Goal: Information Seeking & Learning: Find specific fact

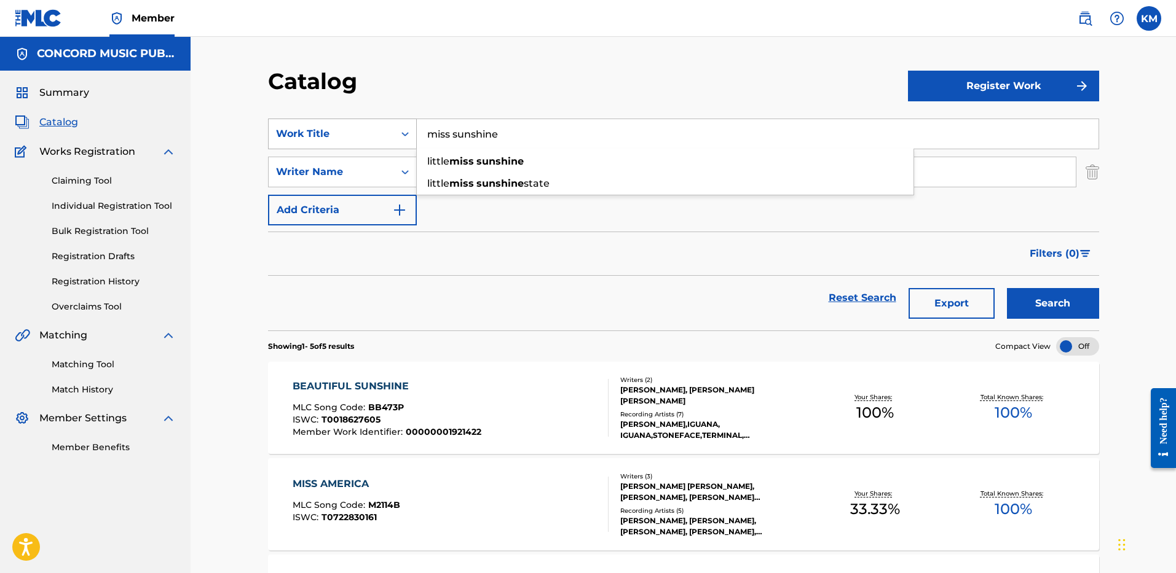
click at [402, 128] on icon "Search Form" at bounding box center [405, 134] width 12 height 12
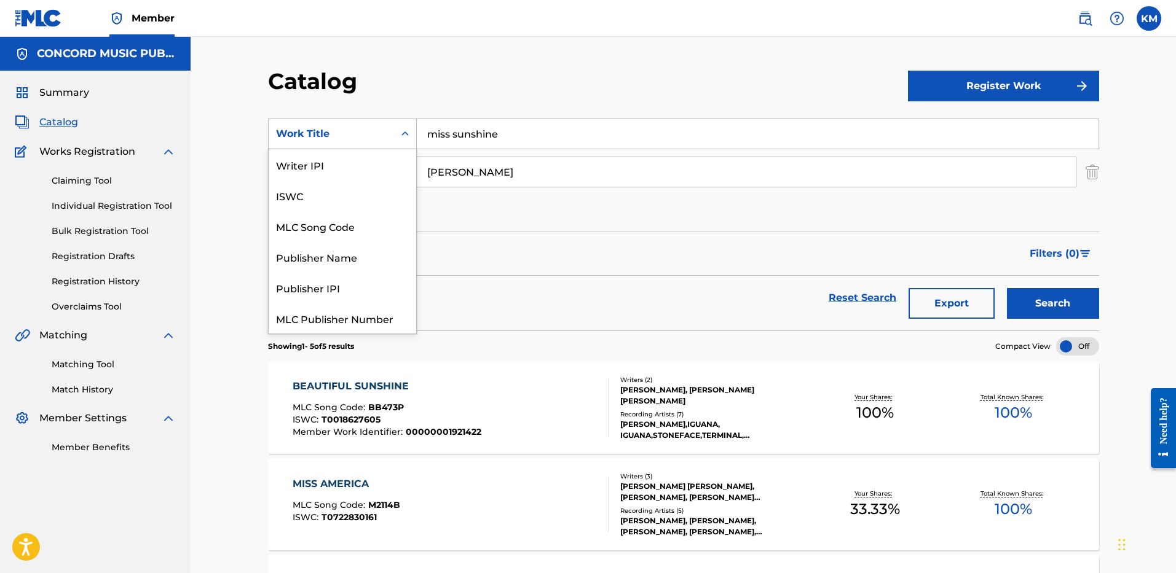
scroll to position [154, 0]
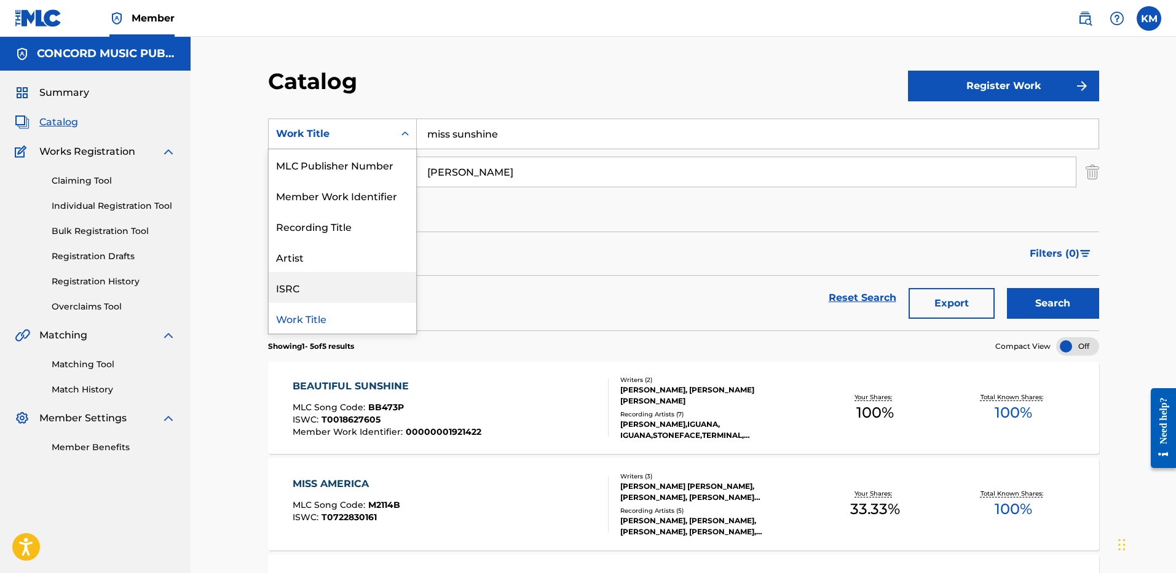
click at [370, 283] on div "ISRC" at bounding box center [342, 287] width 147 height 31
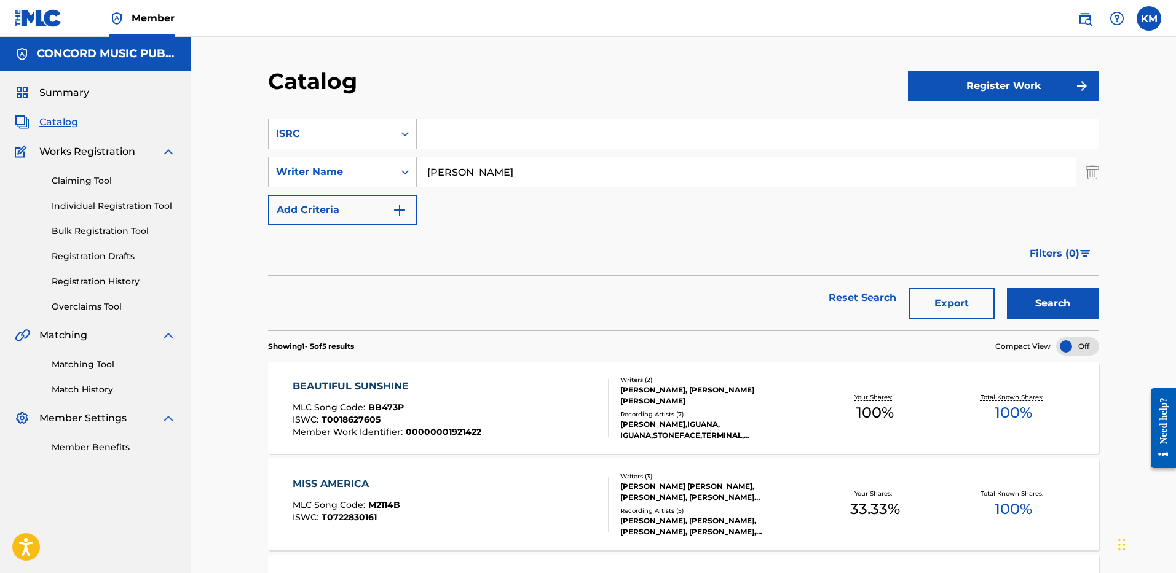
click at [453, 129] on input "Search Form" at bounding box center [757, 133] width 681 height 29
paste input "USA2P2536184"
type input "USA2P2536184"
click at [1087, 170] on img "Search Form" at bounding box center [1092, 172] width 14 height 31
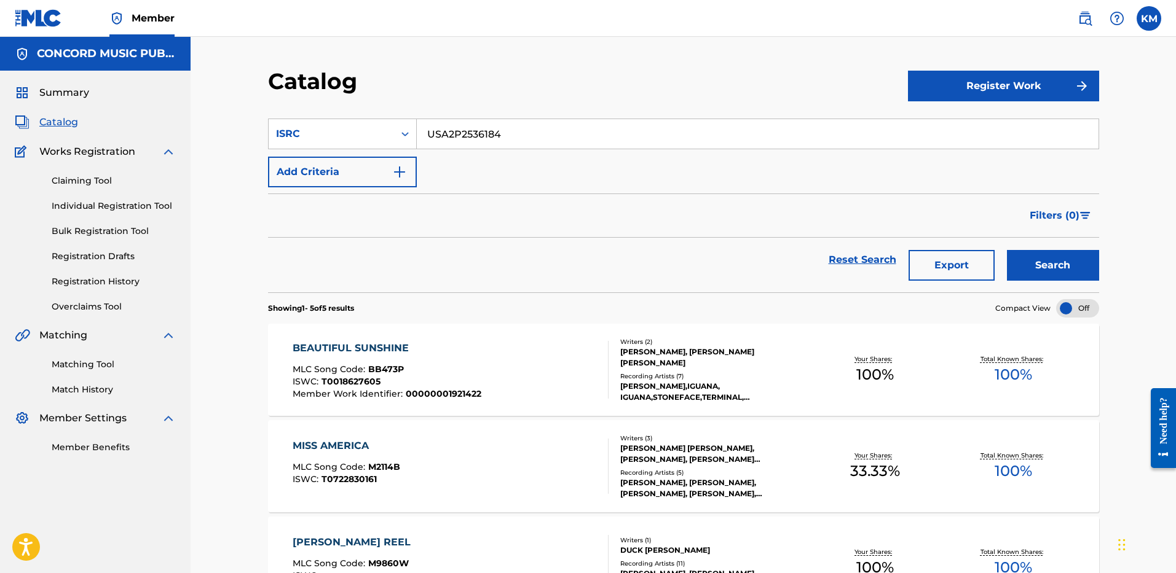
click at [1051, 259] on button "Search" at bounding box center [1053, 265] width 92 height 31
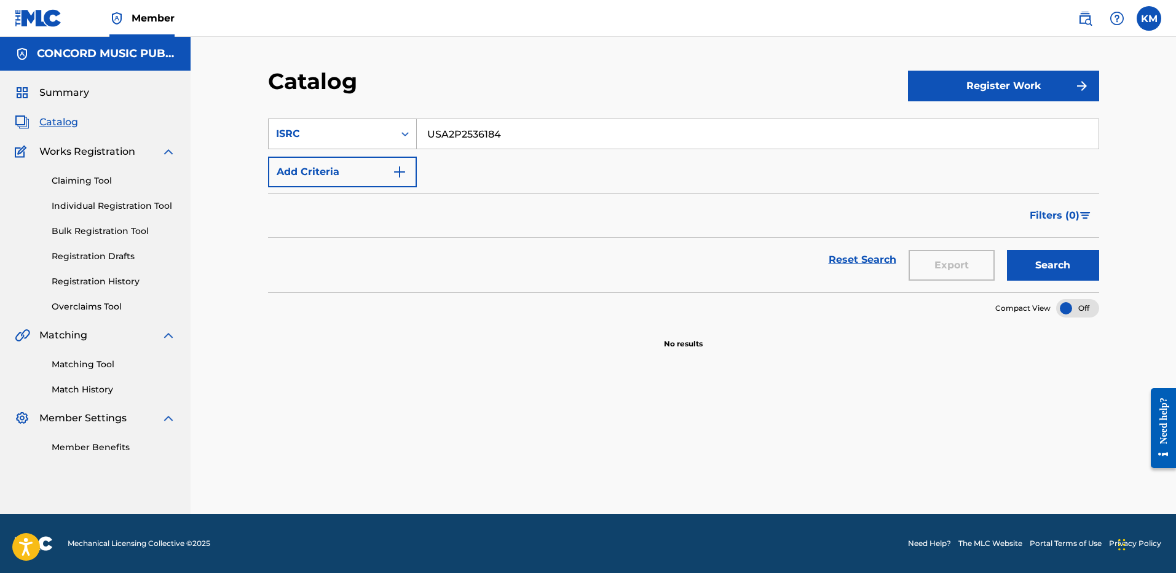
click at [408, 135] on icon "Search Form" at bounding box center [405, 134] width 12 height 12
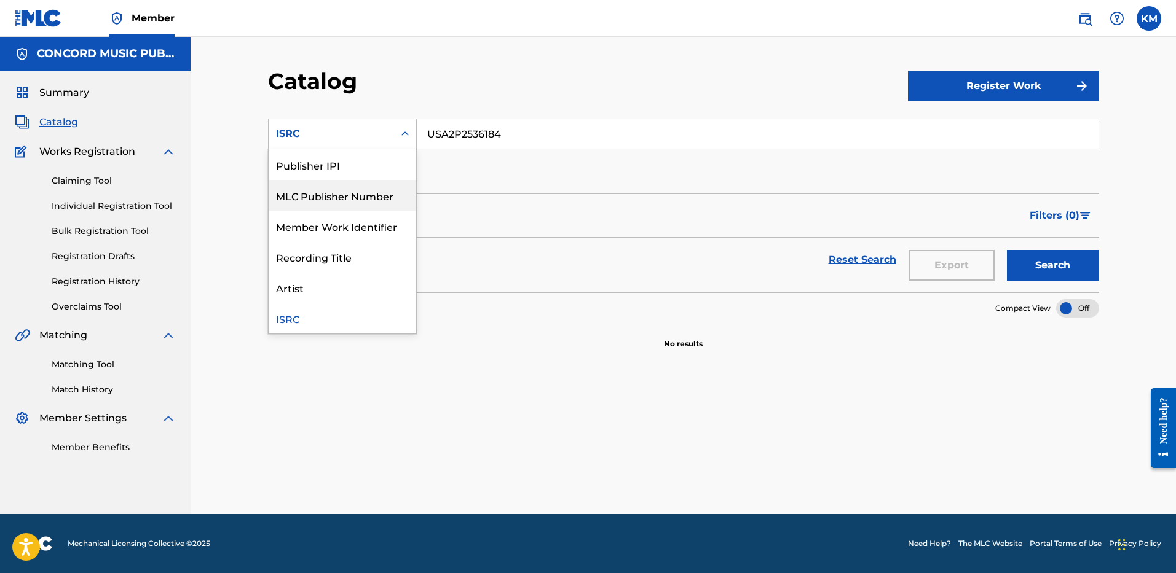
scroll to position [0, 0]
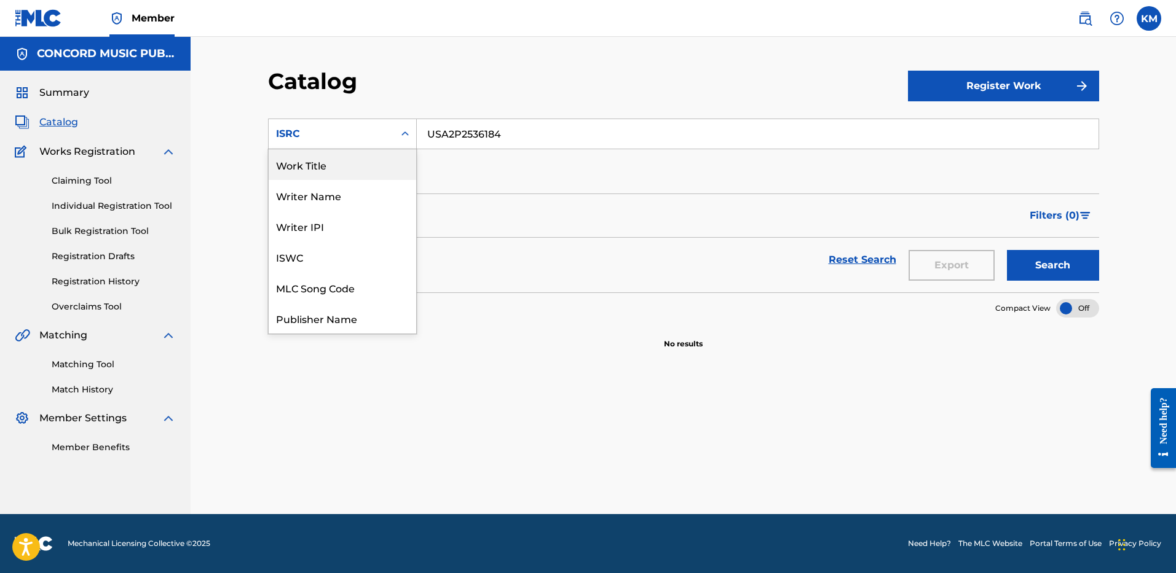
click at [331, 159] on div "Work Title" at bounding box center [342, 164] width 147 height 31
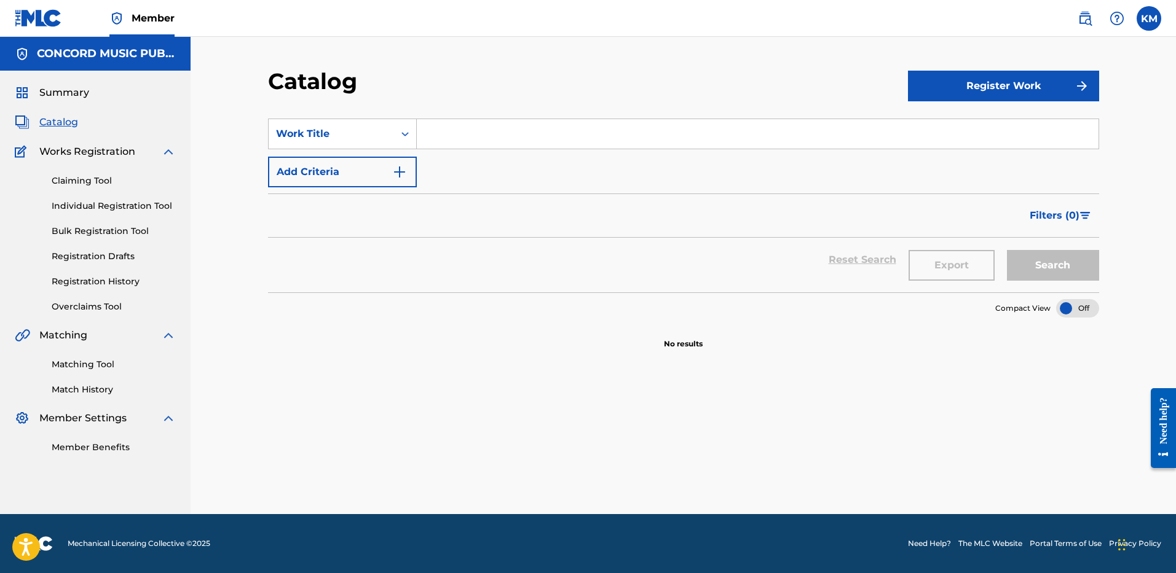
click at [431, 126] on input "Search Form" at bounding box center [757, 133] width 681 height 29
paste input "What You Want"
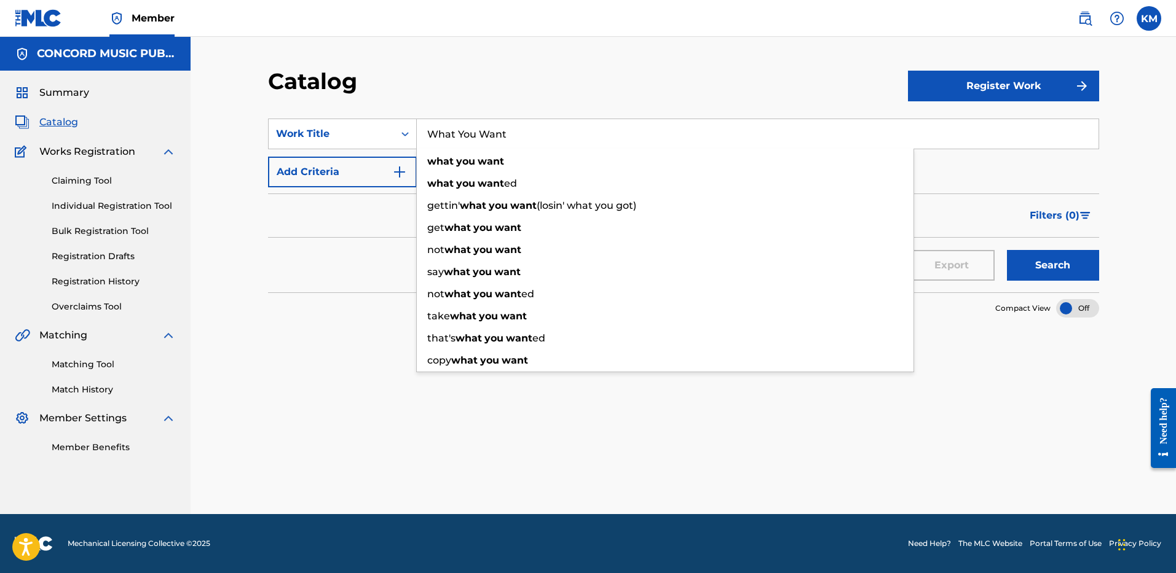
type input "What You Want"
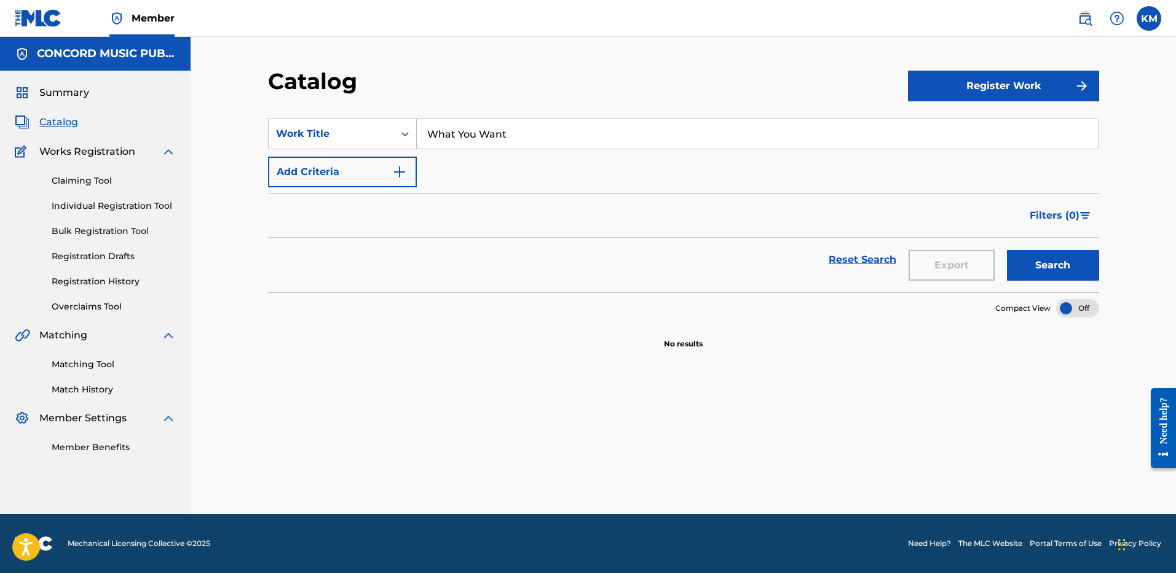
click at [404, 172] on img "Search Form" at bounding box center [399, 172] width 15 height 15
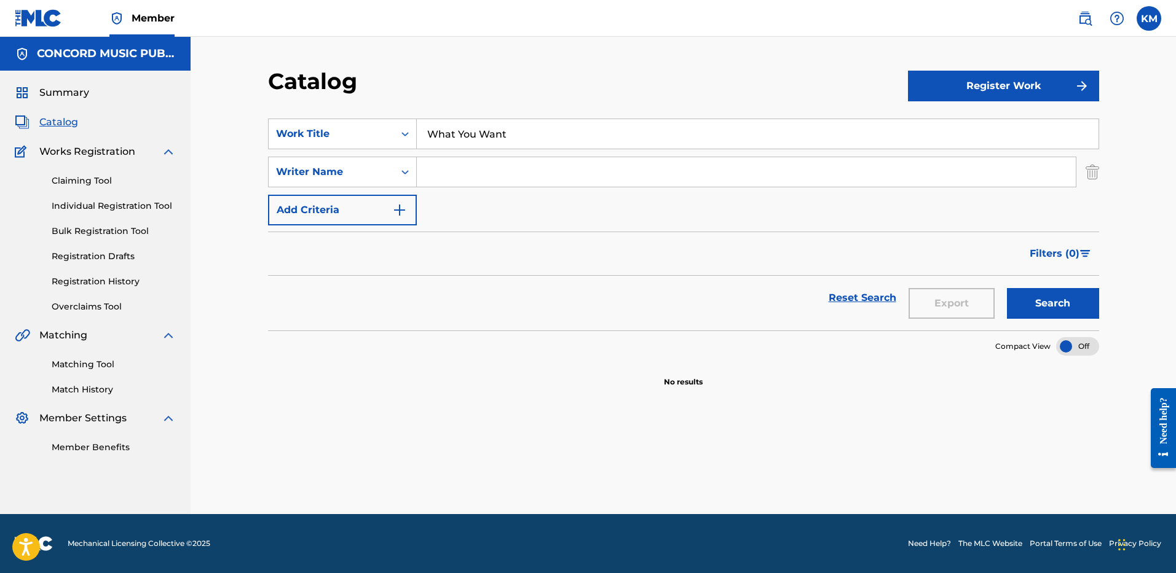
click at [474, 170] on input "Search Form" at bounding box center [746, 171] width 659 height 29
paste input "[PERSON_NAME]"
type input "[PERSON_NAME]"
click at [1047, 312] on button "Search" at bounding box center [1053, 303] width 92 height 31
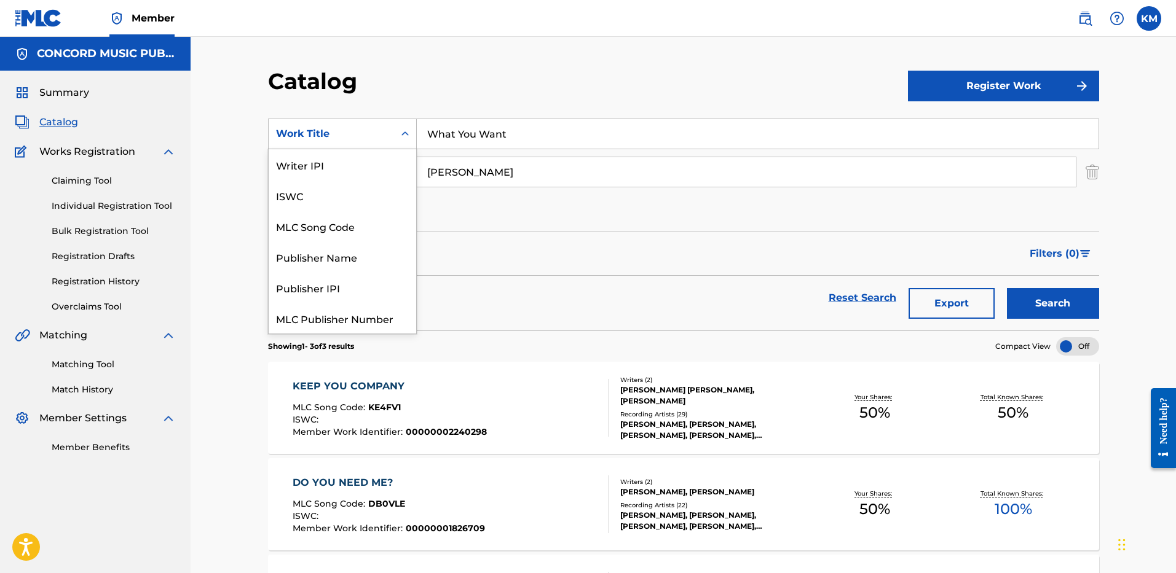
click at [399, 140] on div "Search Form" at bounding box center [405, 134] width 22 height 22
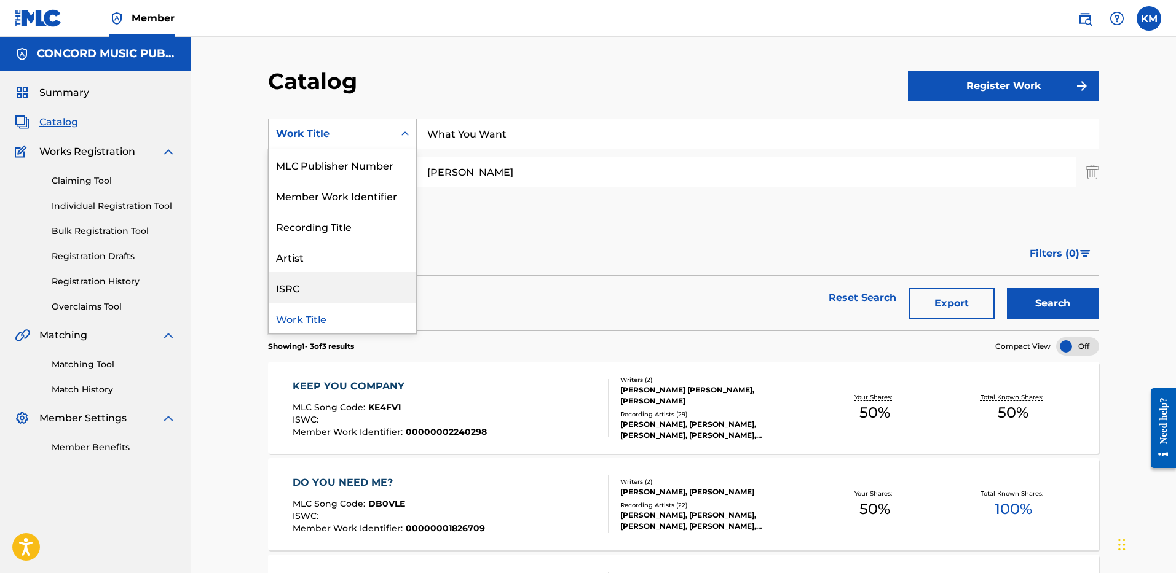
click at [369, 285] on div "ISRC" at bounding box center [342, 287] width 147 height 31
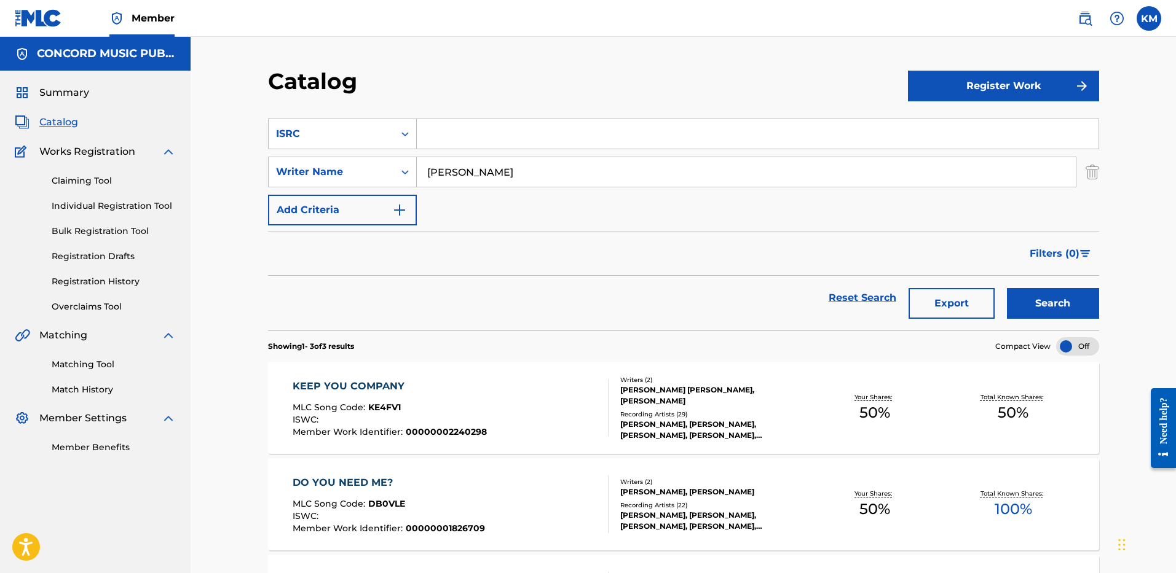
click at [441, 137] on input "Search Form" at bounding box center [757, 133] width 681 height 29
paste input "USSM12503080"
type input "USSM12503080"
click at [1095, 163] on img "Search Form" at bounding box center [1092, 172] width 14 height 31
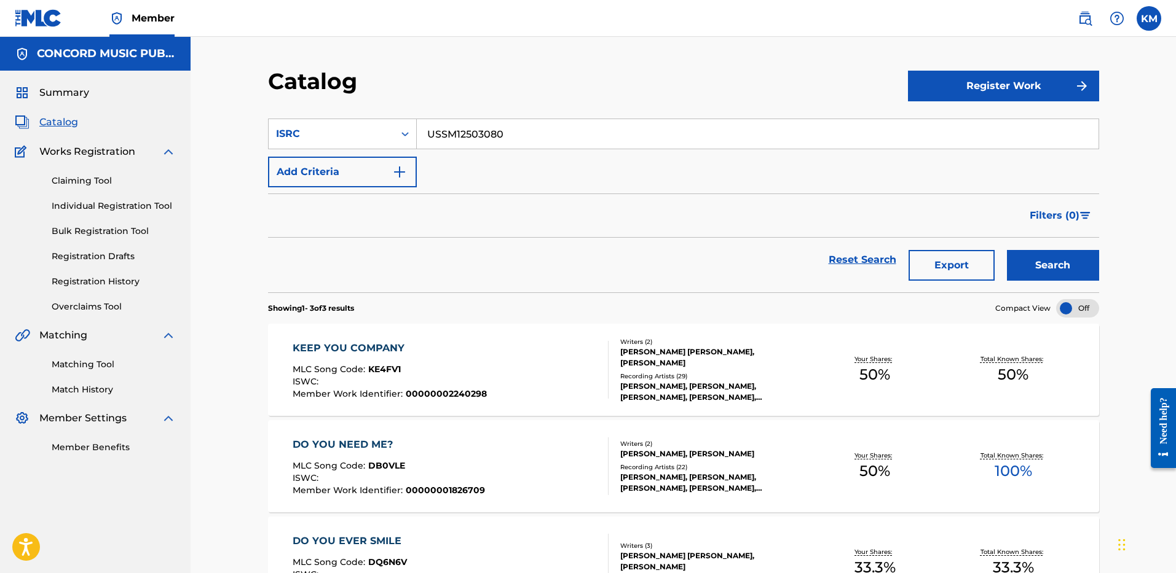
click at [1062, 262] on button "Search" at bounding box center [1053, 265] width 92 height 31
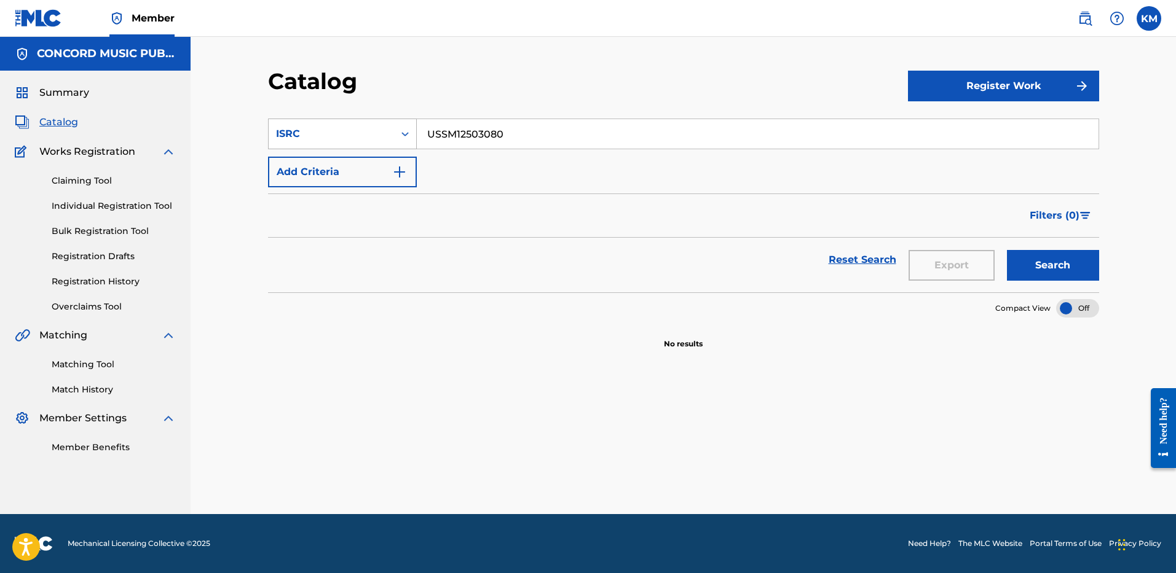
click at [406, 129] on icon "Search Form" at bounding box center [405, 134] width 12 height 12
click at [381, 160] on div "Work Title" at bounding box center [342, 164] width 147 height 31
click at [450, 120] on input "Search Form" at bounding box center [757, 133] width 681 height 29
paste input "NO COMMENTS"
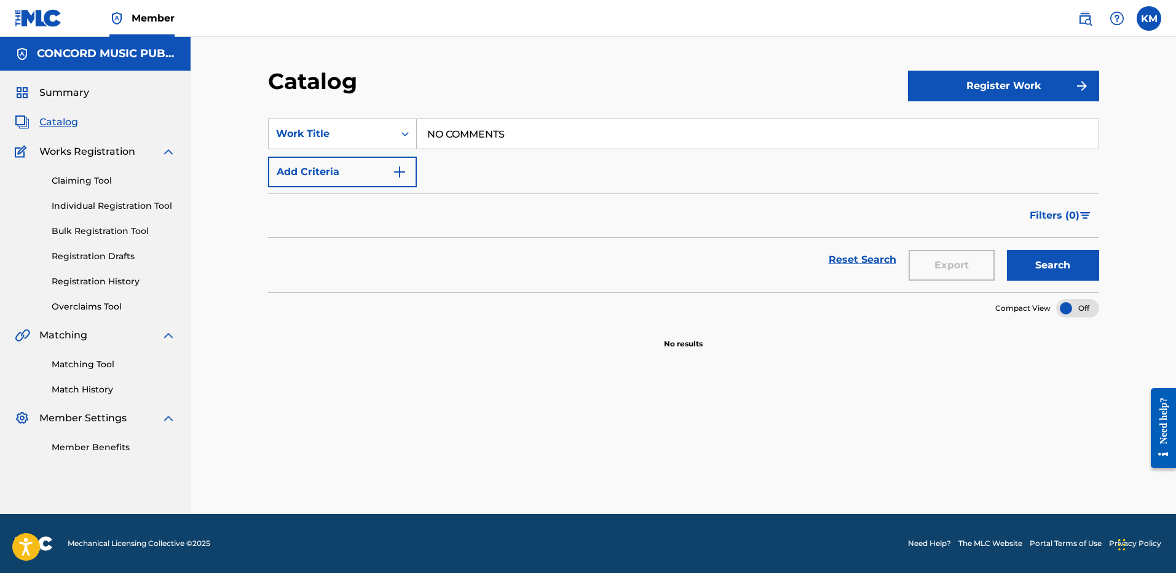
type input "NO COMMENTS"
click at [397, 175] on img "Search Form" at bounding box center [399, 172] width 15 height 15
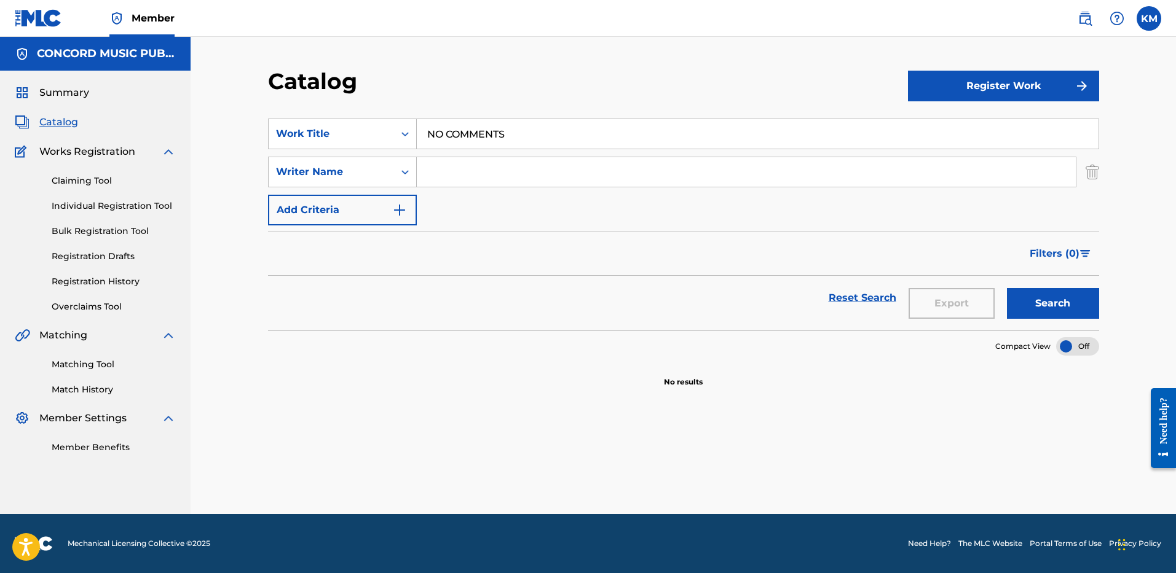
click at [452, 167] on input "Search Form" at bounding box center [746, 171] width 659 height 29
paste input "[PERSON_NAME]"
type input "[PERSON_NAME]"
click at [1022, 300] on button "Search" at bounding box center [1053, 303] width 92 height 31
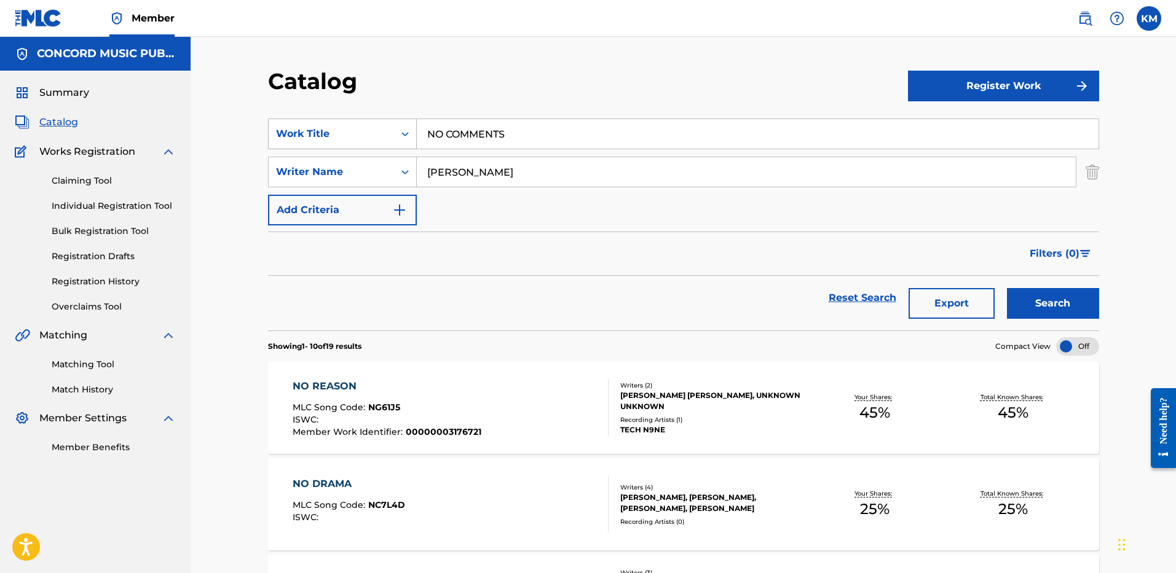
click at [410, 131] on icon "Search Form" at bounding box center [405, 134] width 12 height 12
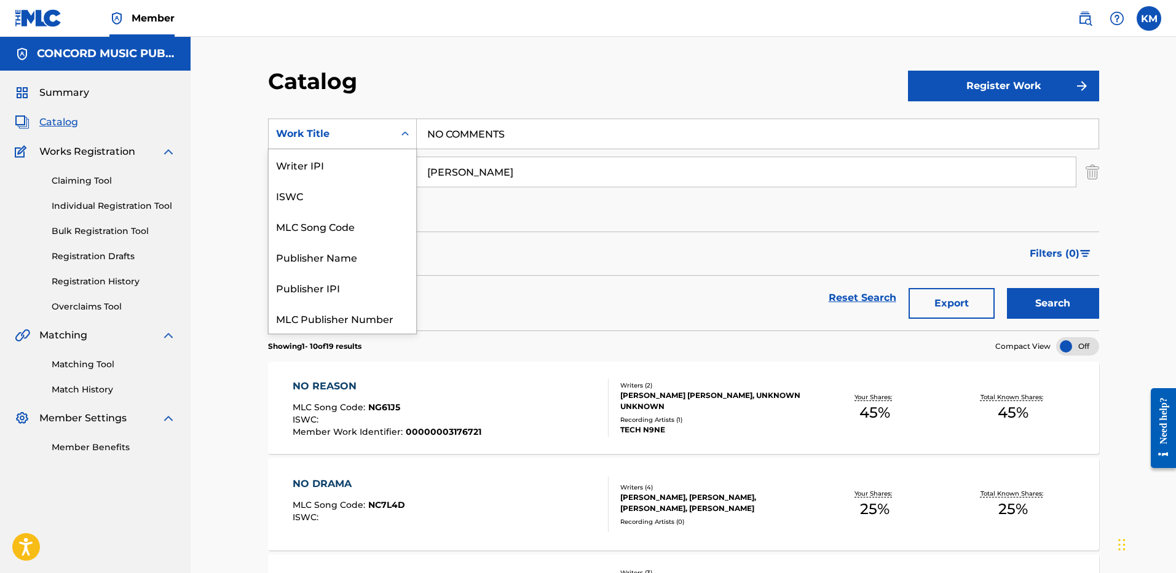
scroll to position [154, 0]
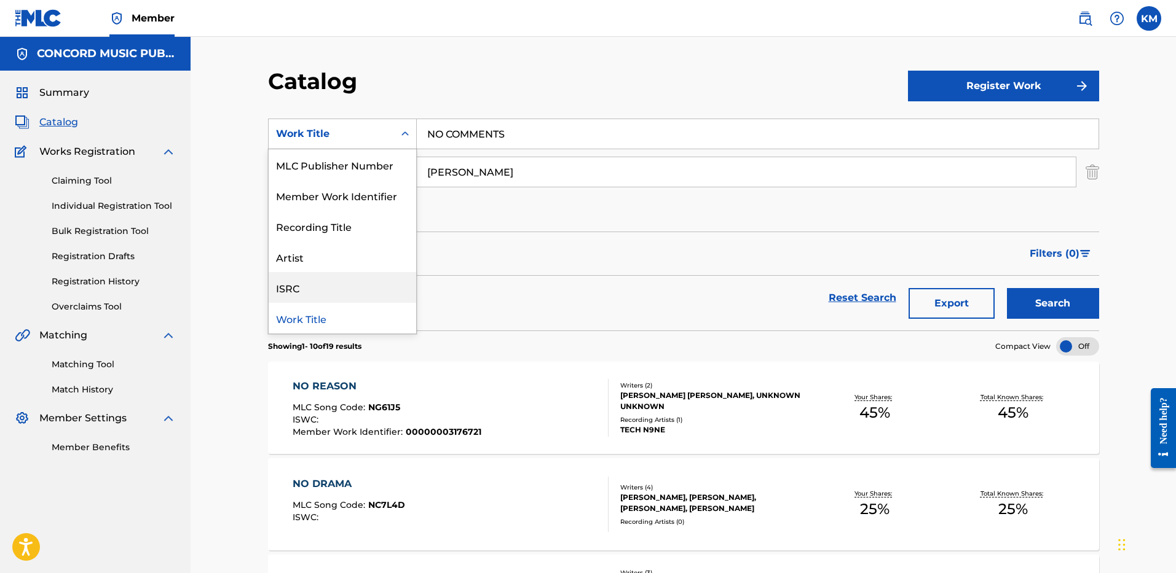
click at [379, 296] on div "ISRC" at bounding box center [342, 287] width 147 height 31
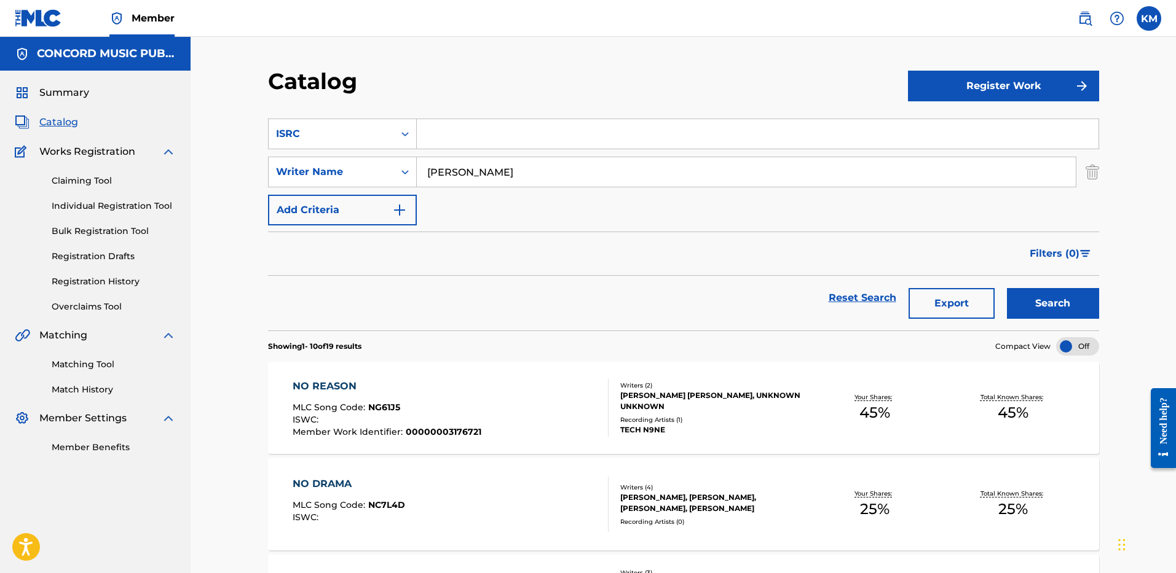
click at [442, 138] on input "Search Form" at bounding box center [757, 133] width 681 height 29
paste input "USUG12500209"
type input "USUG12500209"
click at [1088, 176] on img "Search Form" at bounding box center [1092, 172] width 14 height 31
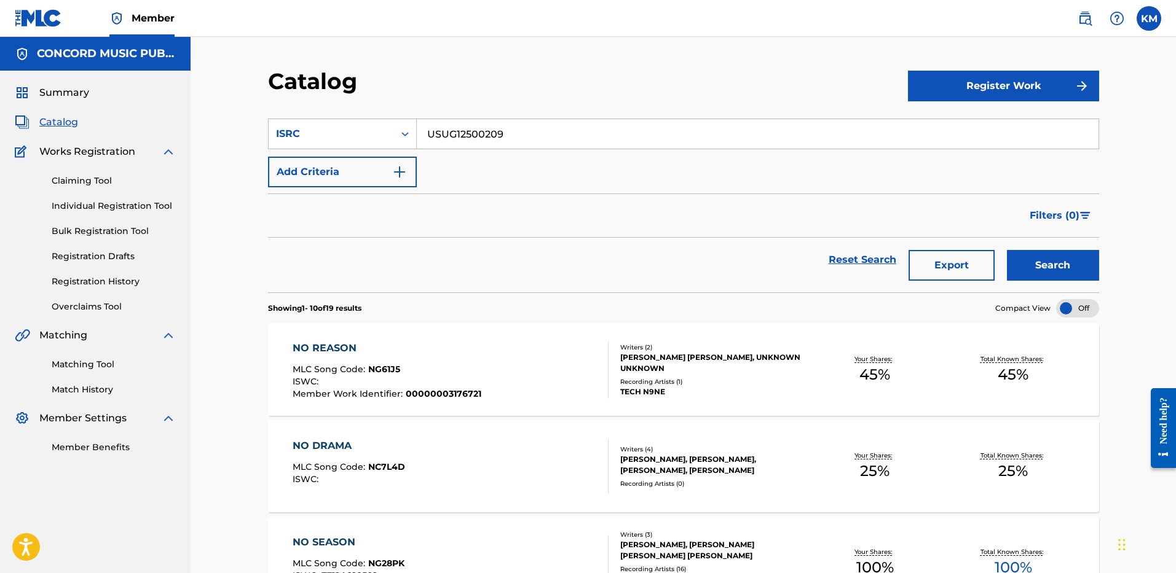
click at [1011, 273] on button "Search" at bounding box center [1053, 265] width 92 height 31
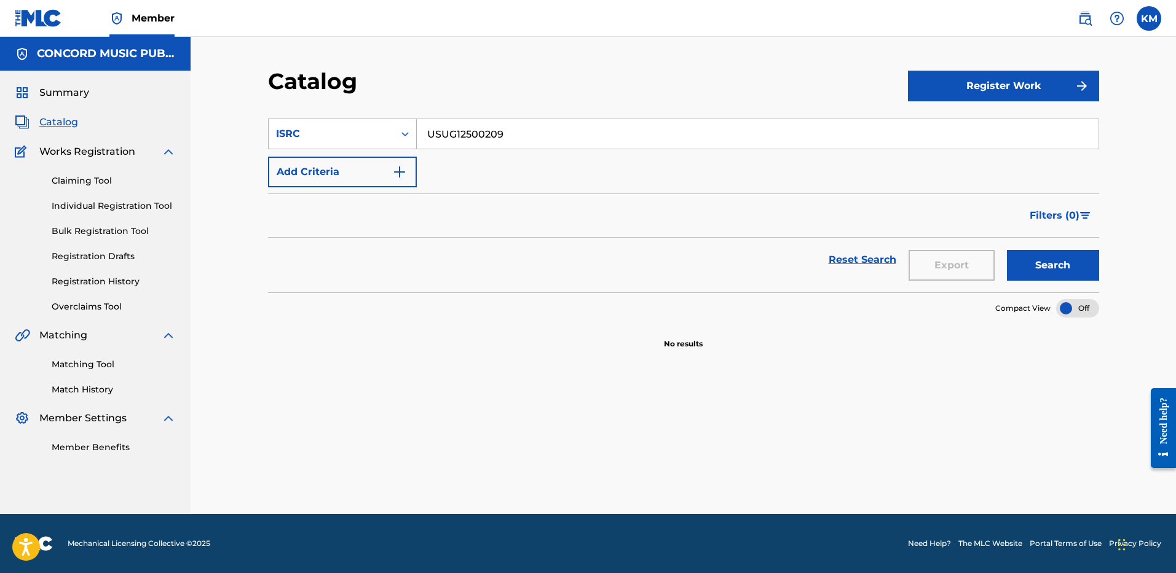
click at [403, 126] on div "Search Form" at bounding box center [405, 134] width 22 height 22
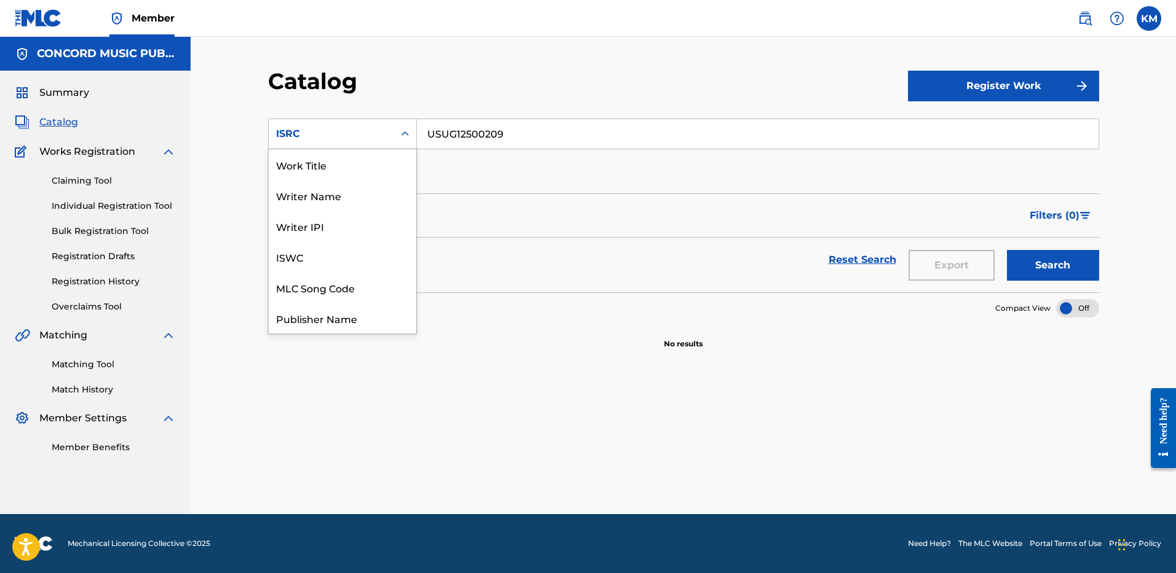
click at [357, 168] on div "Work Title" at bounding box center [342, 164] width 147 height 31
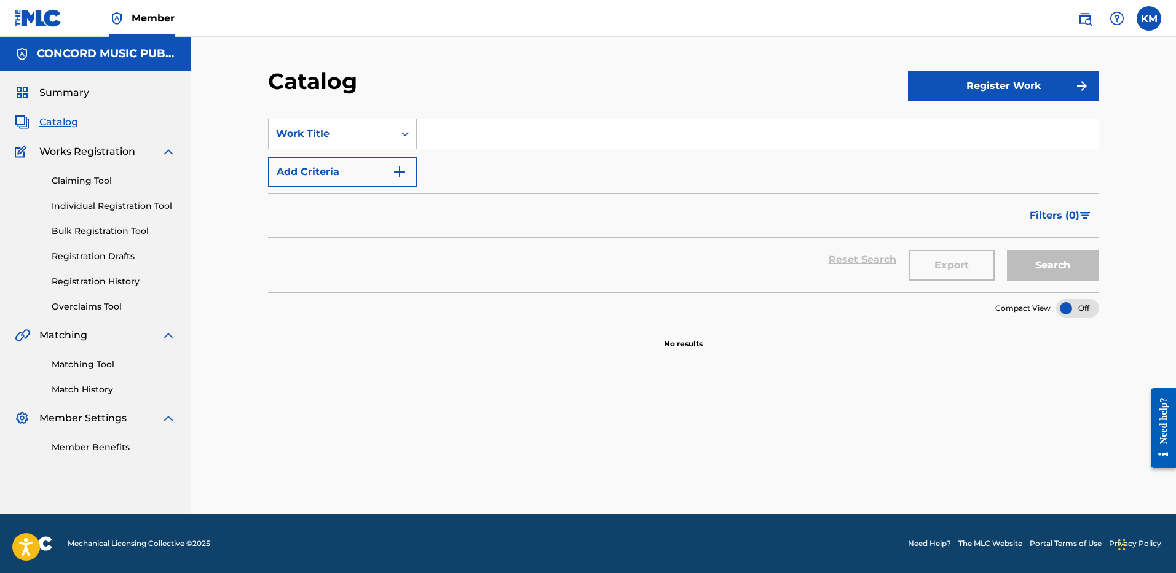
click at [460, 125] on input "Search Form" at bounding box center [757, 133] width 681 height 29
paste input "Ran Out"
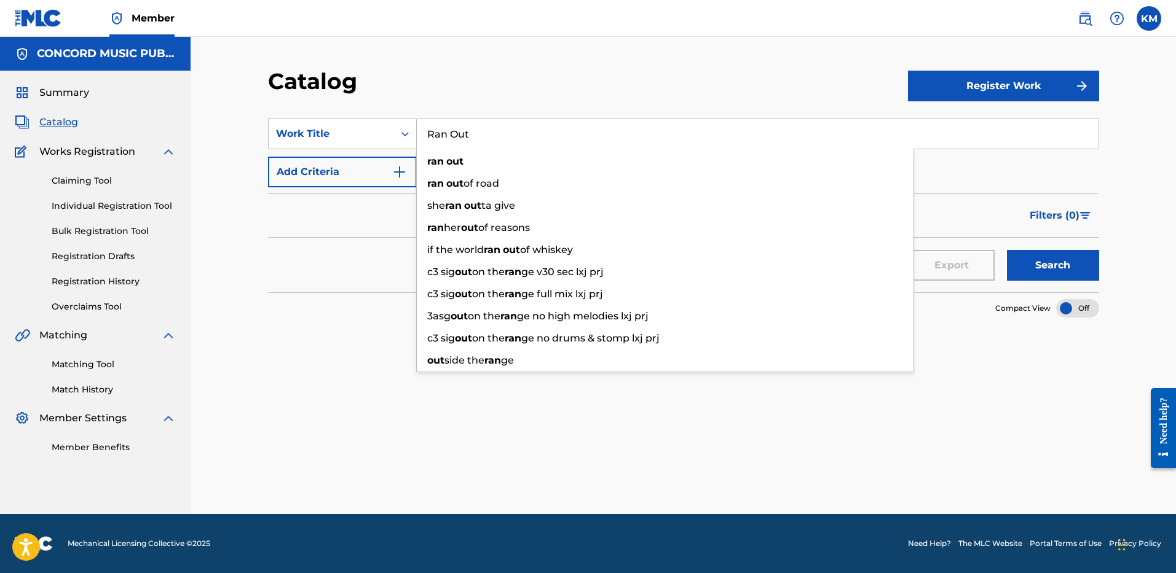
type input "Ran Out"
click at [389, 172] on button "Add Criteria" at bounding box center [342, 172] width 149 height 31
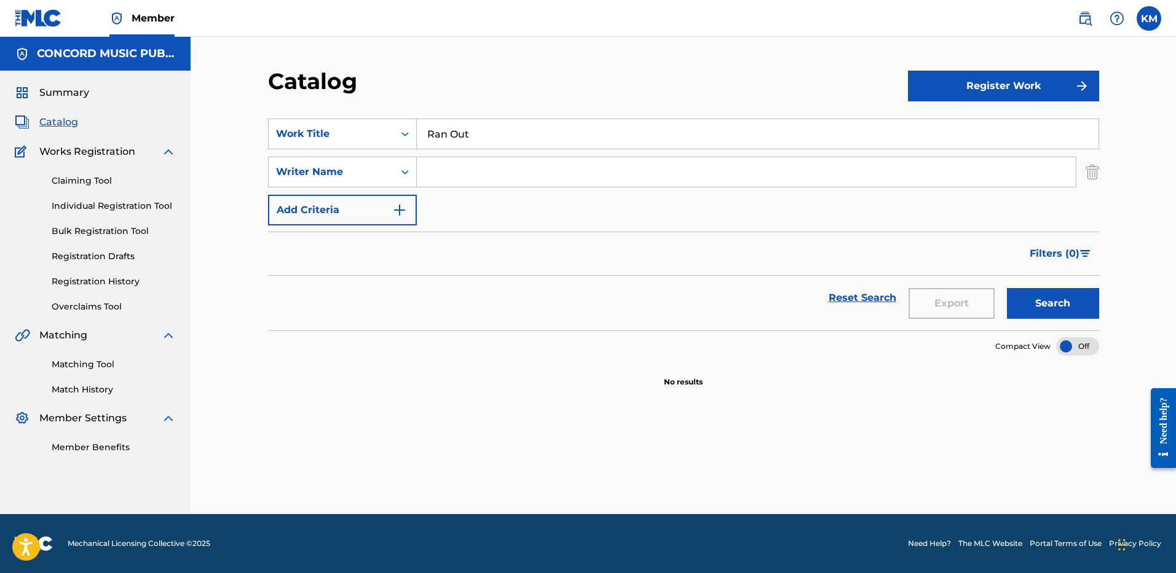
click at [450, 164] on input "Search Form" at bounding box center [746, 171] width 659 height 29
paste input "[PERSON_NAME]"
type input "[PERSON_NAME]"
click at [1045, 296] on button "Search" at bounding box center [1053, 303] width 92 height 31
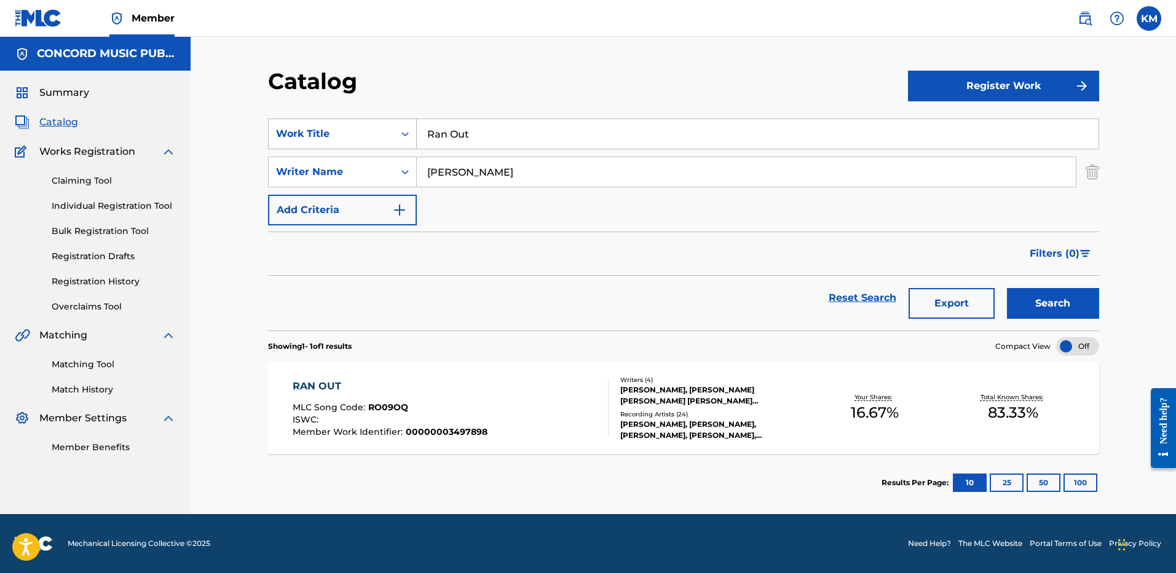
click at [404, 134] on icon "Search Form" at bounding box center [405, 134] width 12 height 12
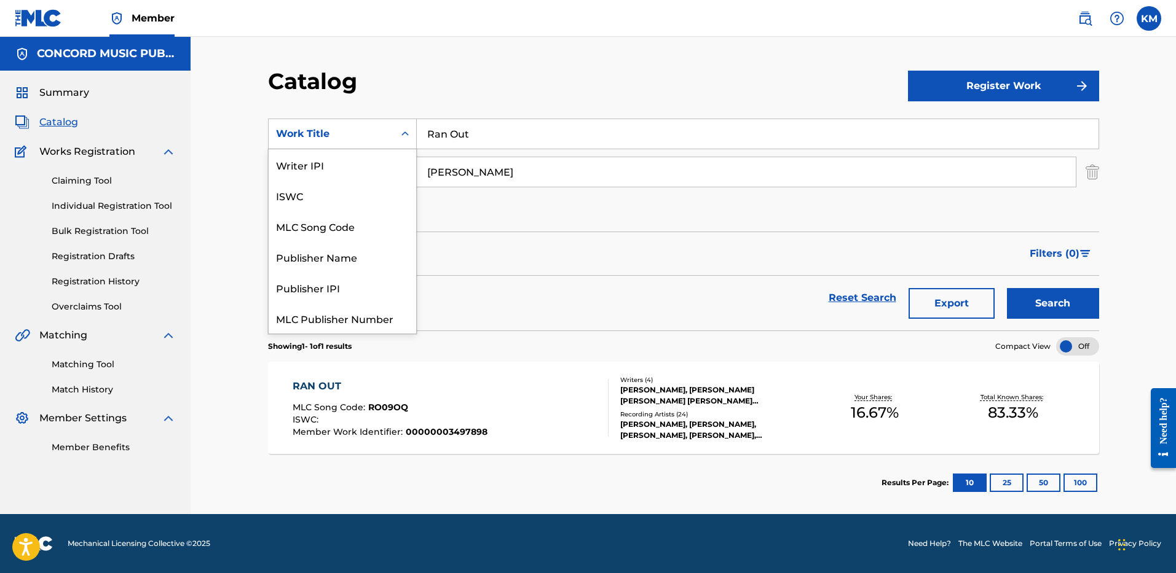
scroll to position [154, 0]
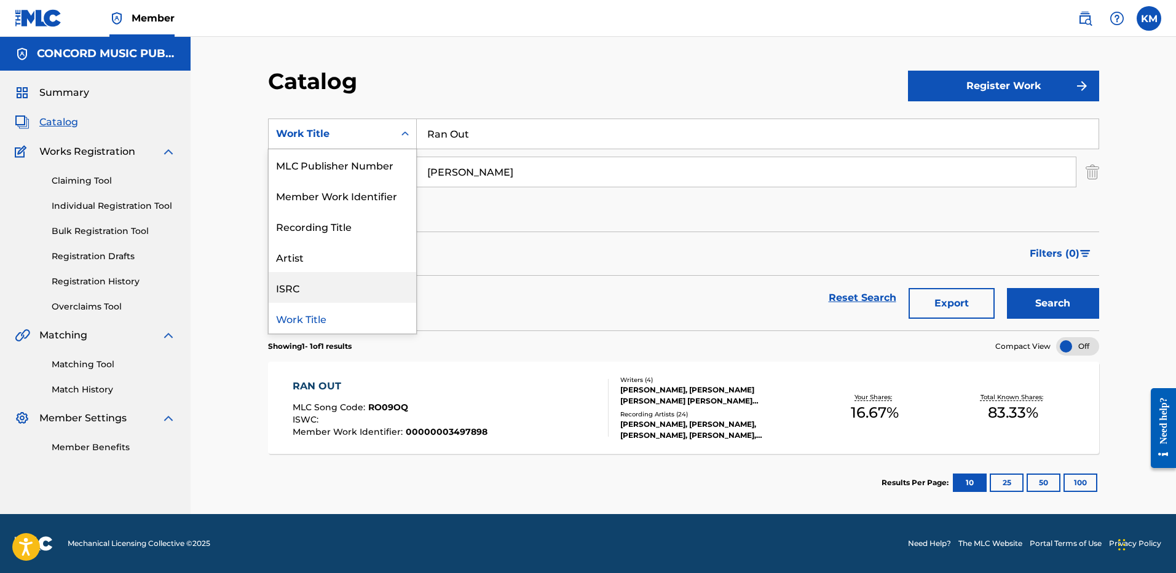
click at [366, 291] on div "ISRC" at bounding box center [342, 287] width 147 height 31
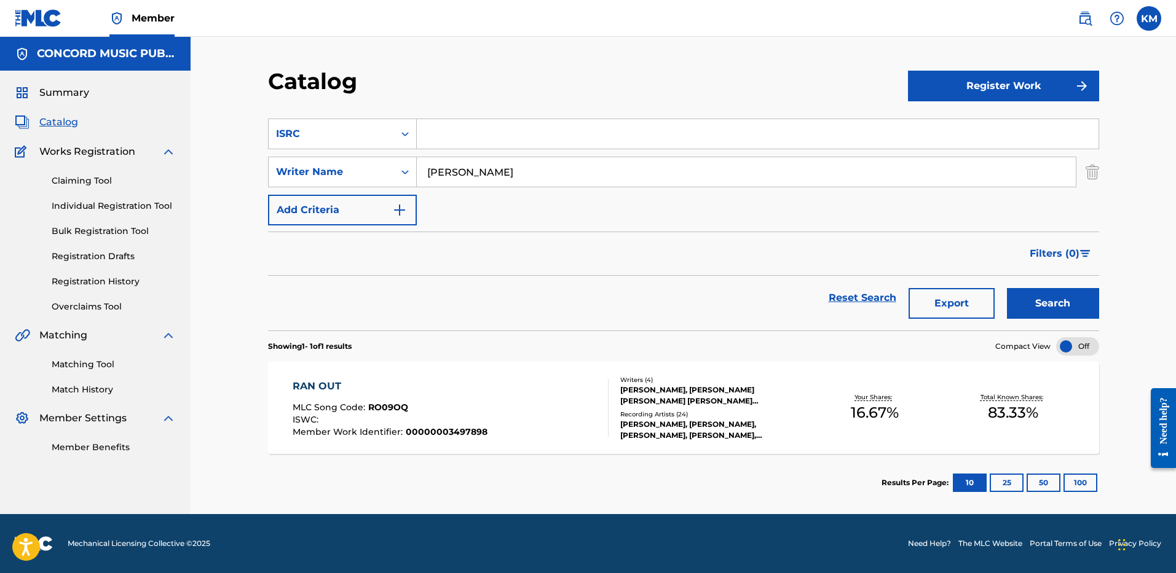
paste input "USUM72506046"
type input "USUM72506046"
click at [1090, 175] on img "Search Form" at bounding box center [1092, 172] width 14 height 31
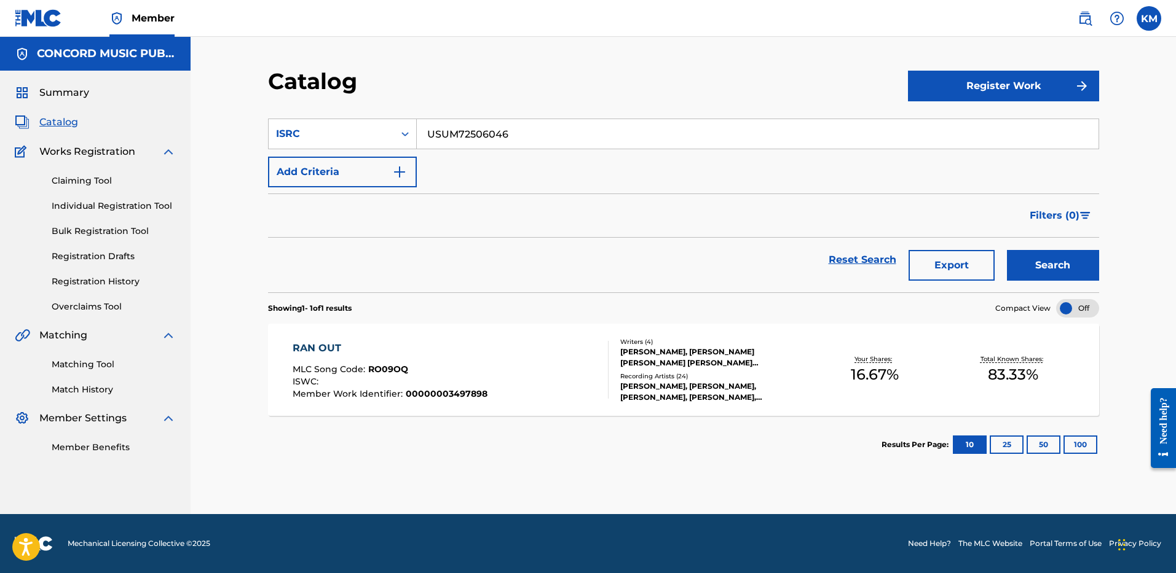
click at [1056, 263] on button "Search" at bounding box center [1053, 265] width 92 height 31
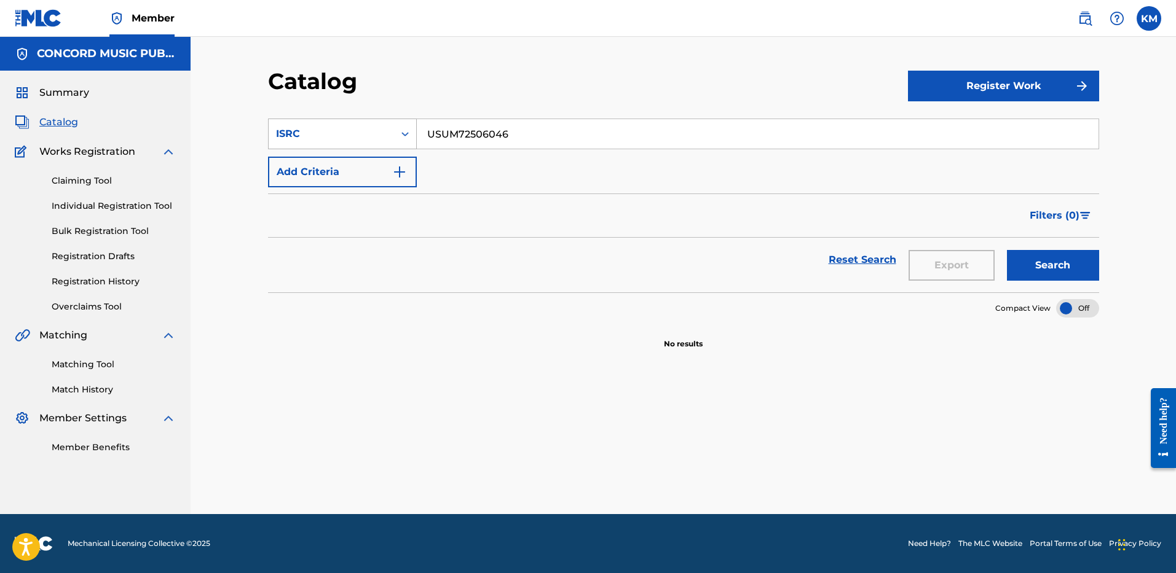
click at [410, 131] on icon "Search Form" at bounding box center [405, 134] width 12 height 12
click at [350, 153] on div "Work Title" at bounding box center [342, 164] width 147 height 31
click at [449, 130] on input "Search Form" at bounding box center [757, 133] width 681 height 29
paste input "Gnarly - Ice Spice Remix"
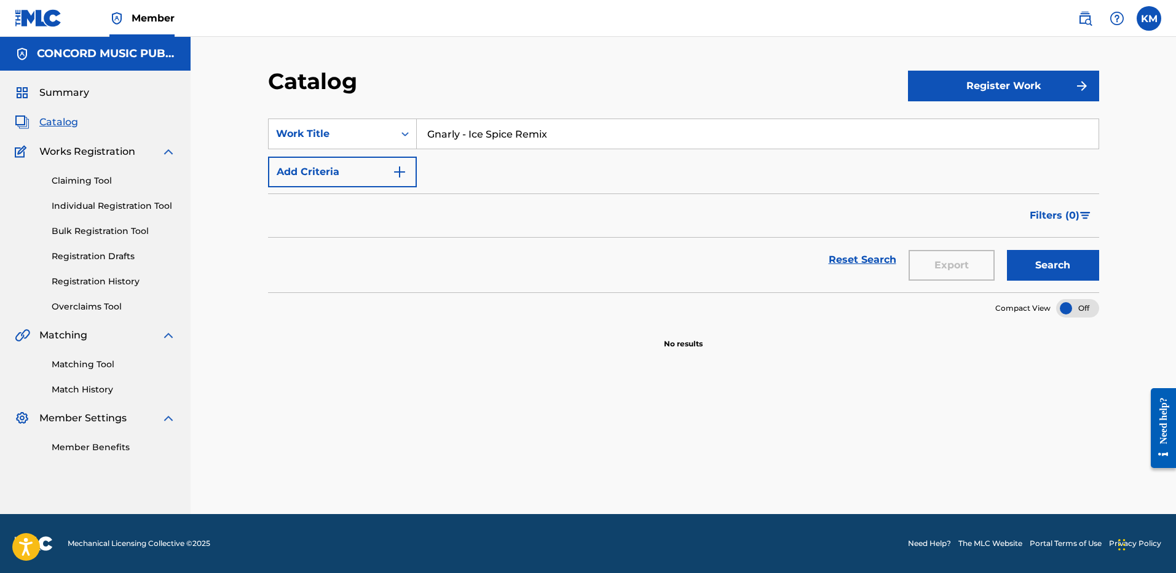
type input "Gnarly - Ice Spice Remix"
click at [403, 161] on button "Add Criteria" at bounding box center [342, 172] width 149 height 31
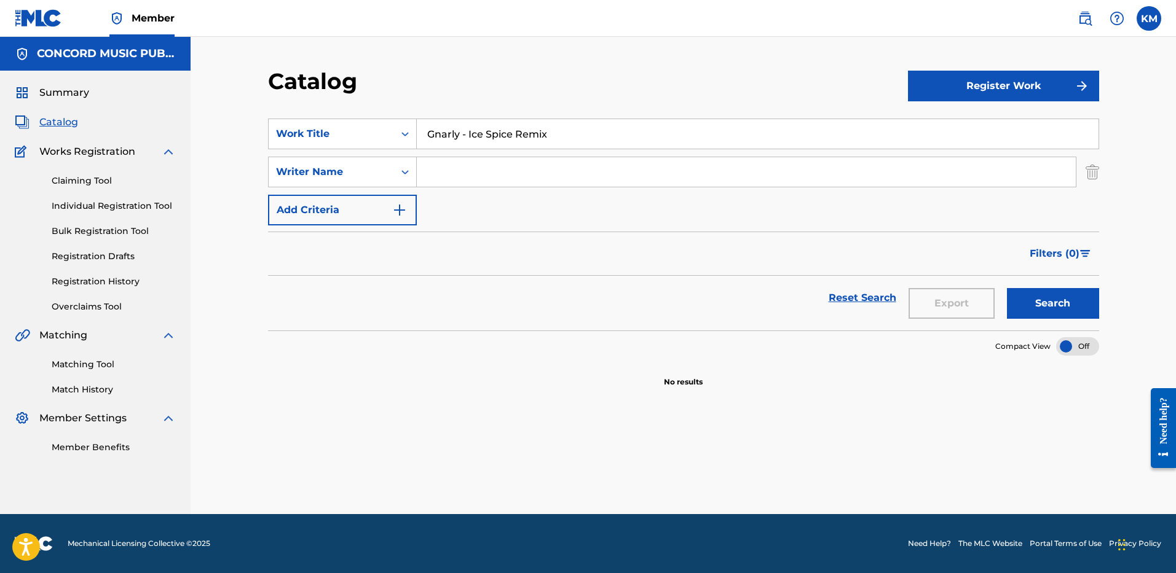
click at [436, 168] on input "Search Form" at bounding box center [746, 171] width 659 height 29
type input "gao"
click at [1027, 300] on button "Search" at bounding box center [1053, 303] width 92 height 31
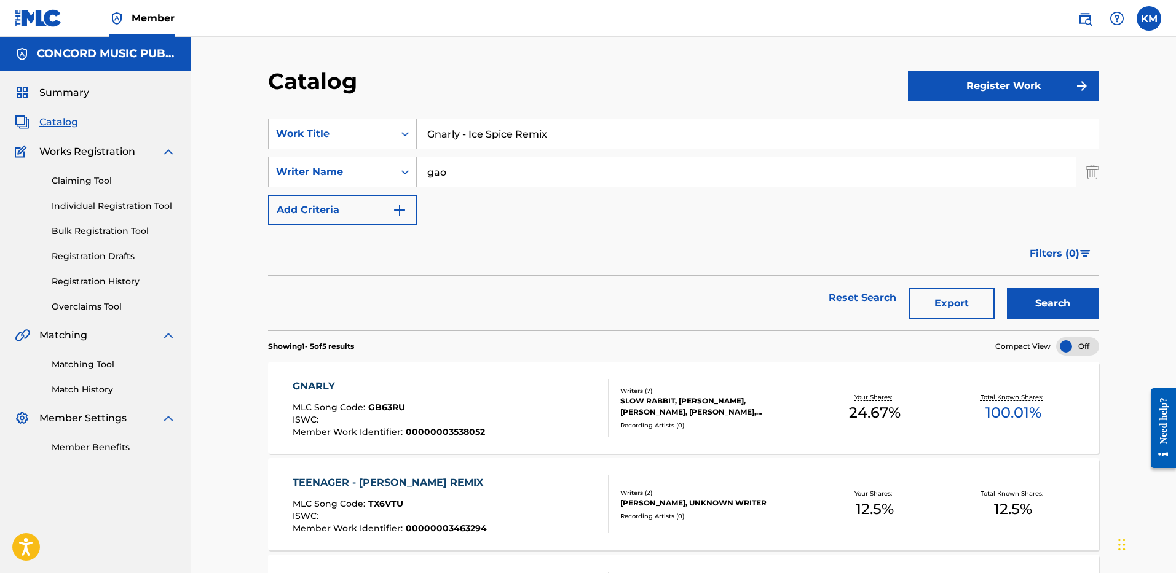
click at [468, 402] on div "GNARLY MLC Song Code : GB63RU ISWC : Member Work Identifier : 00000003538052" at bounding box center [388, 408] width 192 height 58
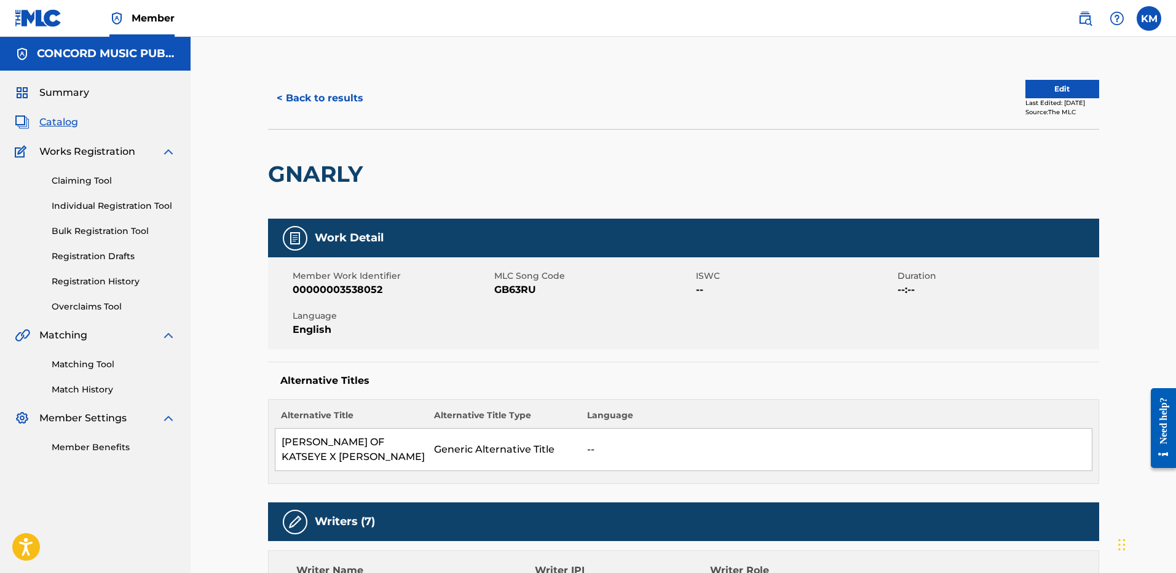
click at [521, 292] on span "GB63RU" at bounding box center [593, 290] width 198 height 15
copy span "GB63RU"
click at [330, 108] on button "< Back to results" at bounding box center [320, 98] width 104 height 31
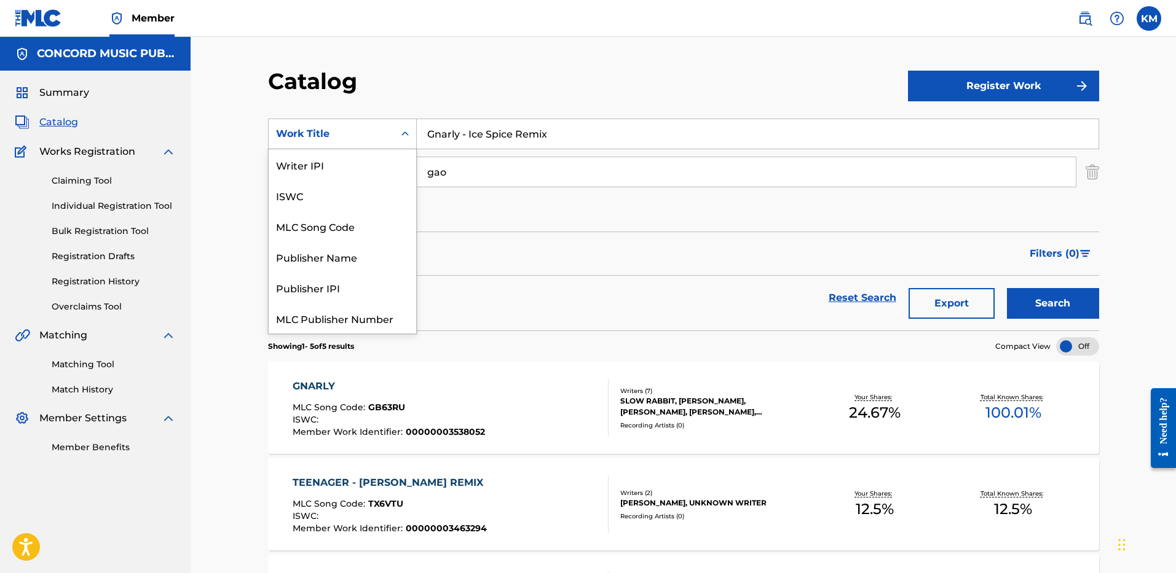
click at [401, 134] on icon "Search Form" at bounding box center [405, 134] width 12 height 12
click at [359, 218] on div "MLC Song Code" at bounding box center [342, 226] width 147 height 31
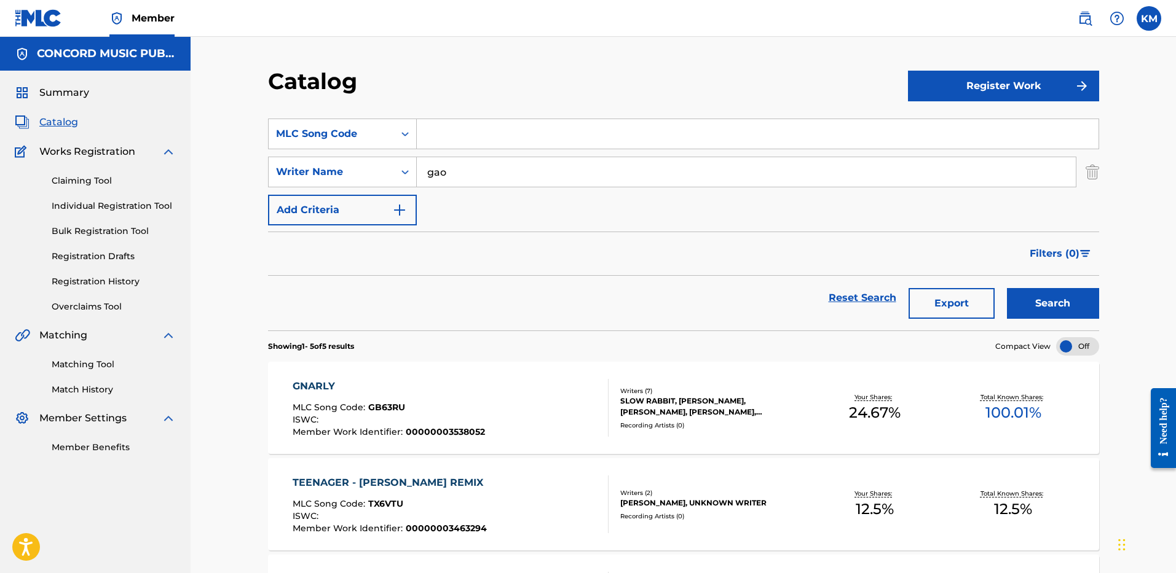
click at [457, 143] on input "Search Form" at bounding box center [757, 133] width 681 height 29
paste input "GB2A9P"
type input "GB2A9P"
click at [1089, 173] on img "Search Form" at bounding box center [1092, 172] width 14 height 31
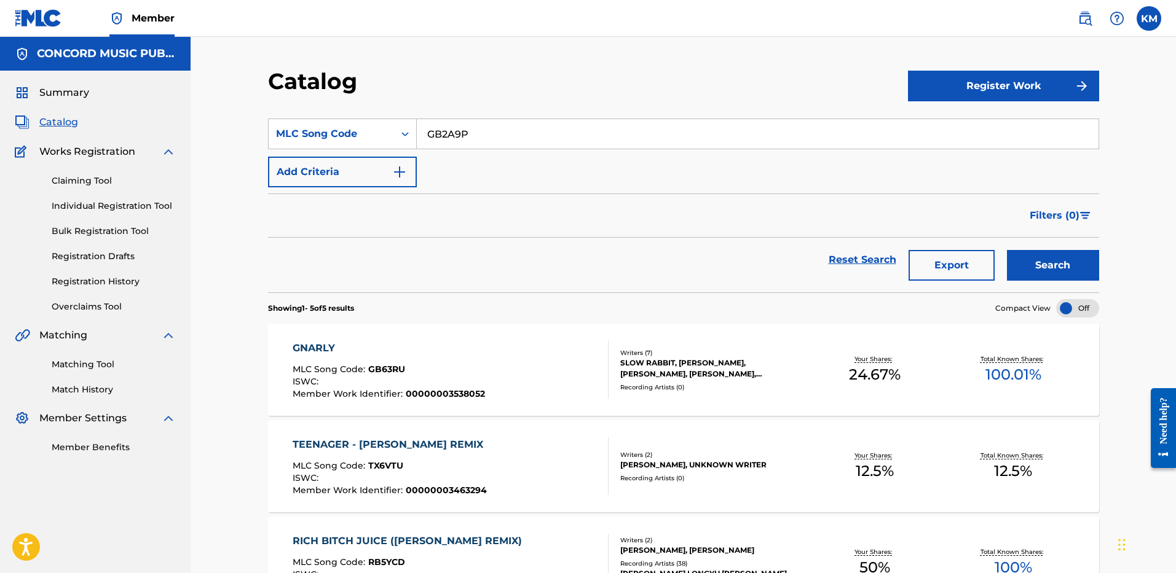
click at [1045, 273] on button "Search" at bounding box center [1053, 265] width 92 height 31
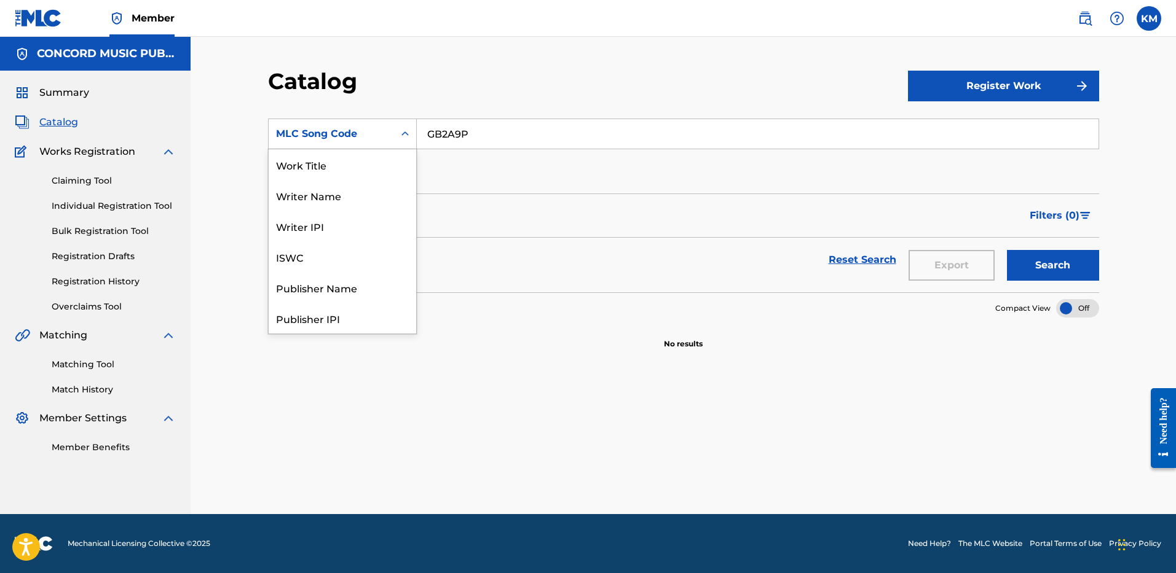
click at [403, 134] on icon "Search Form" at bounding box center [404, 133] width 7 height 4
click at [367, 144] on div "MLC Song Code" at bounding box center [331, 133] width 125 height 23
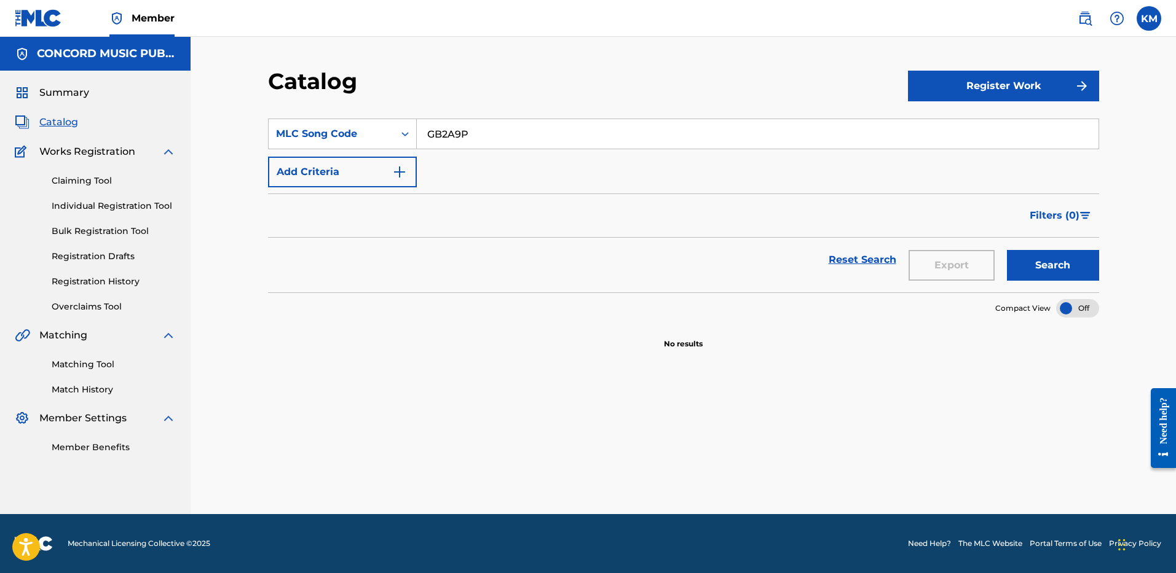
click at [404, 131] on icon "Search Form" at bounding box center [405, 134] width 12 height 12
click at [373, 168] on div "Work Title" at bounding box center [342, 164] width 147 height 31
click at [441, 128] on input "Search Form" at bounding box center [757, 133] width 681 height 29
paste input "Gnarly - Ice Spice Remix"
type input "Gnarly - Ice Spice Remix"
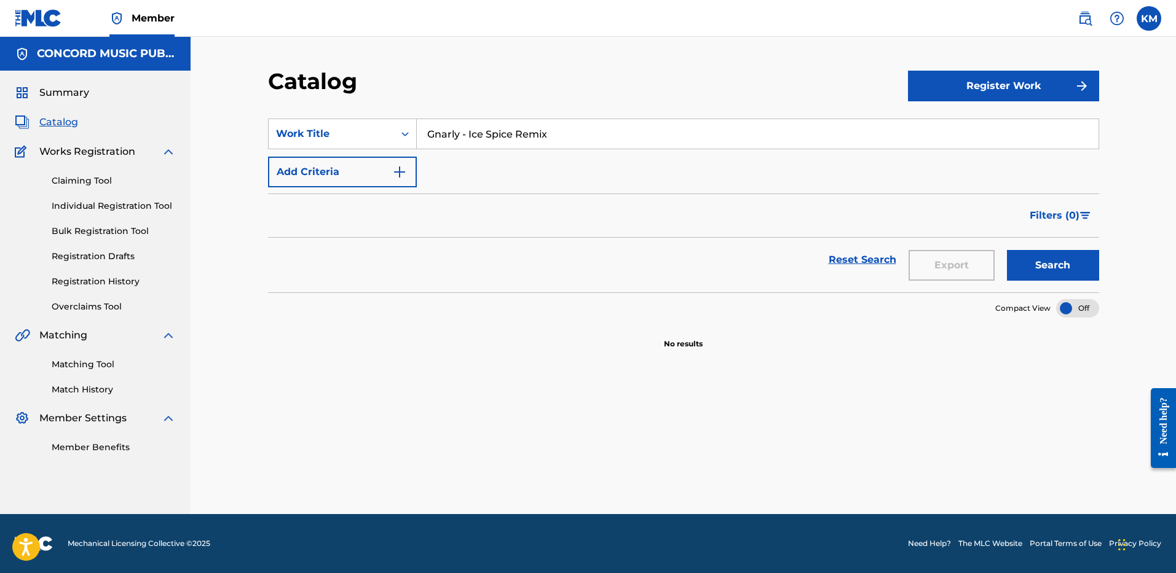
click at [393, 171] on img "Search Form" at bounding box center [399, 172] width 15 height 15
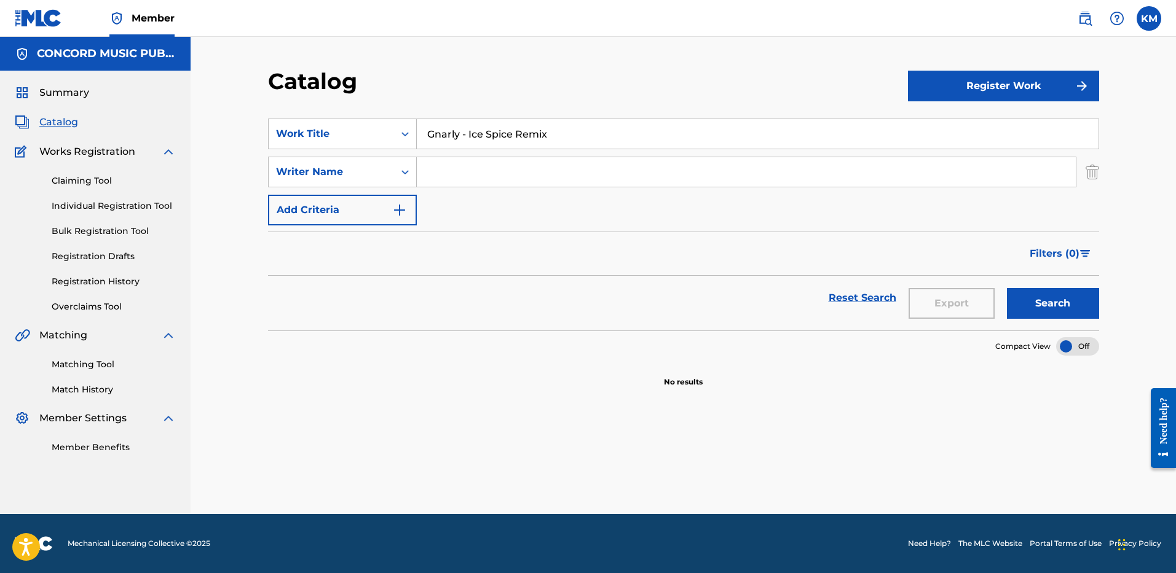
click at [453, 176] on input "Search Form" at bounding box center [746, 171] width 659 height 29
type input "gao"
click at [1020, 291] on button "Search" at bounding box center [1053, 303] width 92 height 31
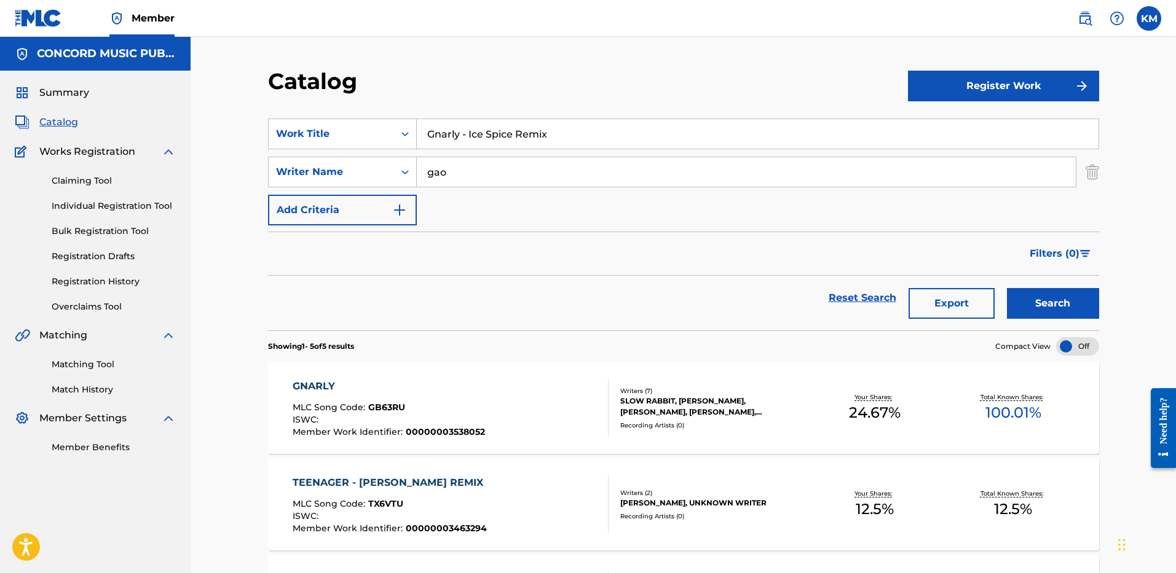
click at [519, 399] on div "GNARLY MLC Song Code : GB63RU ISWC : Member Work Identifier : 00000003538052" at bounding box center [450, 408] width 316 height 58
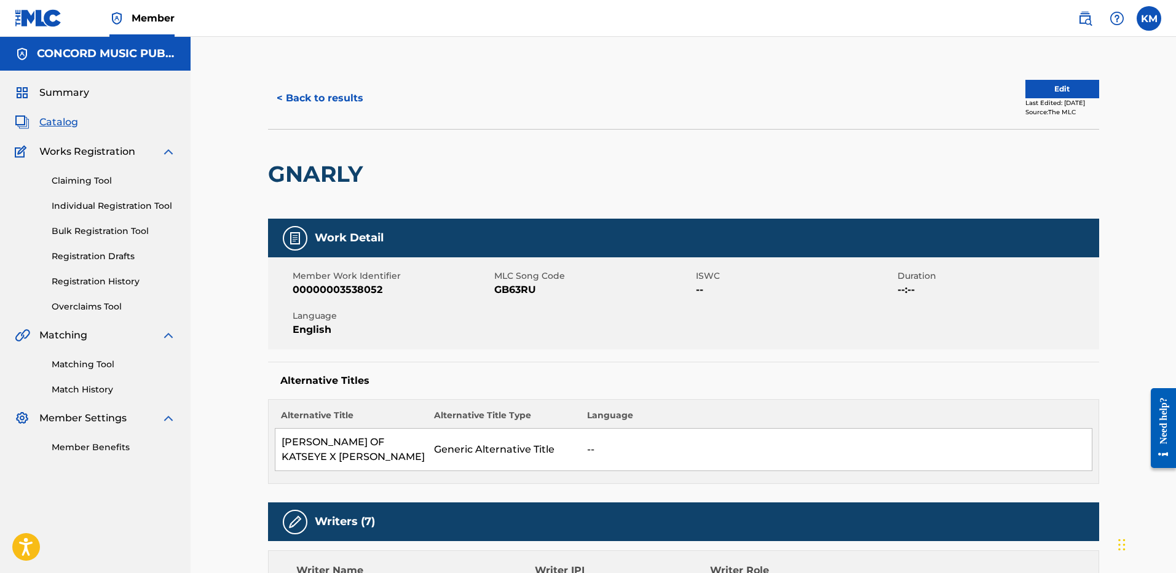
click at [517, 291] on span "GB63RU" at bounding box center [593, 290] width 198 height 15
copy span "GB63RU"
click at [335, 98] on button "< Back to results" at bounding box center [320, 98] width 104 height 31
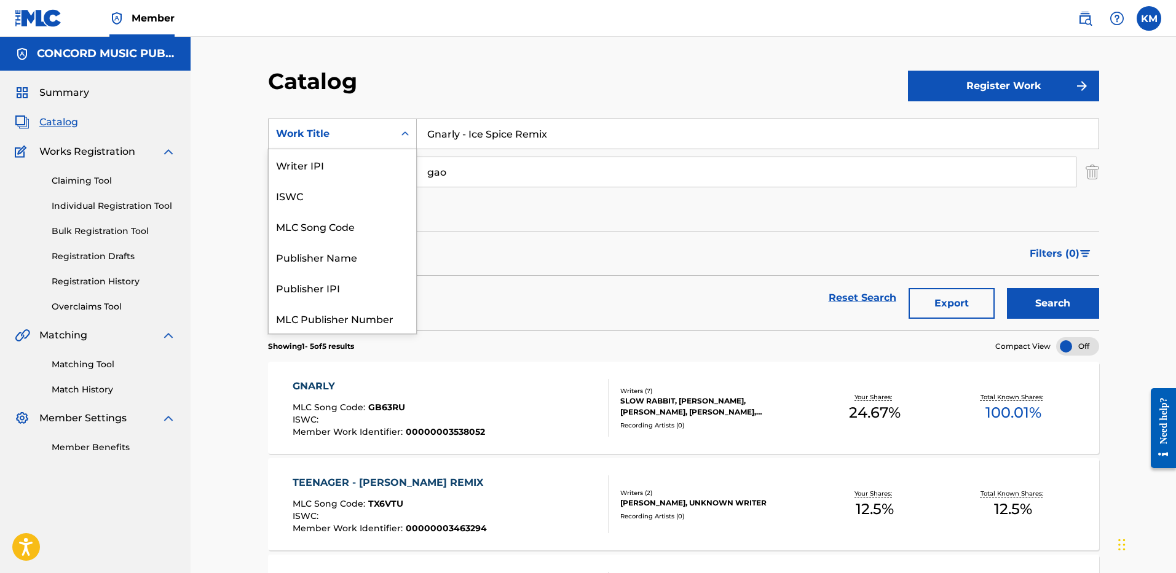
click at [407, 132] on icon "Search Form" at bounding box center [405, 134] width 12 height 12
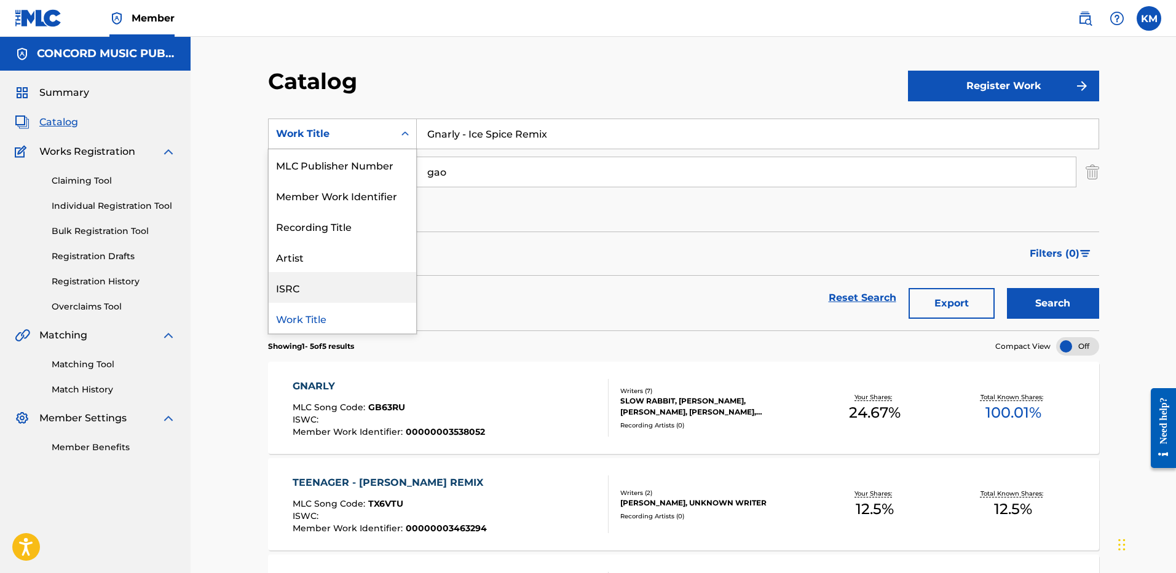
click at [366, 292] on div "ISRC" at bounding box center [342, 287] width 147 height 31
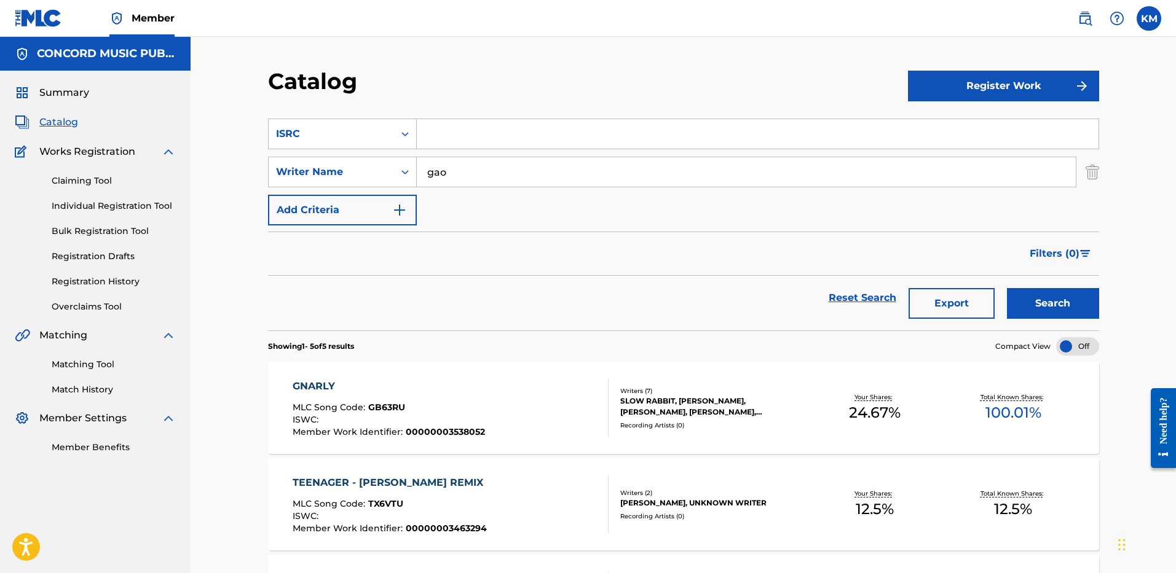
paste input "USBN19600001"
click at [1088, 170] on img "Search Form" at bounding box center [1092, 172] width 14 height 31
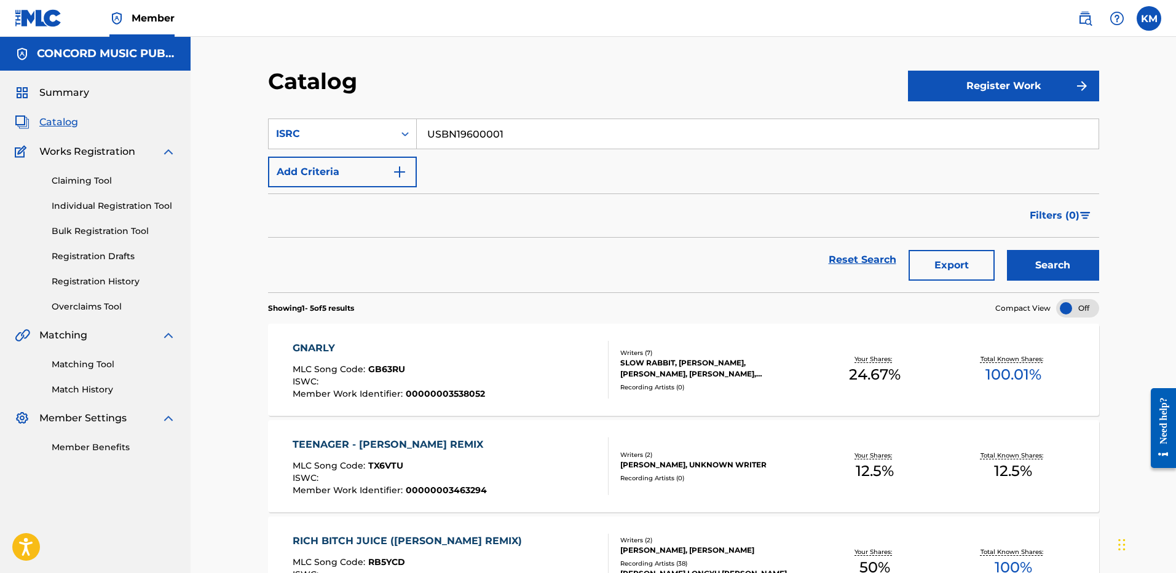
click at [1054, 261] on button "Search" at bounding box center [1053, 265] width 92 height 31
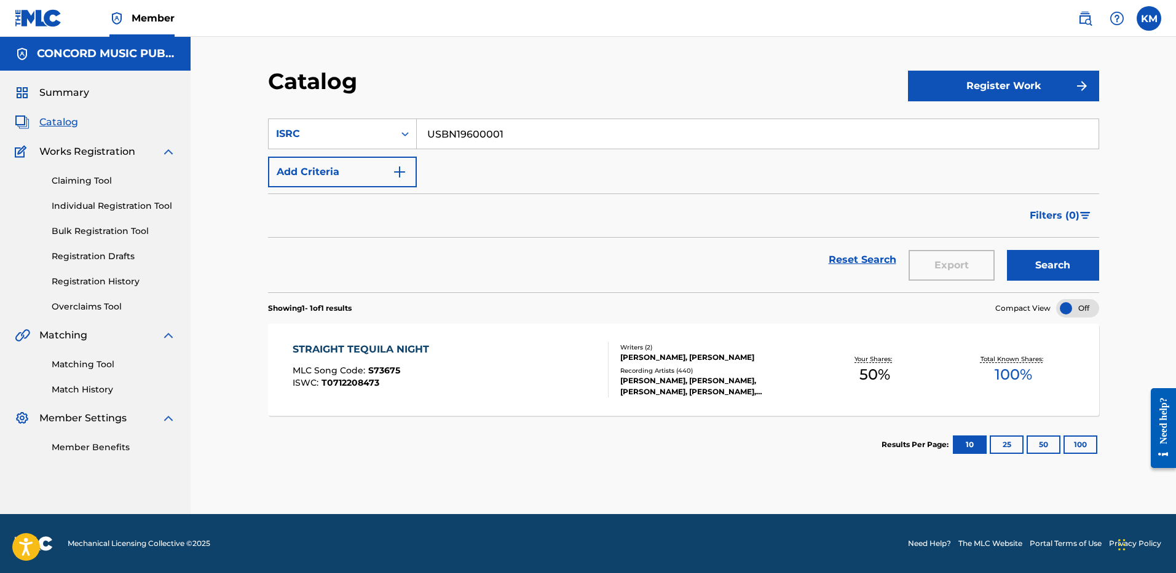
click at [446, 127] on input "USBN19600001" at bounding box center [757, 133] width 681 height 29
paste input "QM7281714880"
type input "QM7281714880"
click at [1036, 258] on button "Search" at bounding box center [1053, 265] width 92 height 31
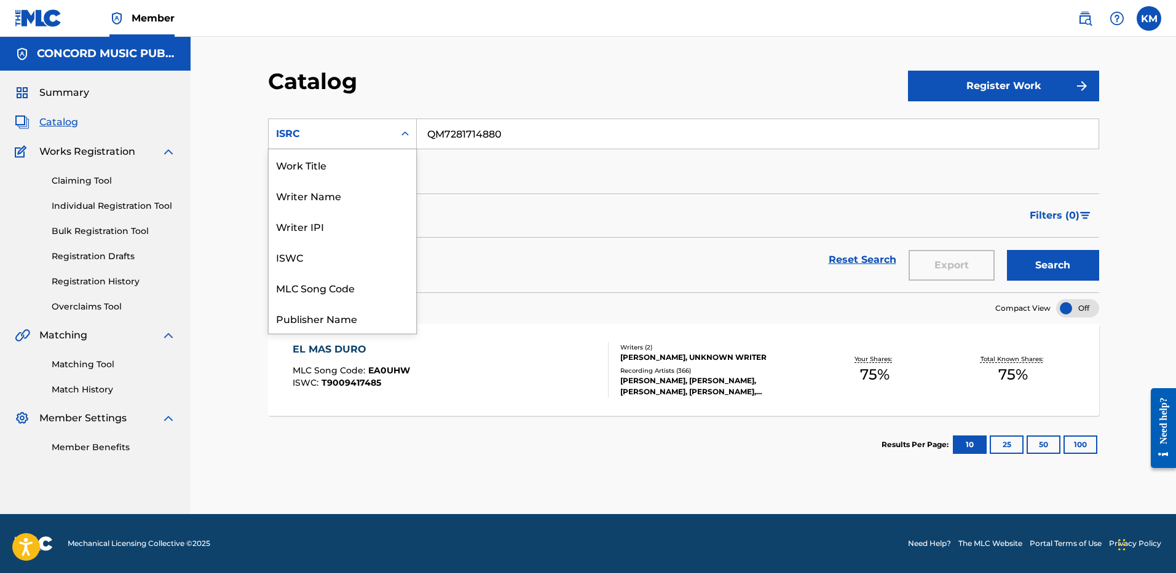
click at [403, 128] on icon "Search Form" at bounding box center [405, 134] width 12 height 12
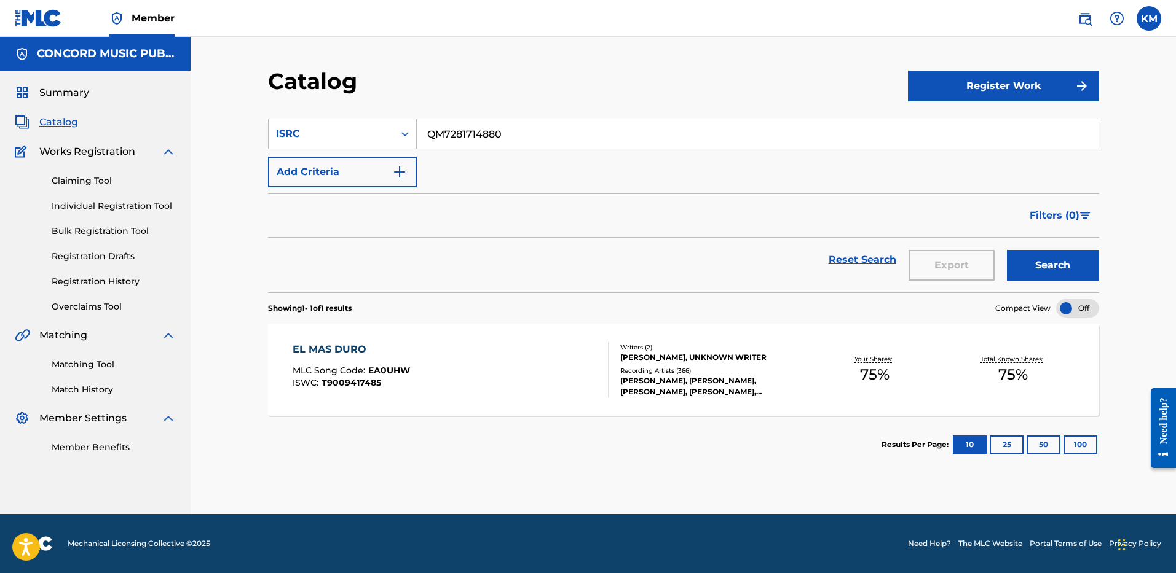
click at [408, 137] on icon "Search Form" at bounding box center [405, 134] width 12 height 12
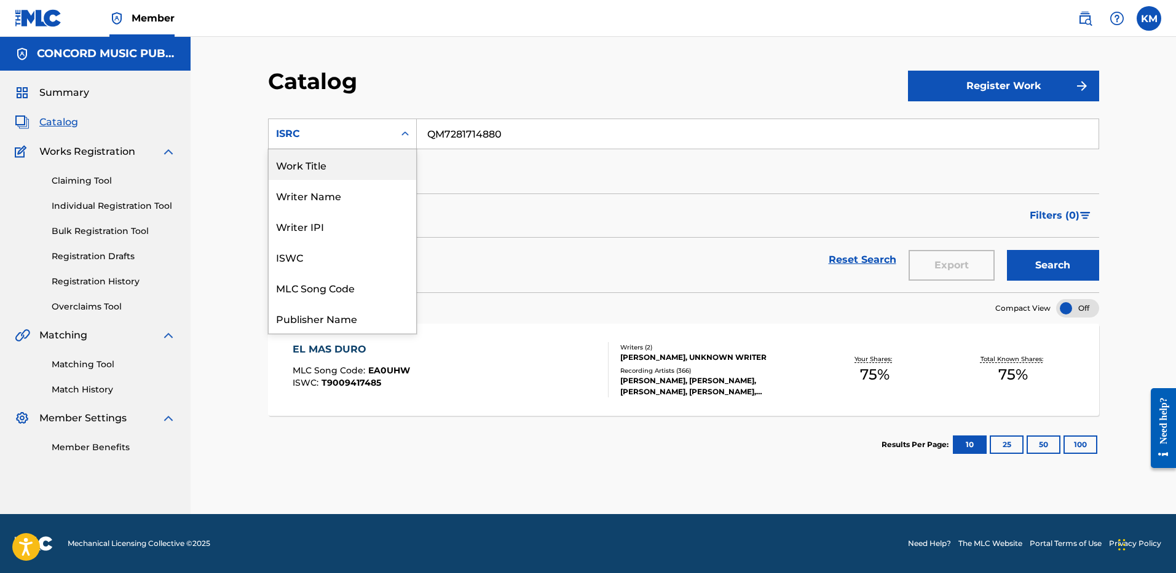
click at [372, 154] on div "Work Title" at bounding box center [342, 164] width 147 height 31
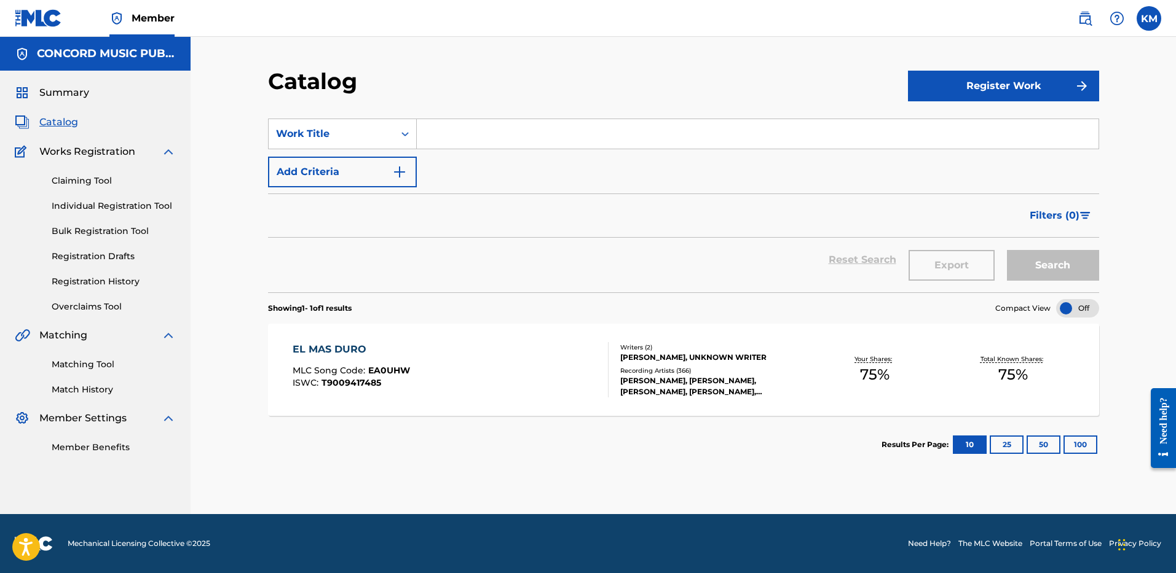
click at [453, 132] on input "Search Form" at bounding box center [757, 133] width 681 height 29
paste input "[PERSON_NAME] Me Levantó"
type input "[PERSON_NAME] Me Levantó"
click at [396, 170] on img "Search Form" at bounding box center [399, 172] width 15 height 15
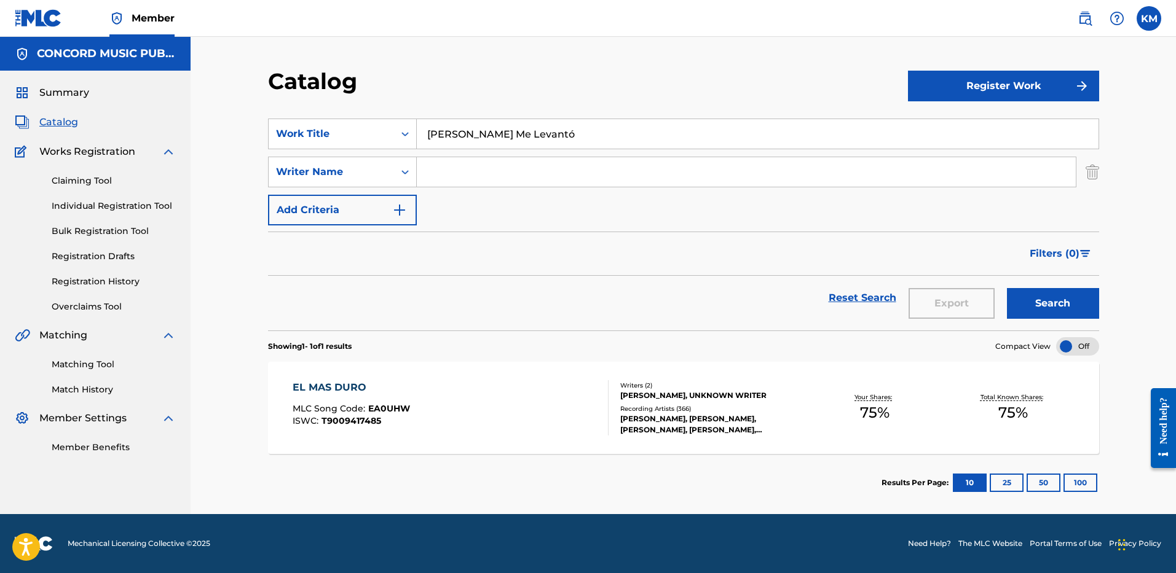
click at [458, 174] on input "Search Form" at bounding box center [746, 171] width 659 height 29
type input "yankee"
click at [1007, 288] on button "Search" at bounding box center [1053, 303] width 92 height 31
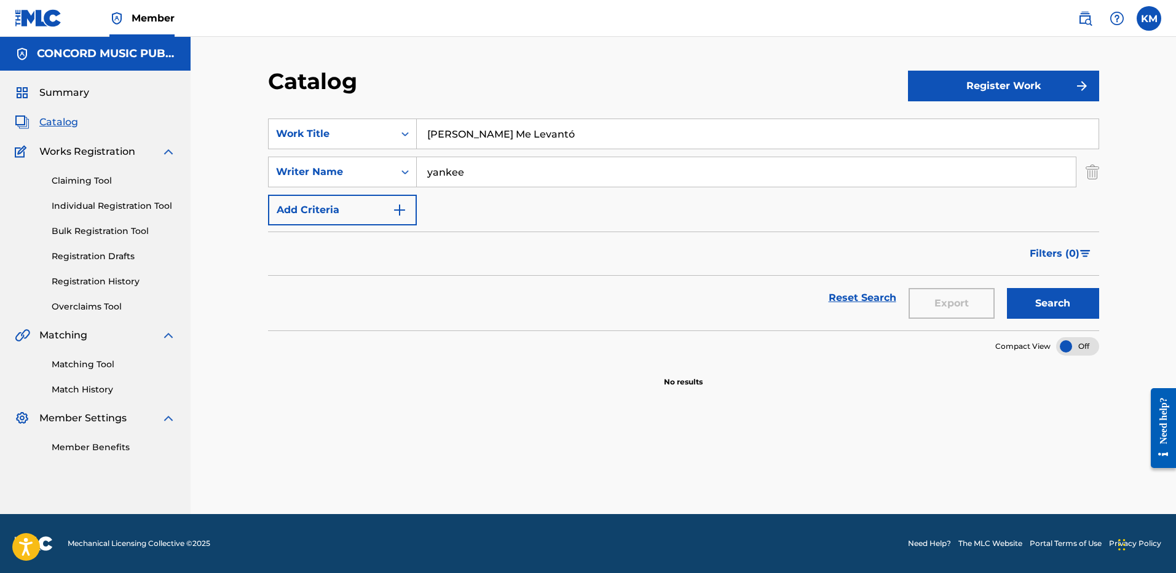
click at [516, 125] on input "[PERSON_NAME] Me Levantó" at bounding box center [757, 133] width 681 height 29
click at [1007, 288] on button "Search" at bounding box center [1053, 303] width 92 height 31
type input "[PERSON_NAME] Me Levanto"
click at [1007, 288] on button "Search" at bounding box center [1053, 303] width 92 height 31
drag, startPoint x: 468, startPoint y: 171, endPoint x: 278, endPoint y: 167, distance: 189.3
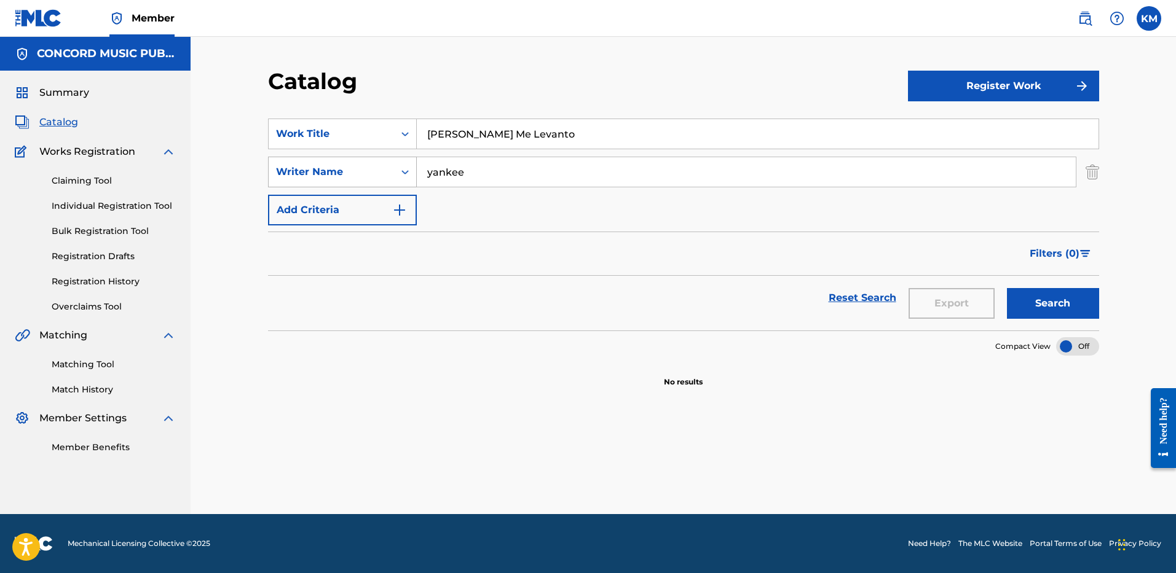
click at [278, 167] on div "SearchWithCriteriae6549d3a-dff2-48b4-a07d-ab91fc4c631c Writer Name [PERSON_NAME]" at bounding box center [683, 172] width 831 height 31
type input "[PERSON_NAME]"
click at [1007, 288] on button "Search" at bounding box center [1053, 303] width 92 height 31
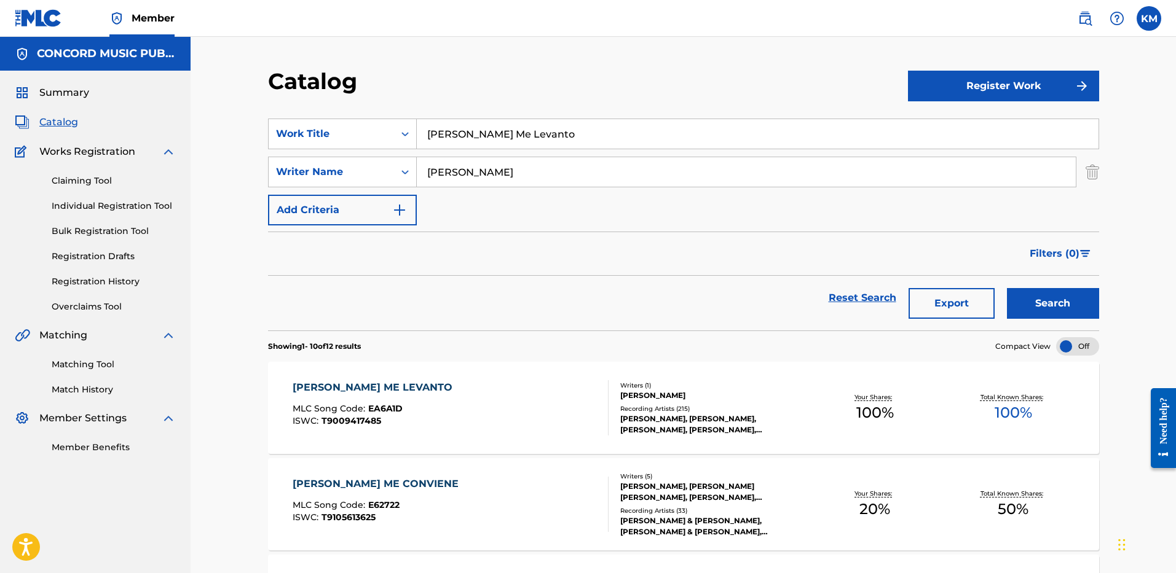
click at [450, 394] on div "[PERSON_NAME] ME LEVANTO MLC Song Code : EA6A1D ISWC : T9009417485" at bounding box center [450, 407] width 316 height 55
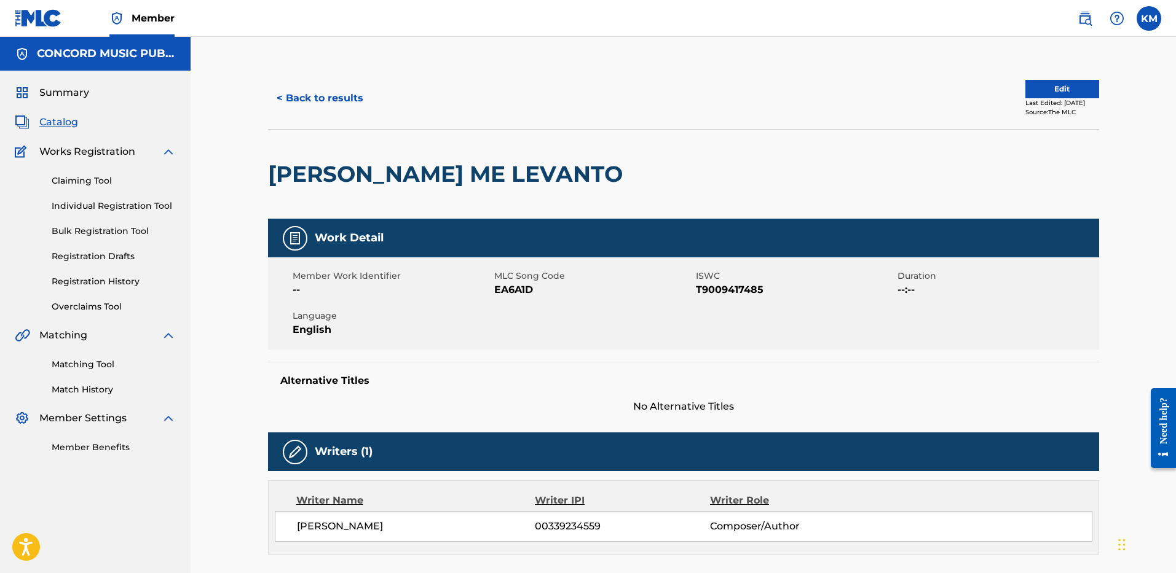
click at [497, 293] on span "EA6A1D" at bounding box center [593, 290] width 198 height 15
copy span "EA6A1D"
click at [342, 87] on button "< Back to results" at bounding box center [320, 98] width 104 height 31
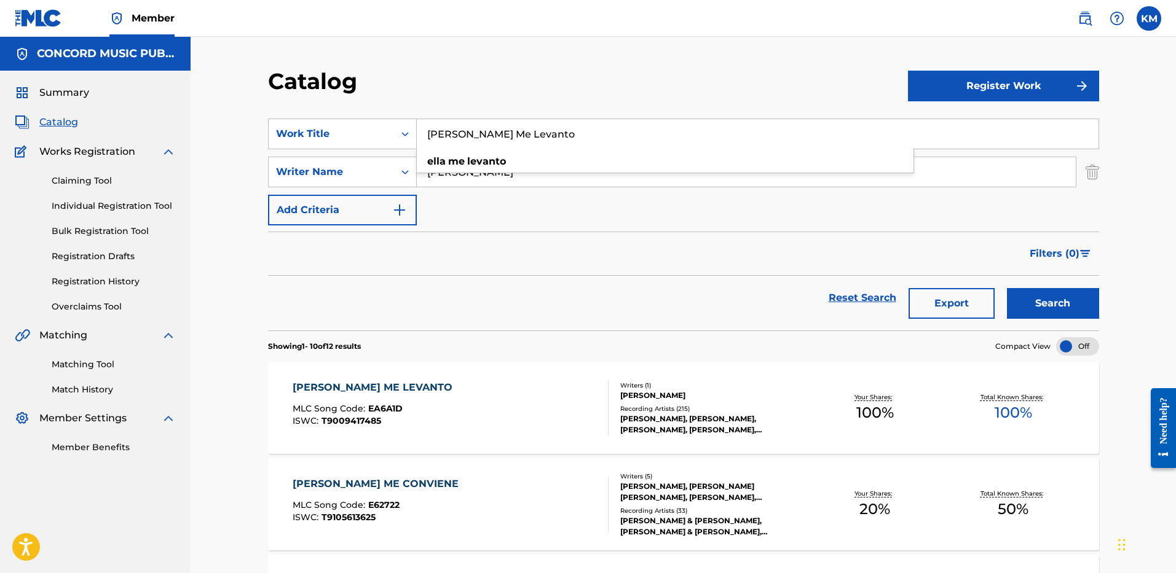
drag, startPoint x: 428, startPoint y: 126, endPoint x: 522, endPoint y: 131, distance: 94.8
click at [522, 131] on input "[PERSON_NAME] Me Levanto" at bounding box center [757, 133] width 681 height 29
click at [406, 131] on icon "Search Form" at bounding box center [405, 134] width 12 height 12
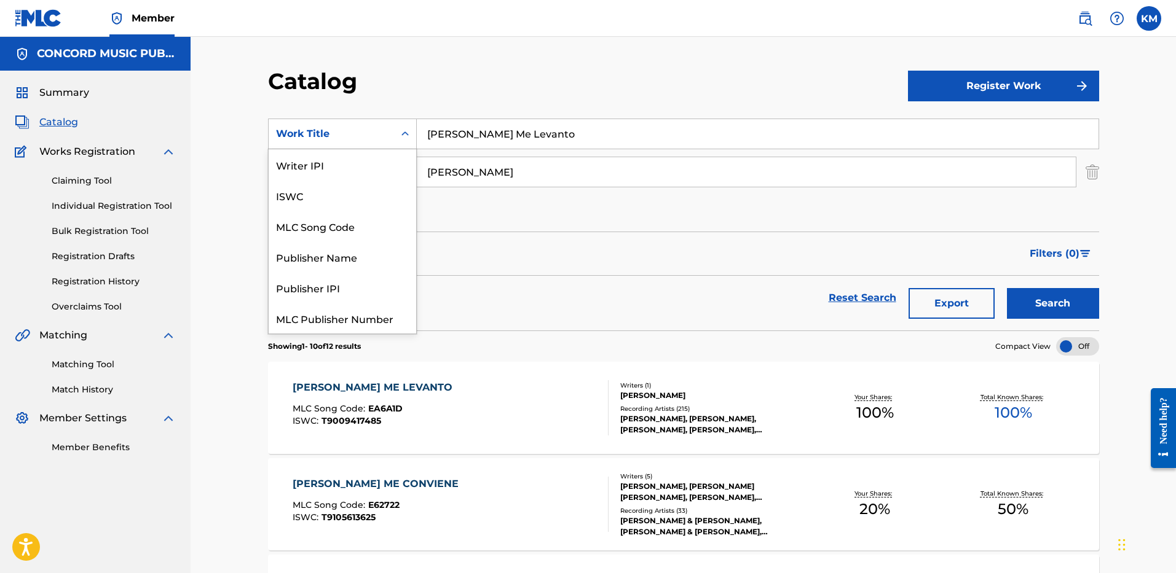
scroll to position [154, 0]
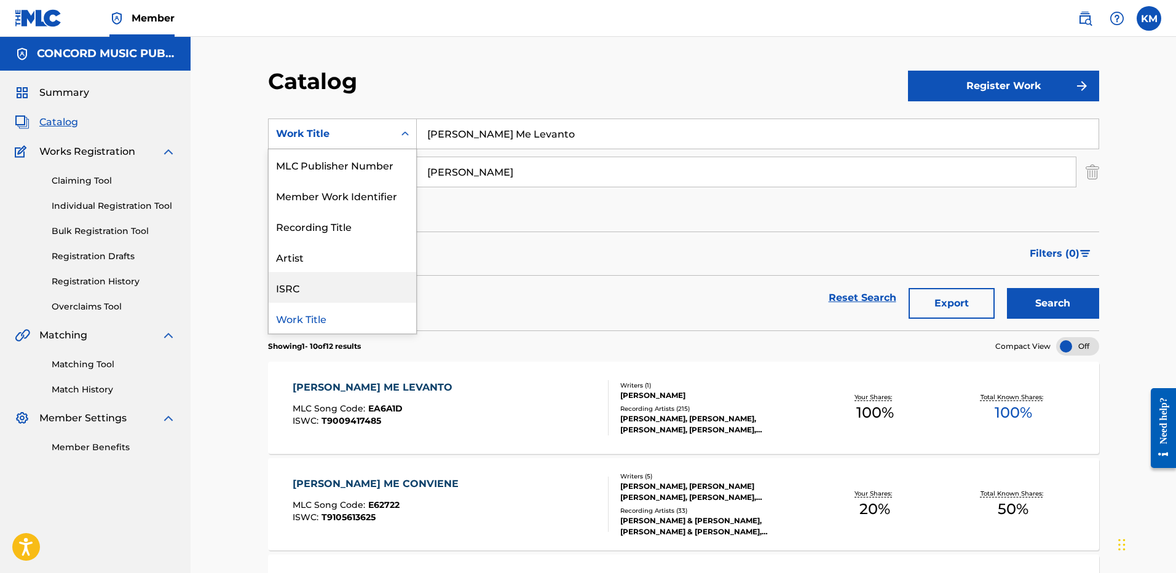
click at [339, 285] on div "ISRC" at bounding box center [342, 287] width 147 height 31
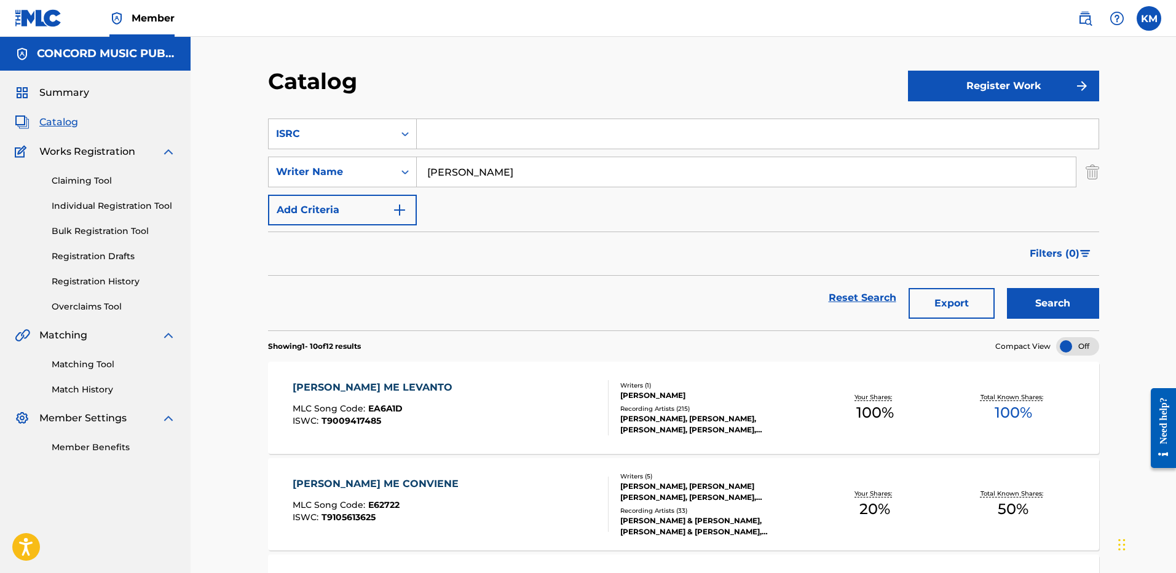
click at [451, 134] on input "Search Form" at bounding box center [757, 133] width 681 height 29
paste input "QZNMU2502299"
type input "QZNMU2502299"
click at [1091, 176] on img "Search Form" at bounding box center [1092, 172] width 14 height 31
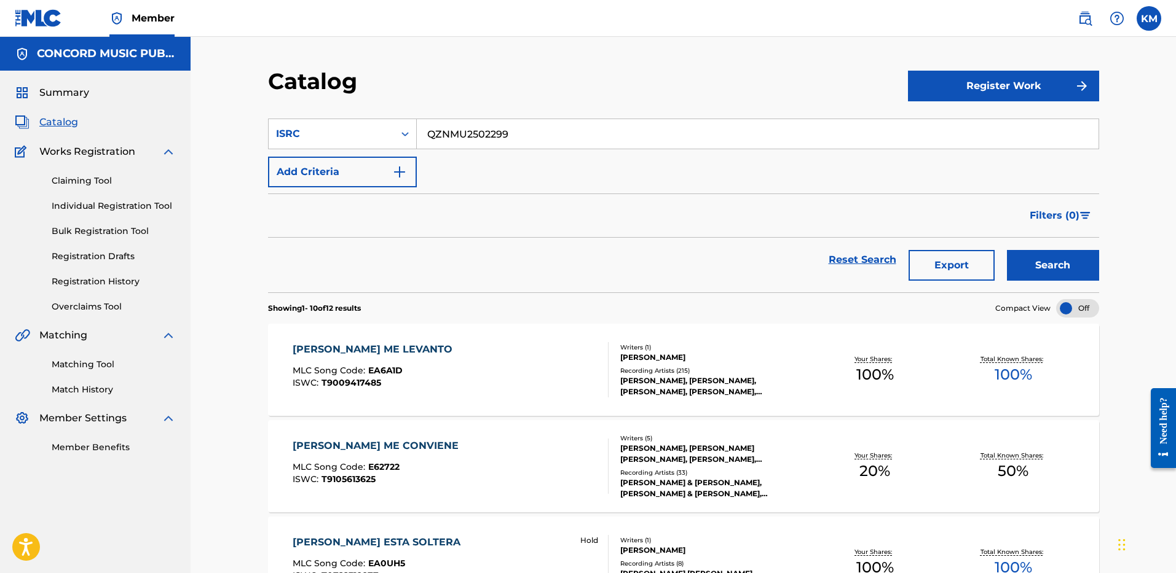
click at [1054, 261] on button "Search" at bounding box center [1053, 265] width 92 height 31
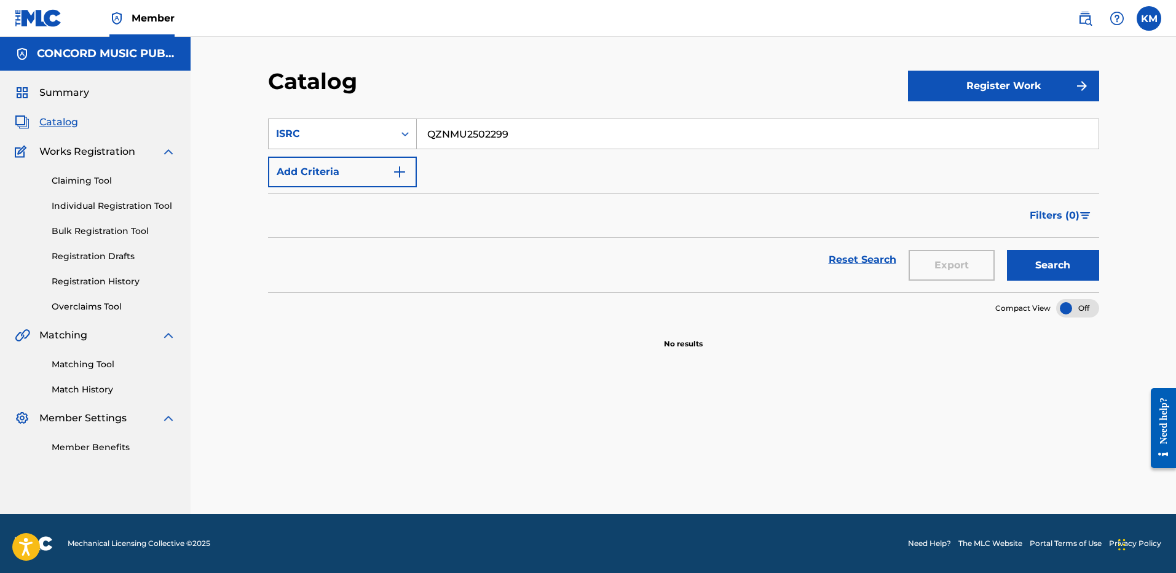
click at [408, 129] on icon "Search Form" at bounding box center [405, 134] width 12 height 12
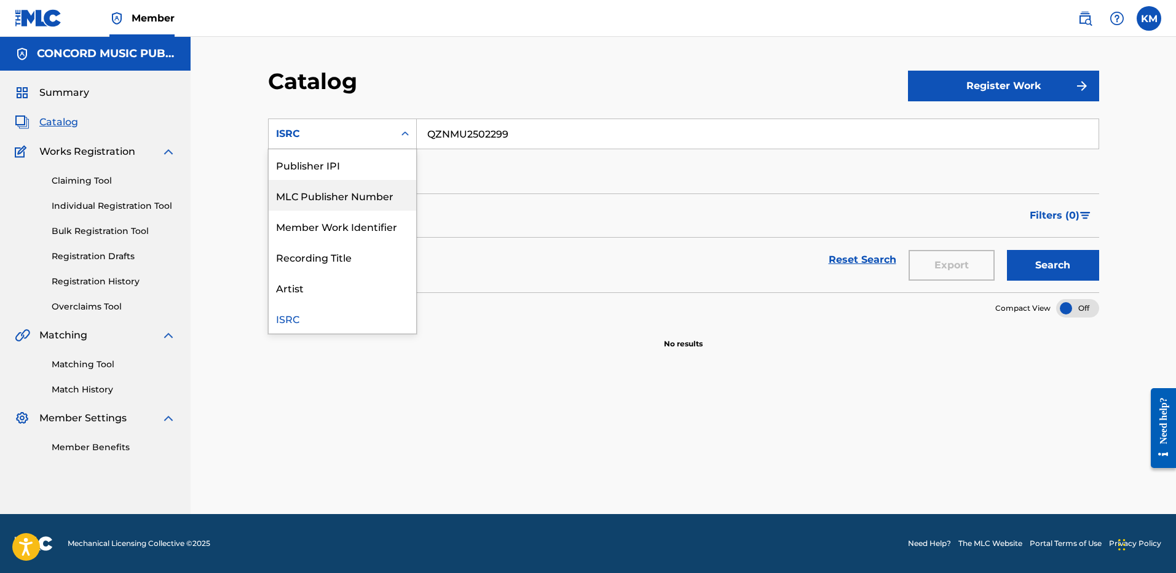
scroll to position [0, 0]
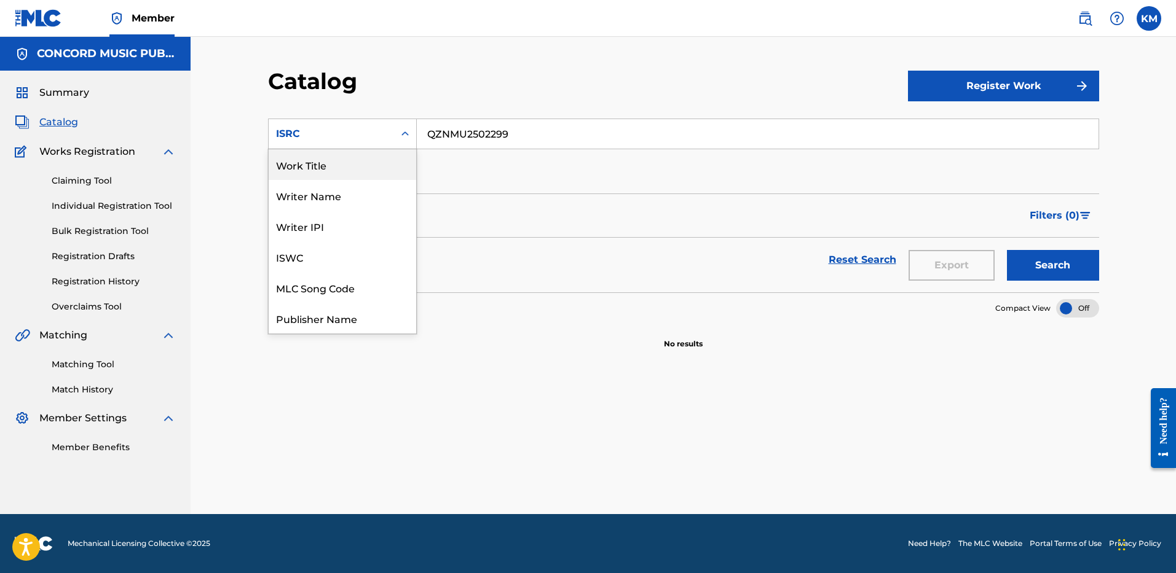
click at [367, 169] on div "Work Title" at bounding box center [342, 164] width 147 height 31
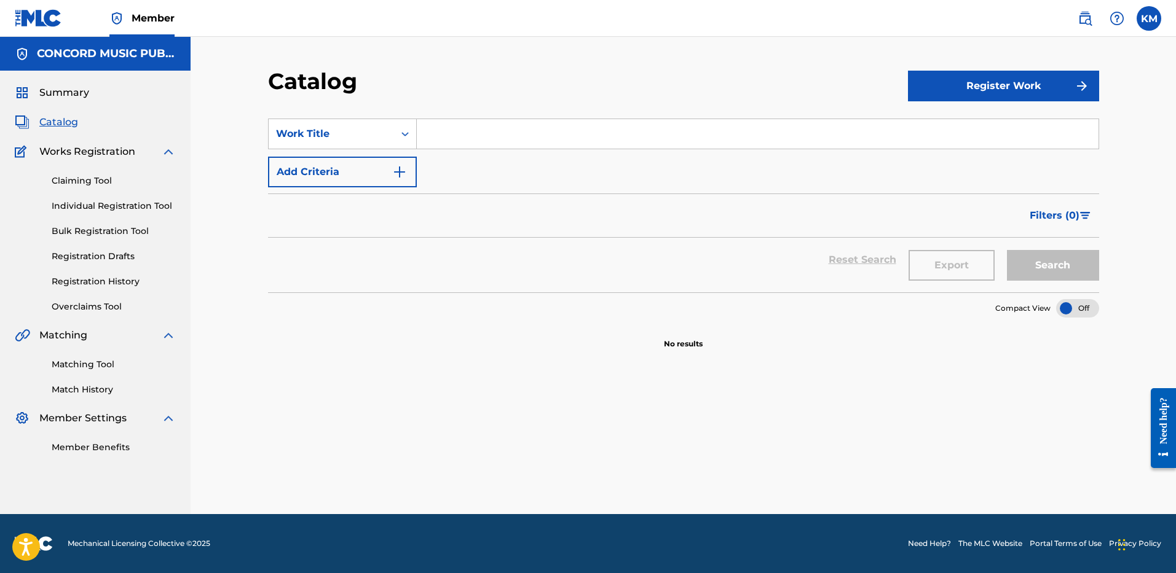
click at [439, 125] on input "Search Form" at bounding box center [757, 133] width 681 height 29
paste input "[PERSON_NAME]."
type input "[PERSON_NAME]."
click at [390, 171] on button "Add Criteria" at bounding box center [342, 172] width 149 height 31
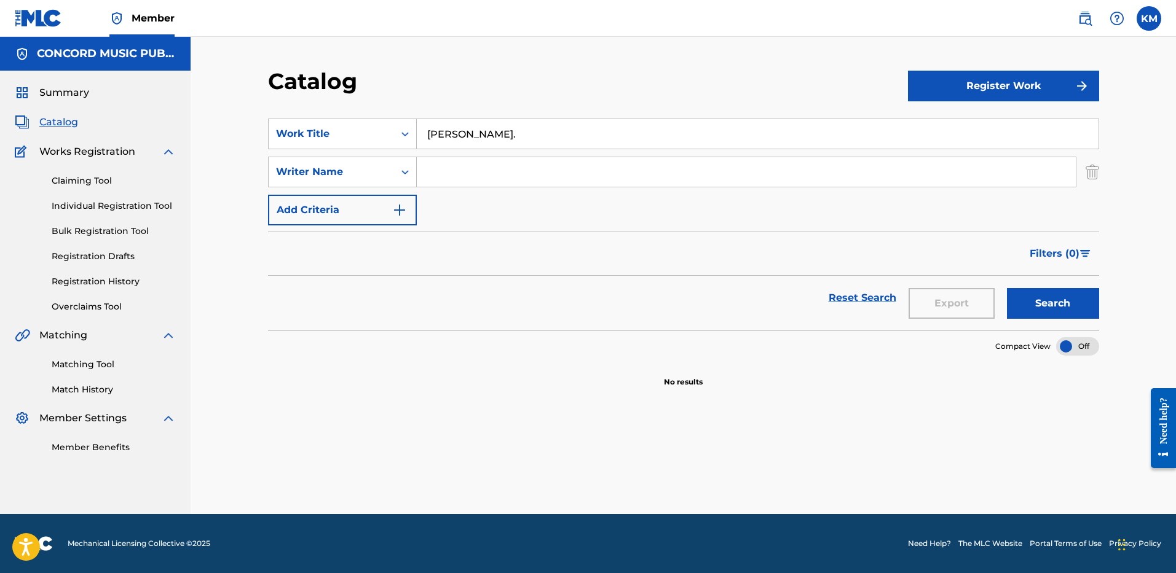
click at [445, 173] on input "Search Form" at bounding box center [746, 171] width 659 height 29
paste input "Wood"
type input "Wood"
click at [1026, 297] on button "Search" at bounding box center [1053, 303] width 92 height 31
click at [507, 118] on section "SearchWithCriteria9e2e279d-ac15-488f-a193-39e273be3c88 Work Title [PERSON_NAME]…" at bounding box center [683, 217] width 831 height 227
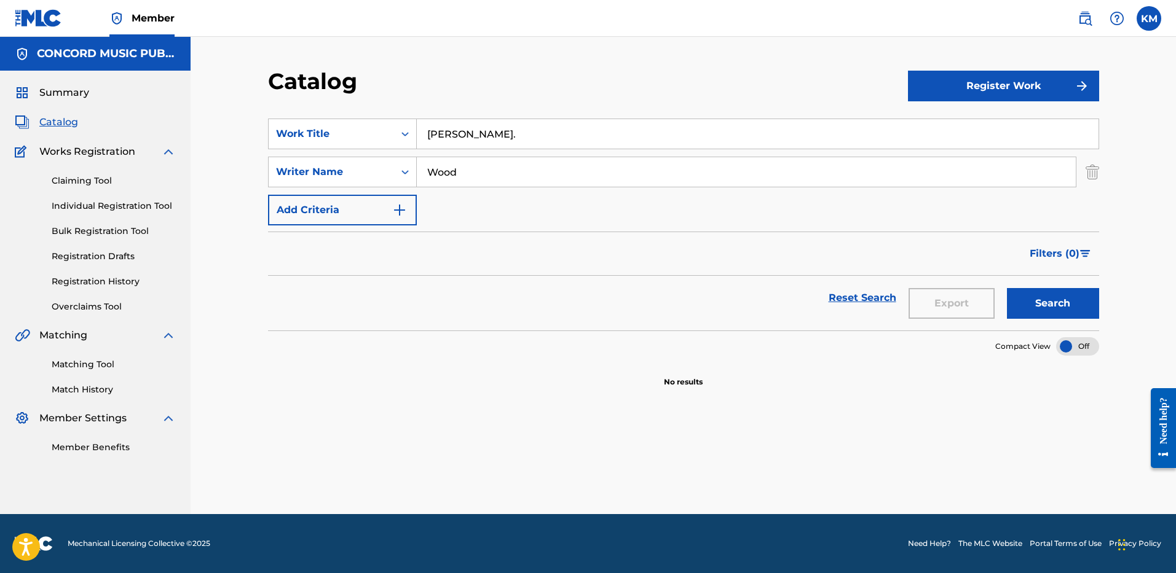
click at [507, 129] on input "[PERSON_NAME]." at bounding box center [757, 133] width 681 height 29
type input "[PERSON_NAME]"
click at [1007, 288] on button "Search" at bounding box center [1053, 303] width 92 height 31
drag, startPoint x: 426, startPoint y: 125, endPoint x: 501, endPoint y: 124, distance: 74.4
click at [501, 124] on input "[PERSON_NAME]" at bounding box center [757, 133] width 681 height 29
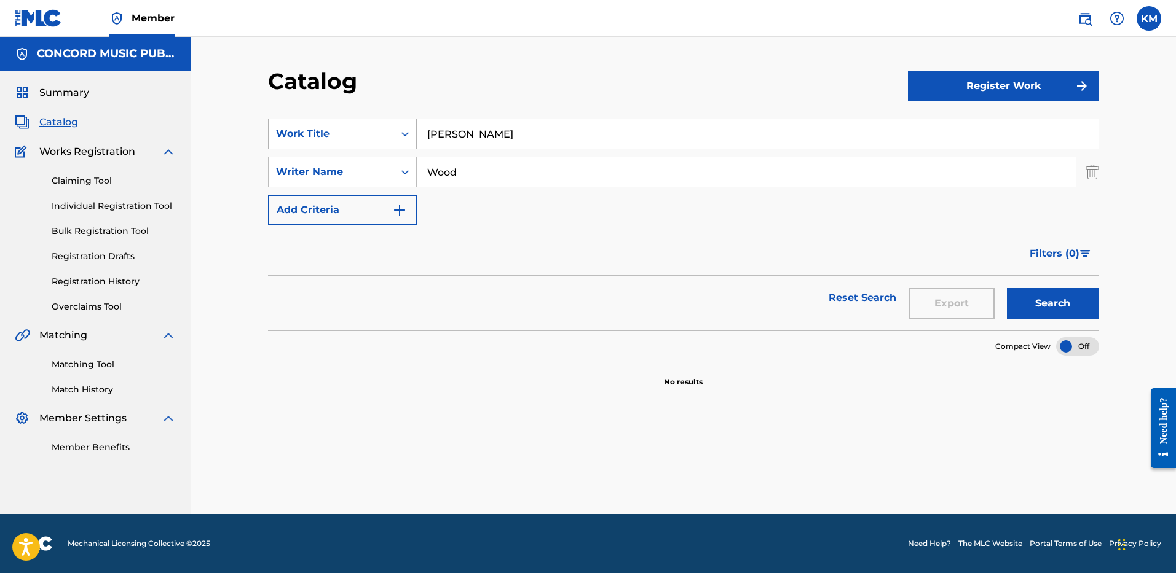
click at [406, 130] on icon "Search Form" at bounding box center [405, 134] width 12 height 12
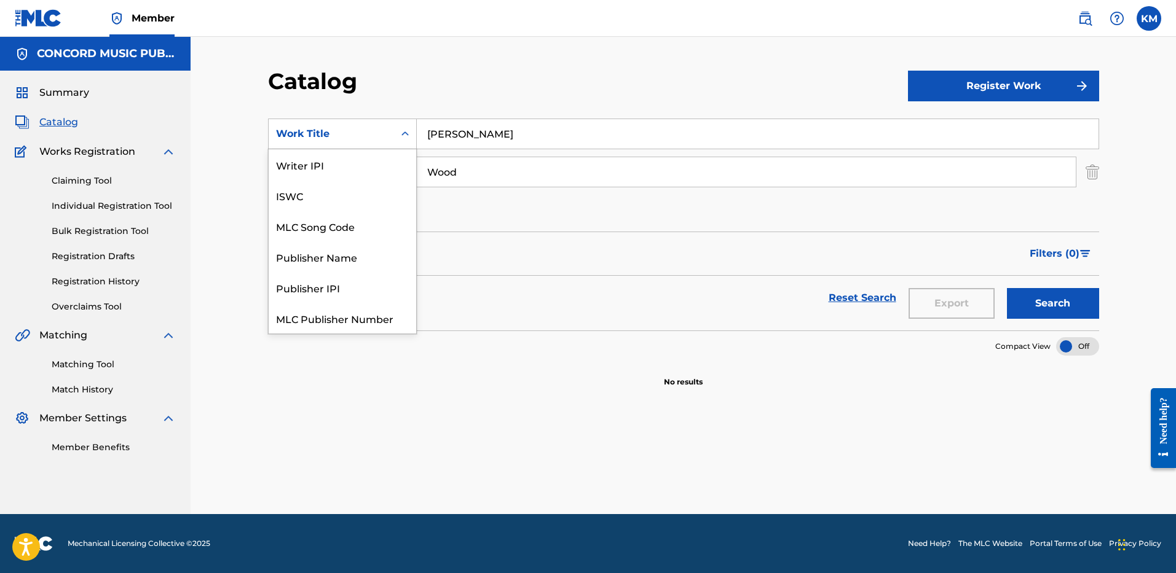
scroll to position [154, 0]
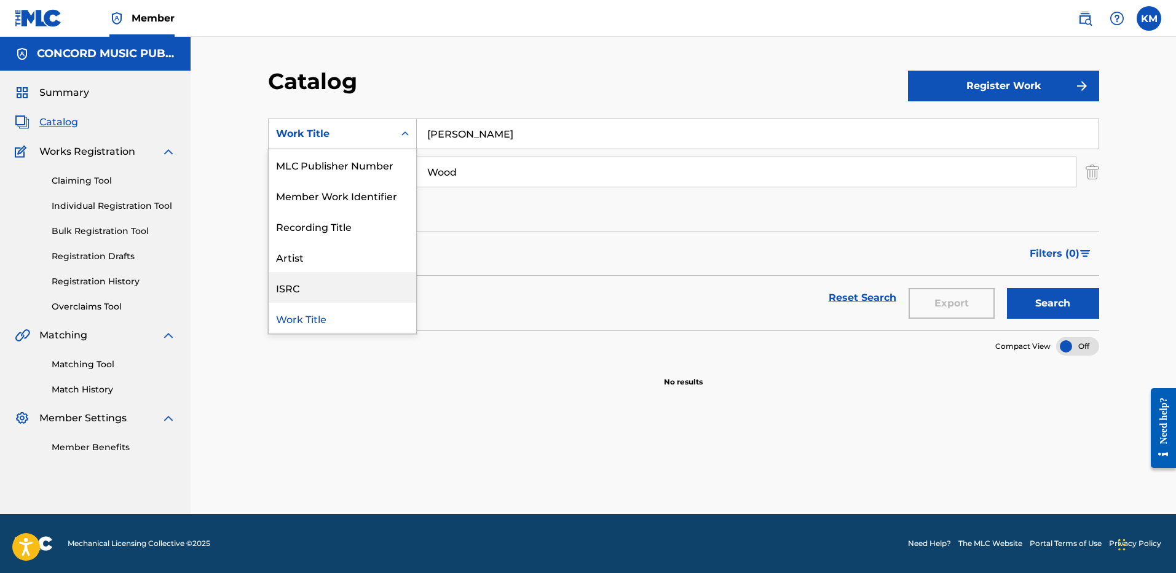
click at [372, 288] on div "ISRC" at bounding box center [342, 287] width 147 height 31
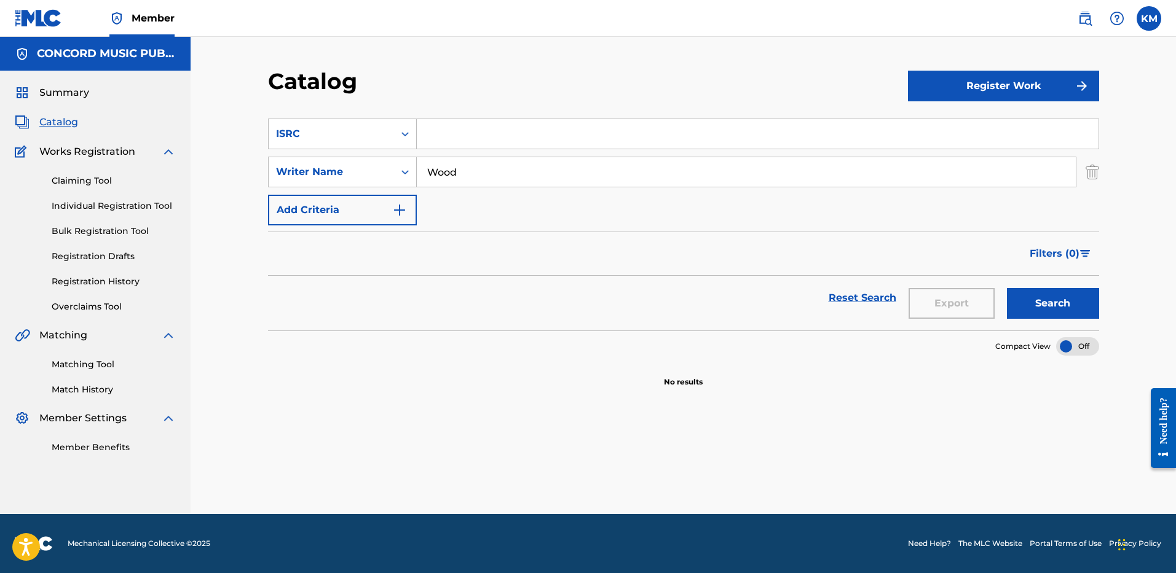
paste input "QZZ4J2500306"
type input "QZZ4J2500306"
click at [1096, 167] on img "Search Form" at bounding box center [1092, 172] width 14 height 31
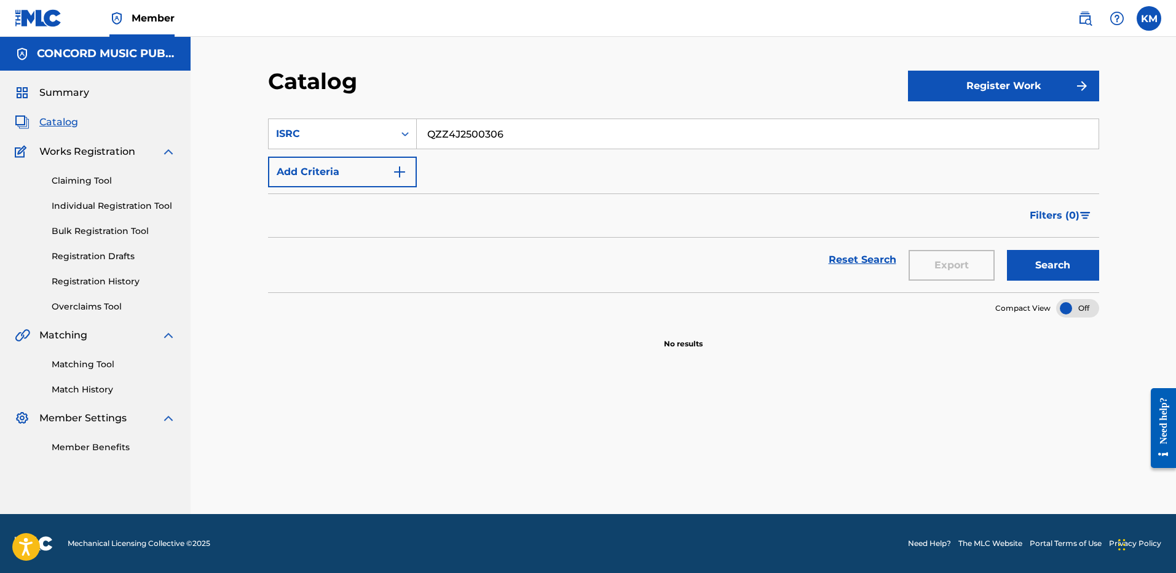
click at [1060, 267] on button "Search" at bounding box center [1053, 265] width 92 height 31
click at [407, 165] on button "Add Criteria" at bounding box center [342, 172] width 149 height 31
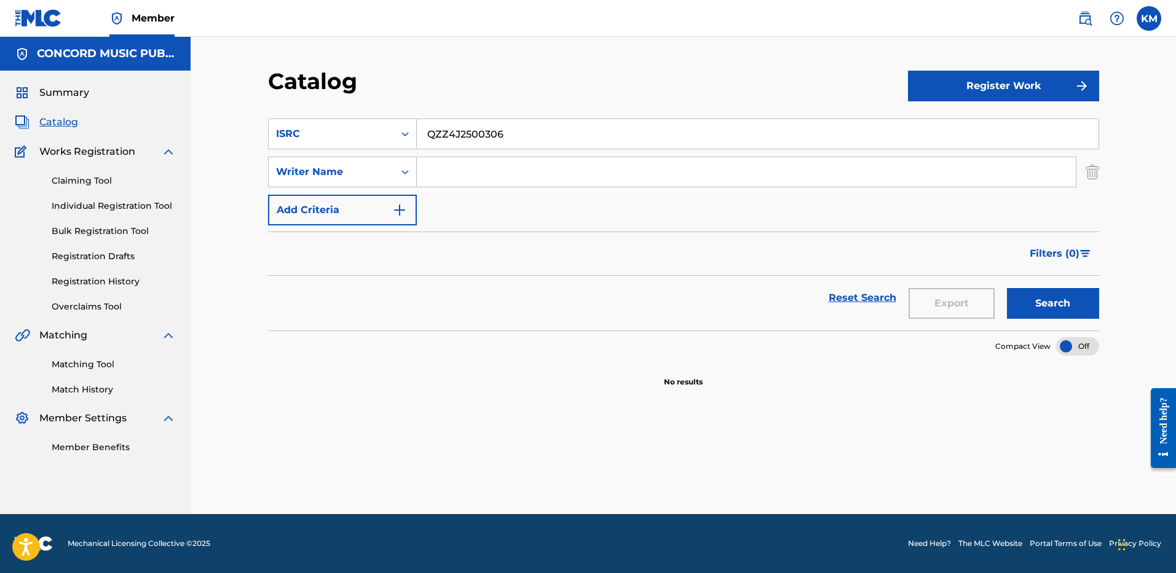
click at [433, 175] on input "Search Form" at bounding box center [746, 171] width 659 height 29
paste input "Gates"
type input "Gates"
drag, startPoint x: 554, startPoint y: 127, endPoint x: 293, endPoint y: 125, distance: 260.5
click at [293, 125] on div "SearchWithCriteria2b123926-a2d0-4752-893e-1c4eb28c6490 ISRC QZZ4J2500306" at bounding box center [683, 134] width 831 height 31
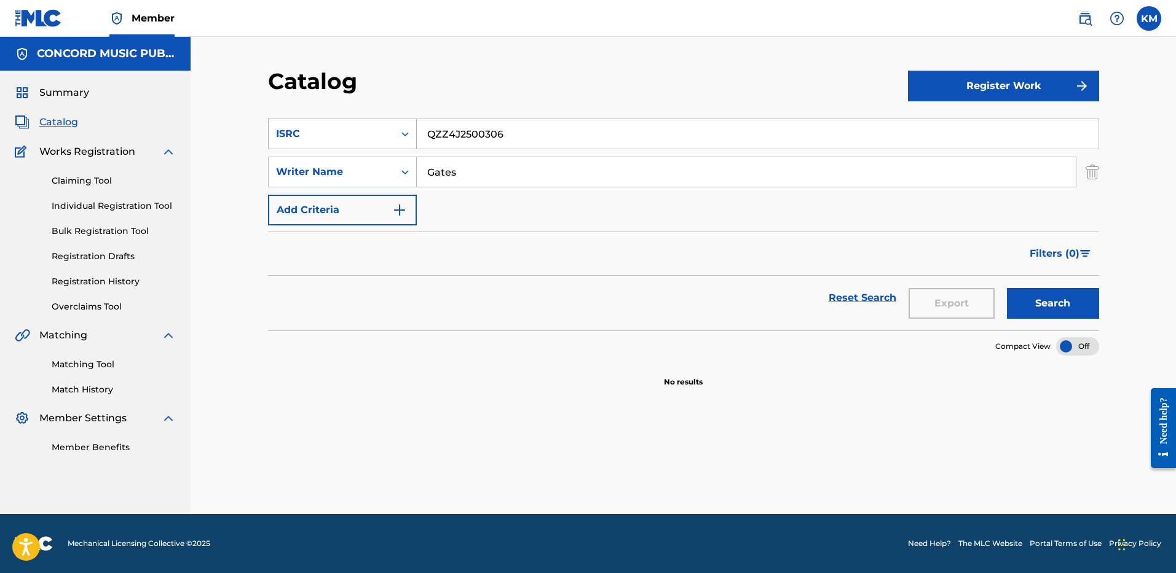
paste input "Dying Is Easy (Feat. NoCap)"
type input "Dying Is Easy (Feat. NoCap)"
click at [408, 141] on div "Search Form" at bounding box center [405, 134] width 22 height 22
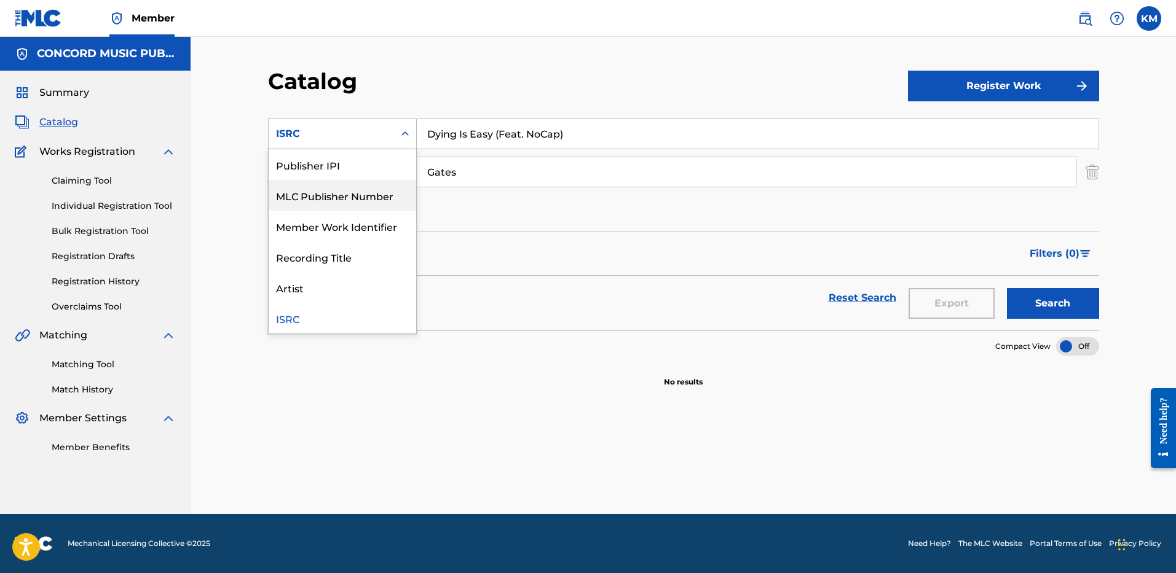
scroll to position [0, 0]
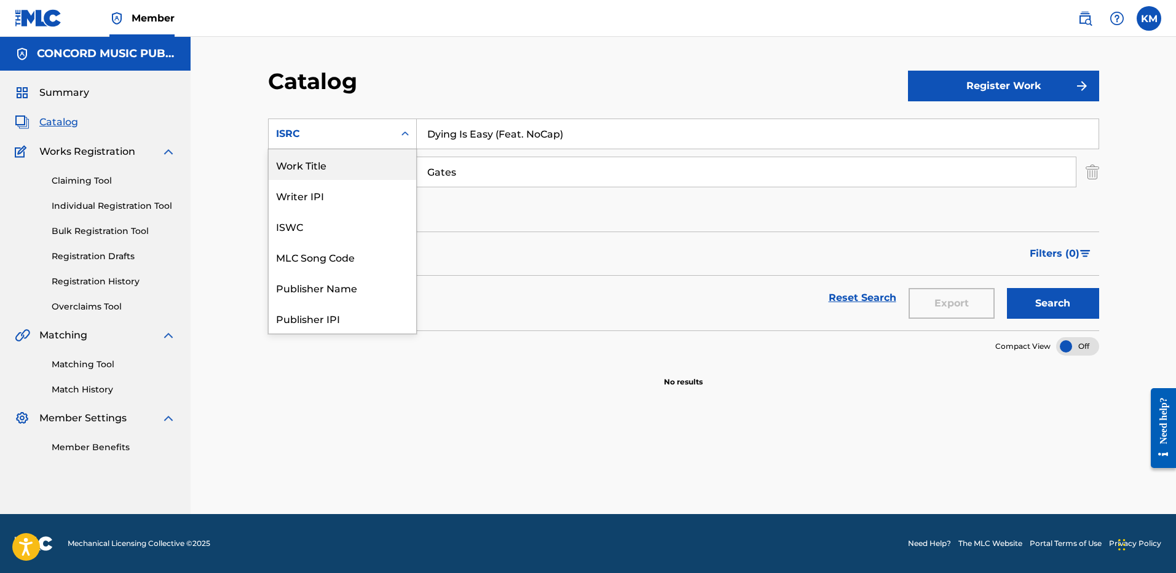
click at [376, 165] on div "Work Title" at bounding box center [342, 164] width 147 height 31
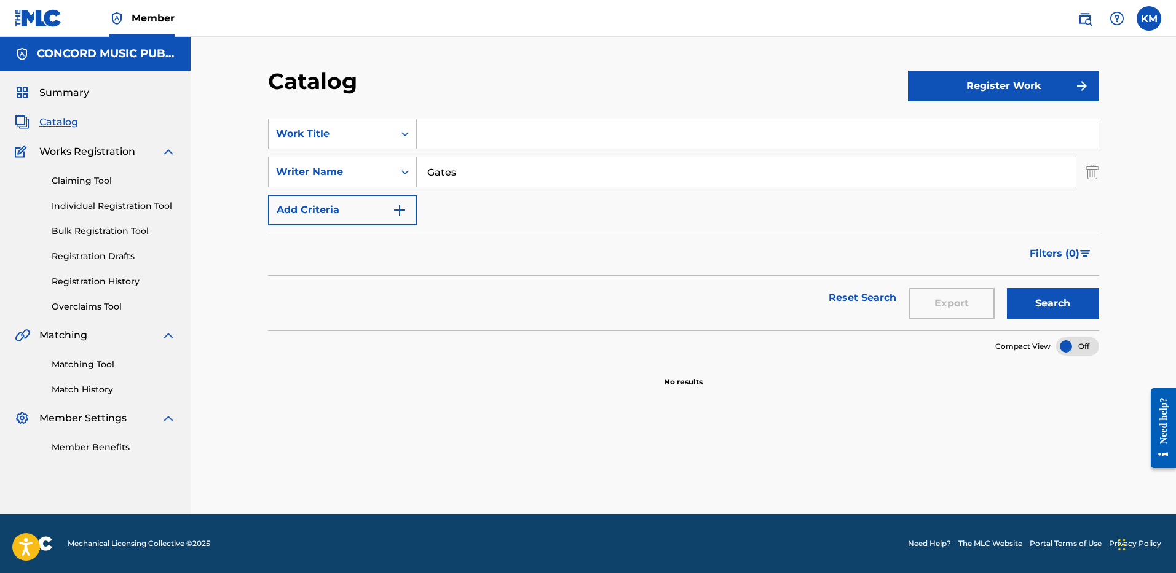
click at [450, 126] on input "Search Form" at bounding box center [757, 133] width 681 height 29
paste input "Dying Is Easy (Feat. NoCap)"
click at [1015, 297] on button "Search" at bounding box center [1053, 303] width 92 height 31
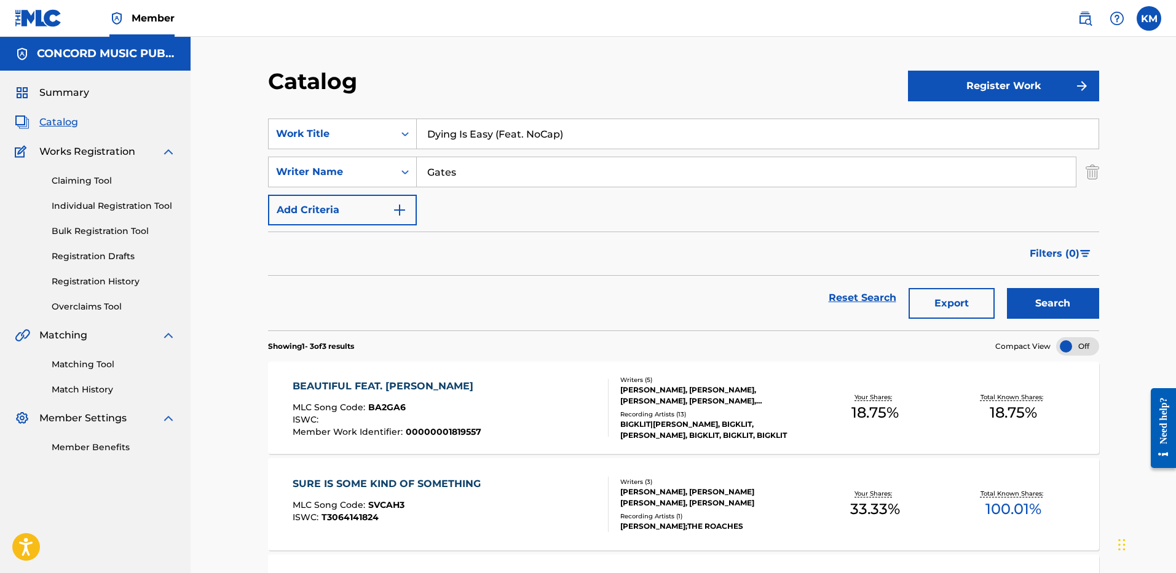
drag, startPoint x: 492, startPoint y: 133, endPoint x: 662, endPoint y: 129, distance: 170.3
click at [662, 129] on input "Dying Is Easy (Feat. NoCap)" at bounding box center [757, 133] width 681 height 29
type input "Dying Is Easy"
click at [1007, 288] on button "Search" at bounding box center [1053, 303] width 92 height 31
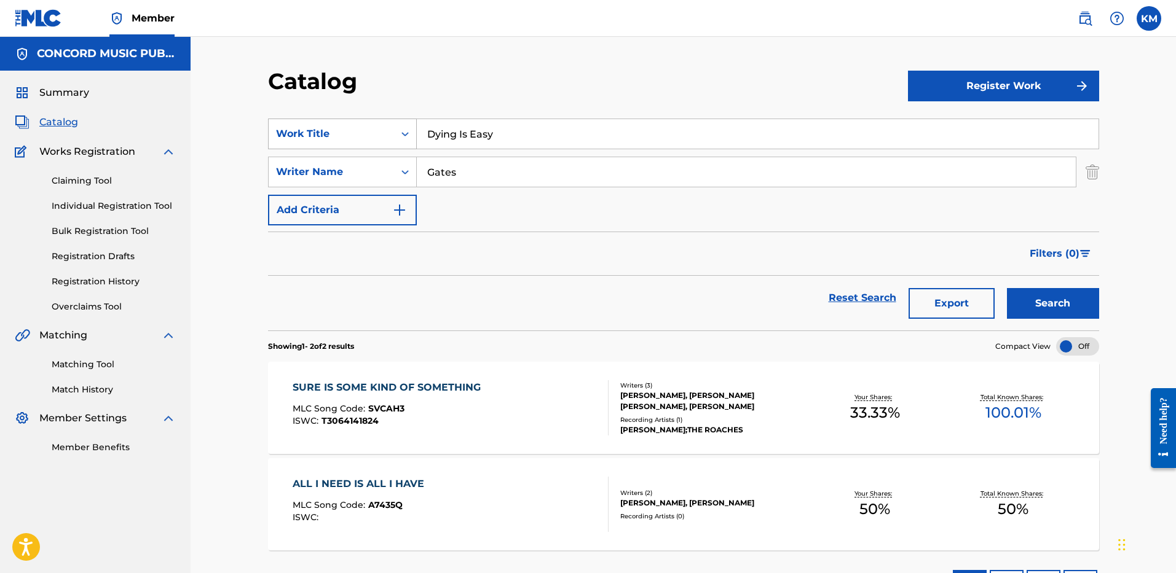
click at [398, 132] on div "Search Form" at bounding box center [405, 134] width 22 height 22
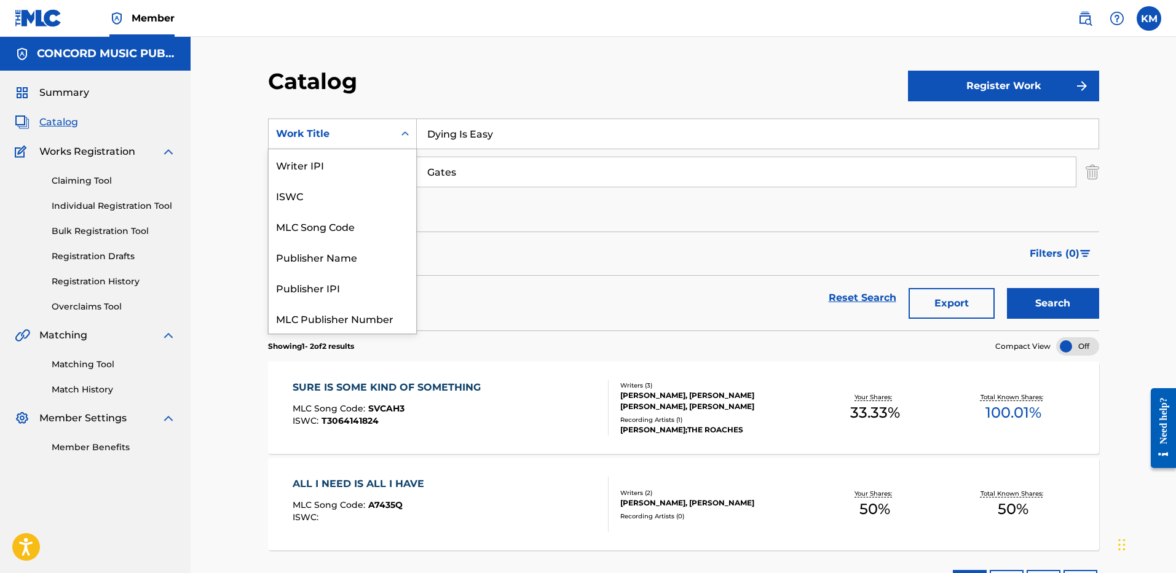
scroll to position [154, 0]
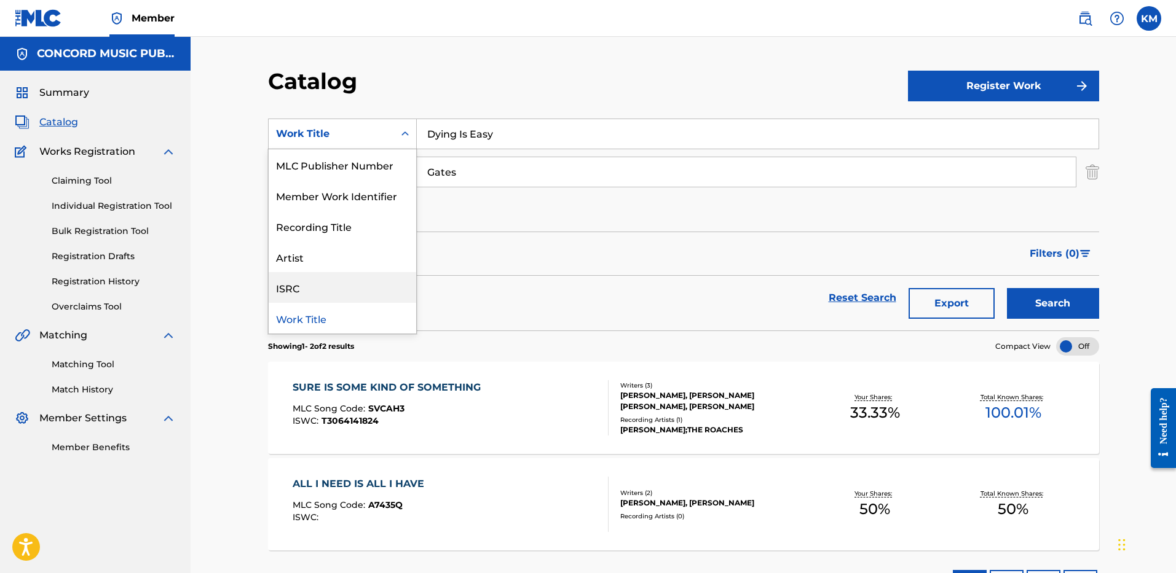
click at [374, 288] on div "ISRC" at bounding box center [342, 287] width 147 height 31
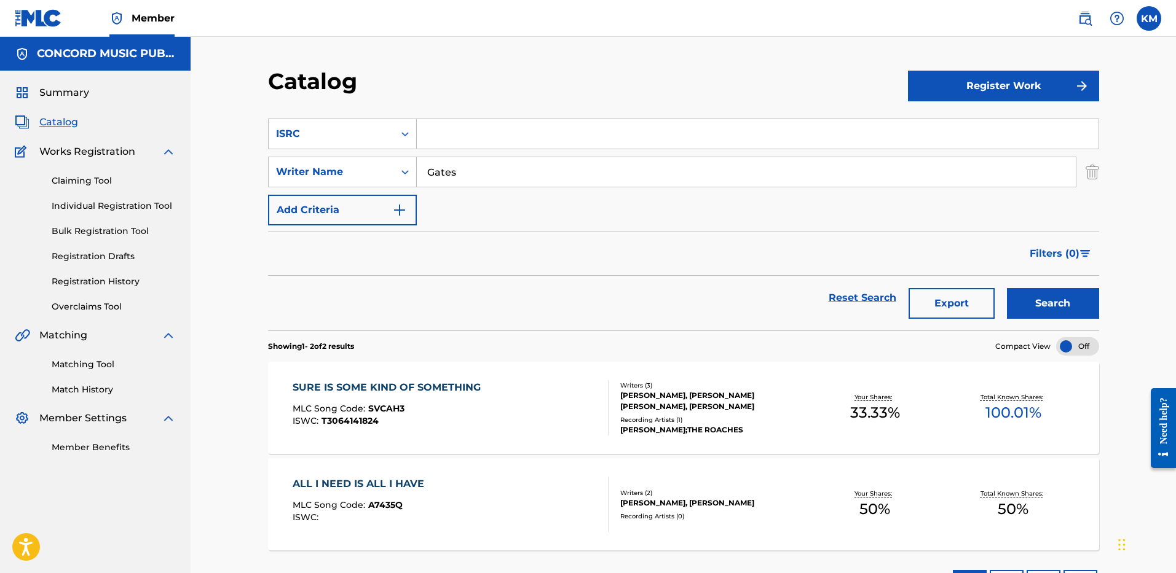
click at [459, 131] on input "Search Form" at bounding box center [757, 133] width 681 height 29
paste input "USEL19200537"
type input "USEL19200537"
click at [1091, 173] on img "Search Form" at bounding box center [1092, 172] width 14 height 31
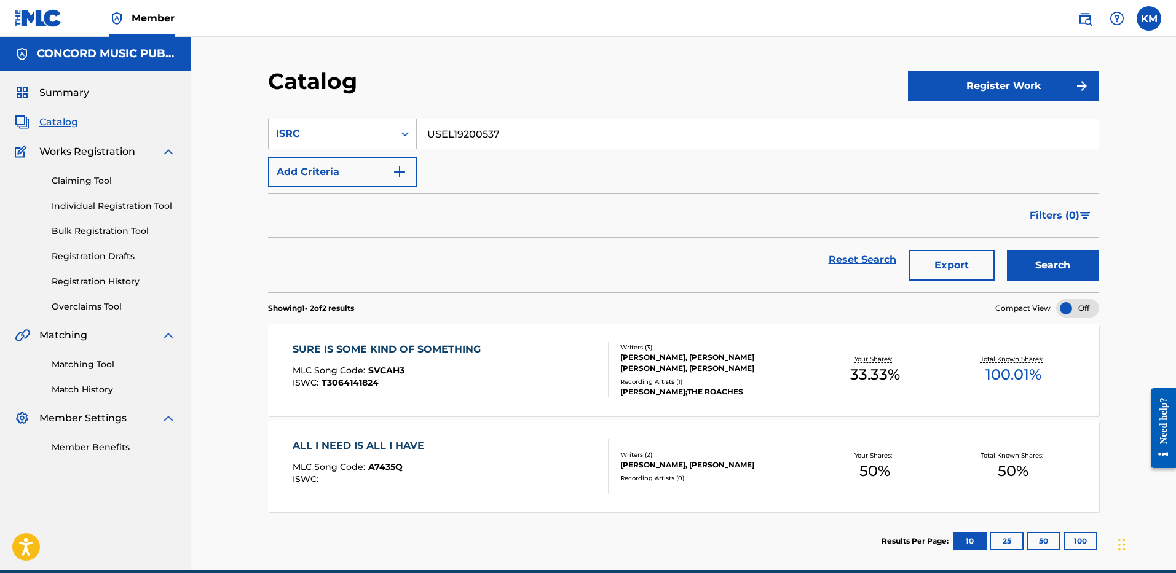
click at [1035, 259] on button "Search" at bounding box center [1053, 265] width 92 height 31
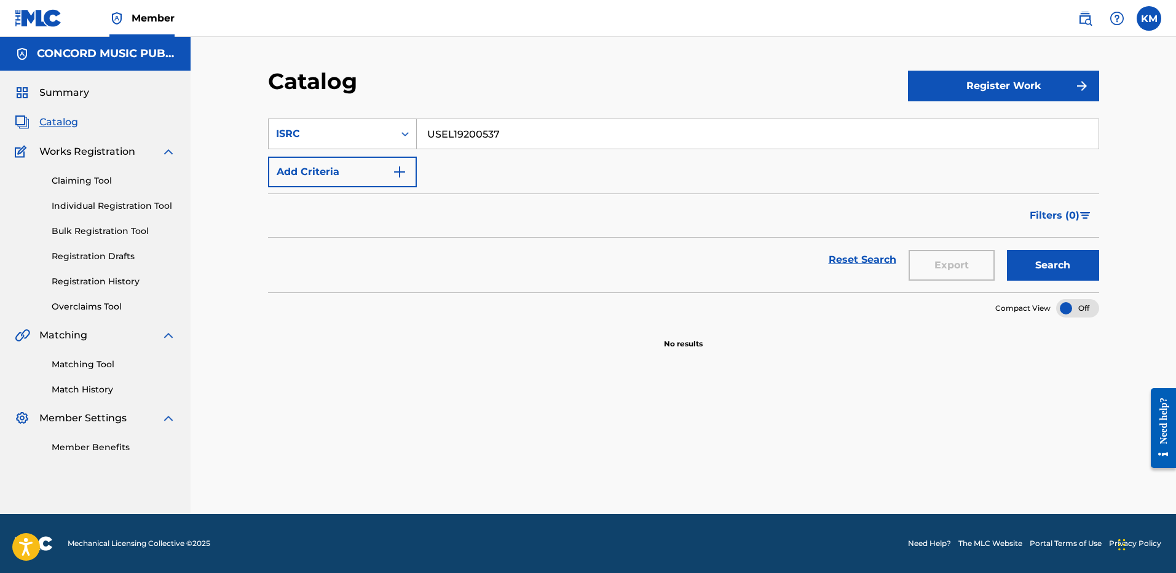
click at [406, 135] on icon "Search Form" at bounding box center [405, 134] width 12 height 12
click at [383, 173] on div "Work Title" at bounding box center [342, 164] width 147 height 31
click at [447, 123] on input "Search Form" at bounding box center [757, 133] width 681 height 29
paste input "Como La Flor"
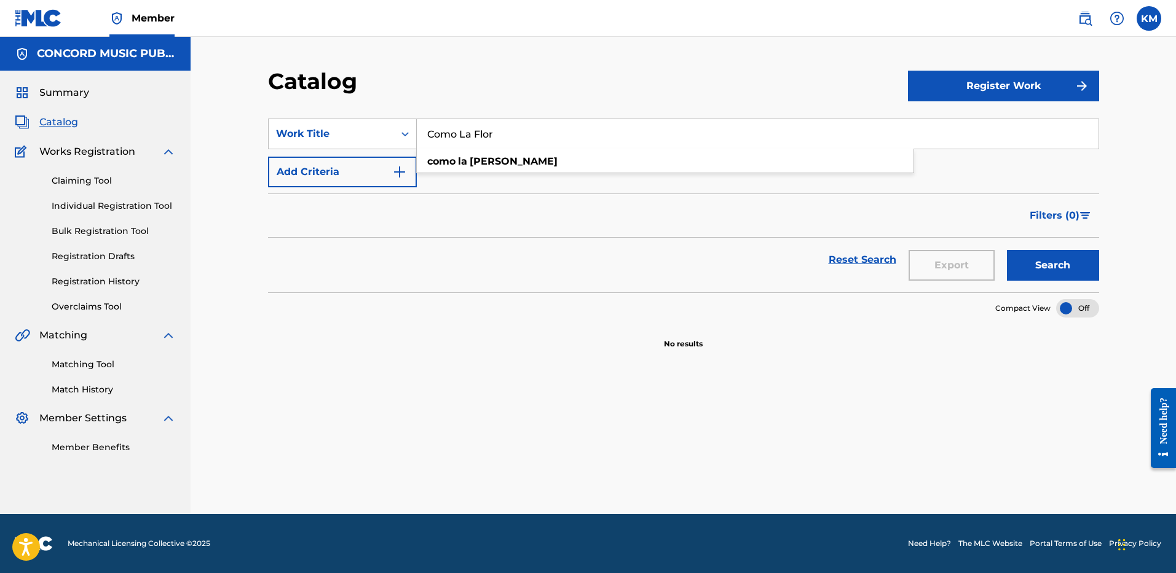
type input "Como La Flor"
click at [403, 174] on img "Search Form" at bounding box center [399, 172] width 15 height 15
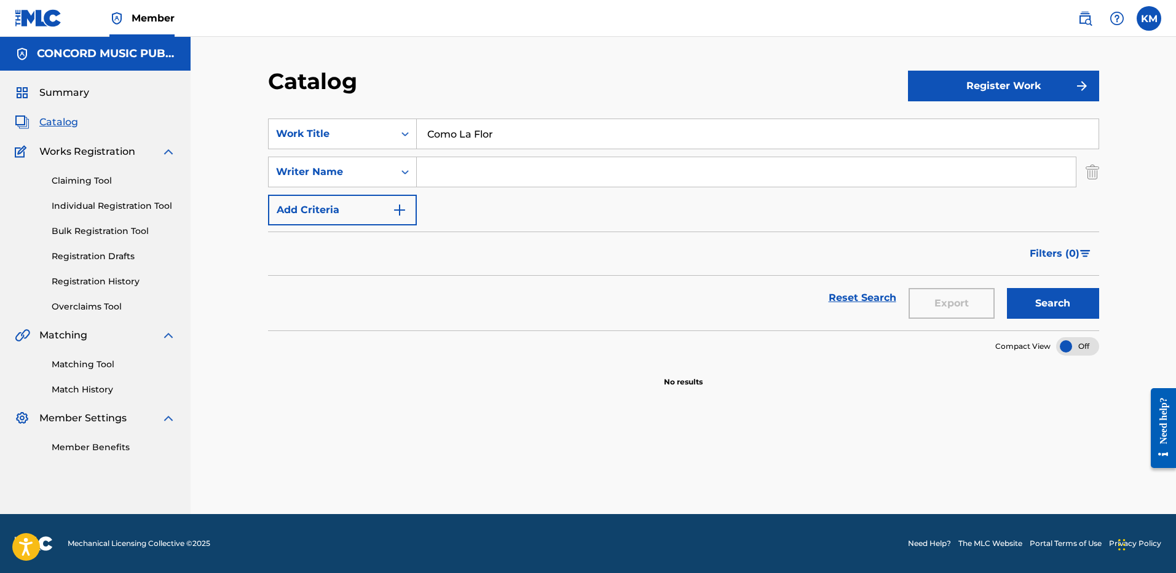
click at [457, 175] on input "Search Form" at bounding box center [746, 171] width 659 height 29
paste input "[PERSON_NAME]"
type input "[PERSON_NAME]"
click at [1019, 305] on button "Search" at bounding box center [1053, 303] width 92 height 31
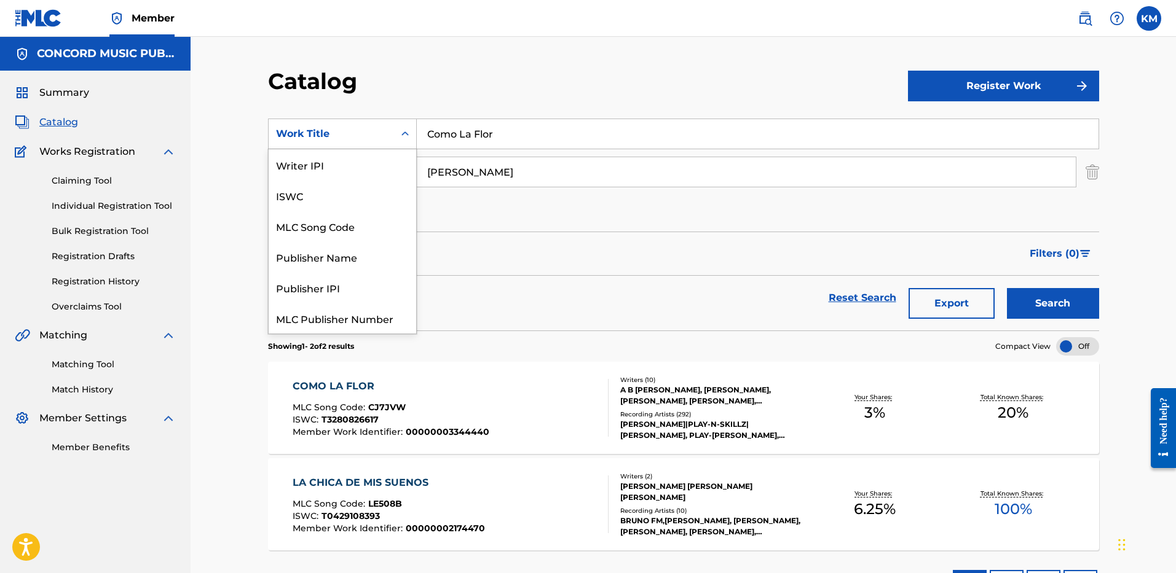
click at [400, 130] on icon "Search Form" at bounding box center [405, 134] width 12 height 12
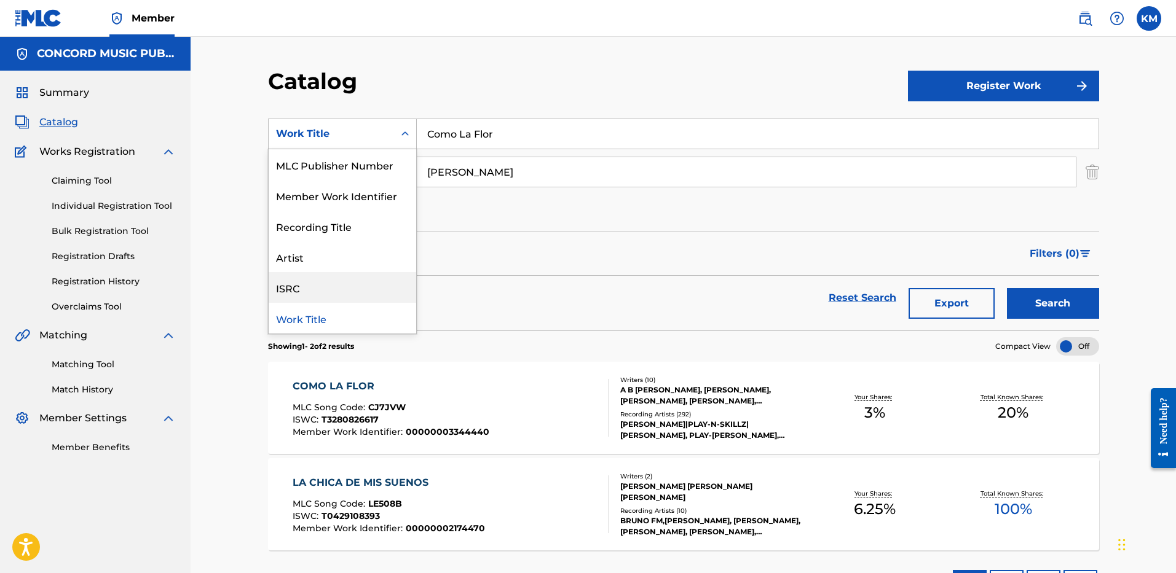
click at [350, 285] on div "ISRC" at bounding box center [342, 287] width 147 height 31
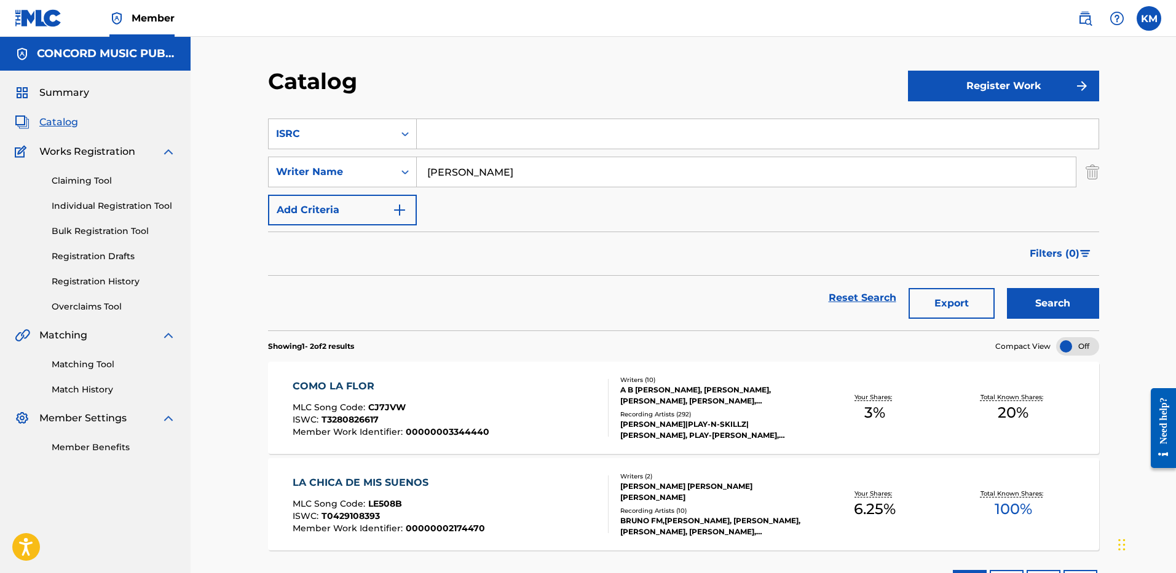
paste input "USUM72506367"
type input "USUM72506367"
click at [1090, 178] on img "Search Form" at bounding box center [1092, 172] width 14 height 31
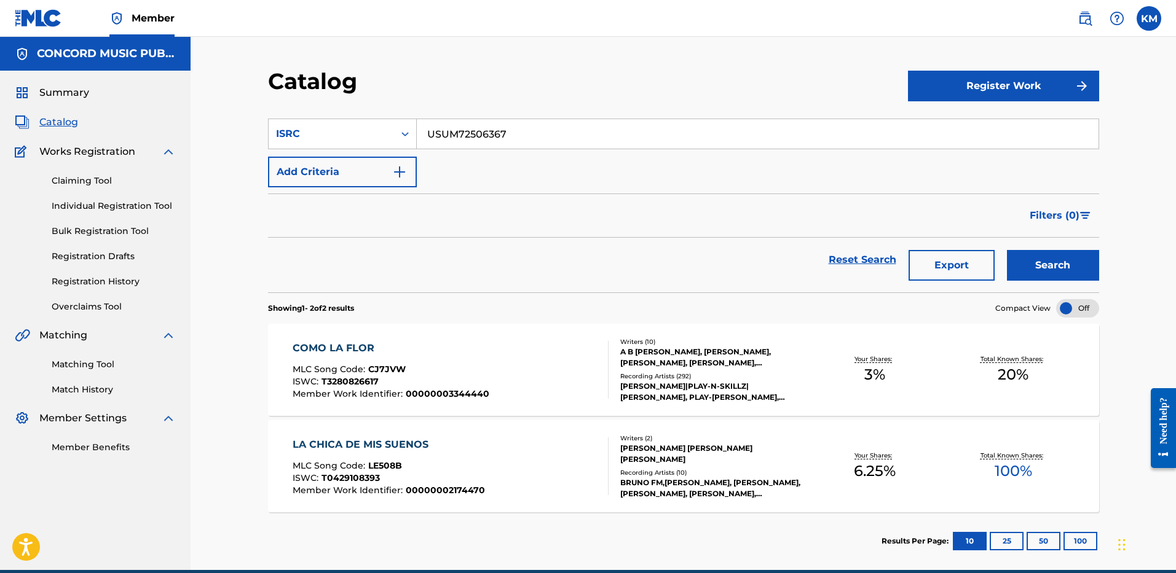
click at [1057, 259] on button "Search" at bounding box center [1053, 265] width 92 height 31
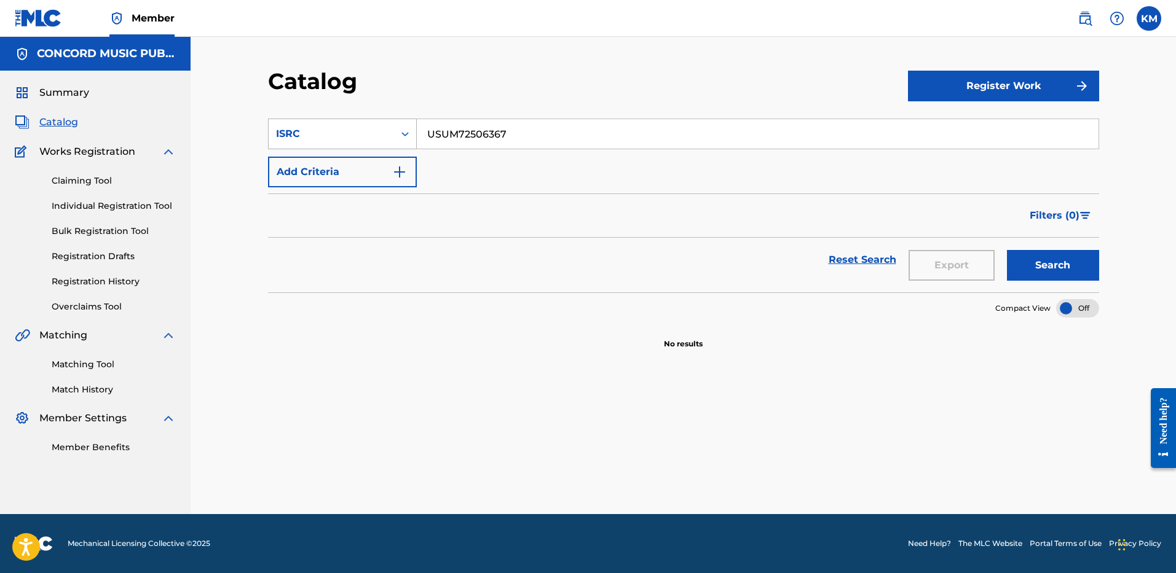
click at [405, 133] on icon "Search Form" at bounding box center [405, 134] width 12 height 12
click at [393, 165] on div "Work Title" at bounding box center [342, 164] width 147 height 31
click at [460, 129] on input "Search Form" at bounding box center [757, 133] width 681 height 29
paste input "Love Is Like (feat. [PERSON_NAME])"
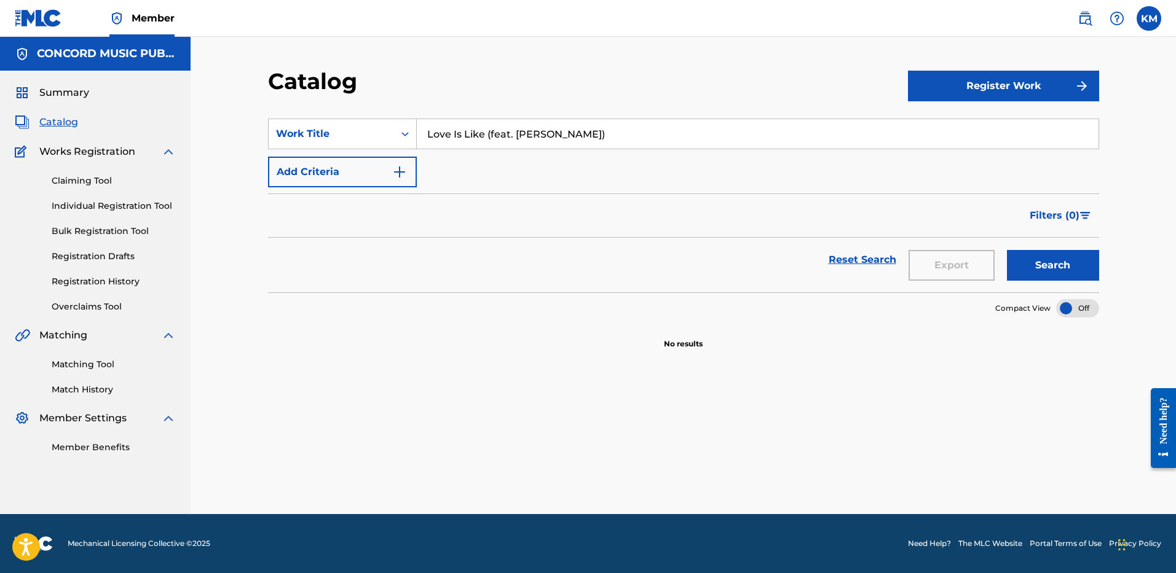
type input "Love Is Like (feat. [PERSON_NAME])"
click at [396, 172] on img "Search Form" at bounding box center [399, 172] width 15 height 15
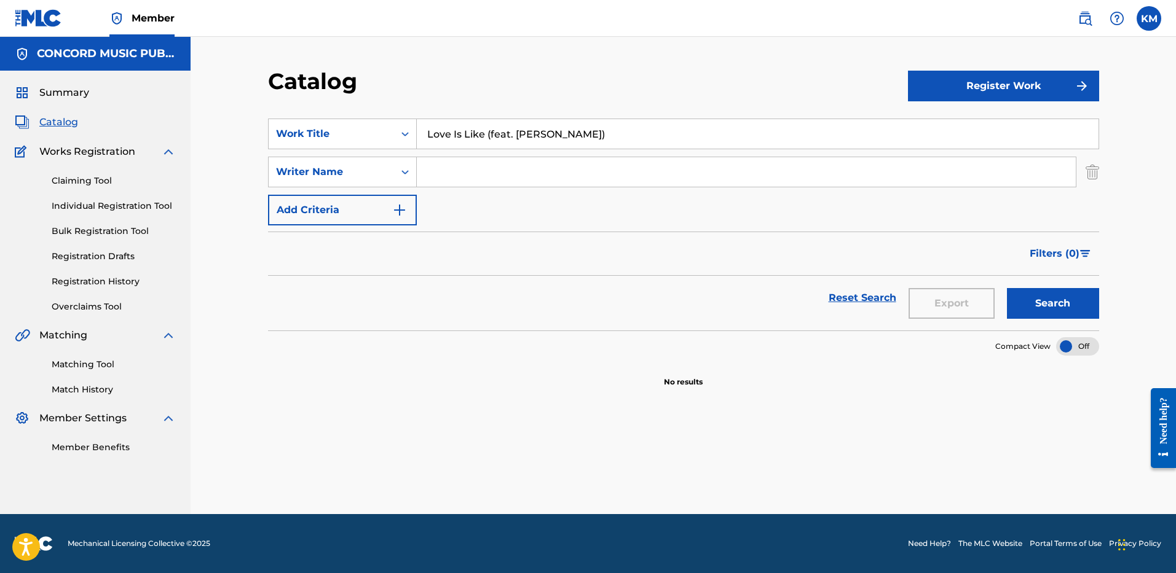
click at [440, 167] on input "Search Form" at bounding box center [746, 171] width 659 height 29
paste input "[PERSON_NAME]"
type input "[PERSON_NAME]"
click at [1034, 306] on button "Search" at bounding box center [1053, 303] width 92 height 31
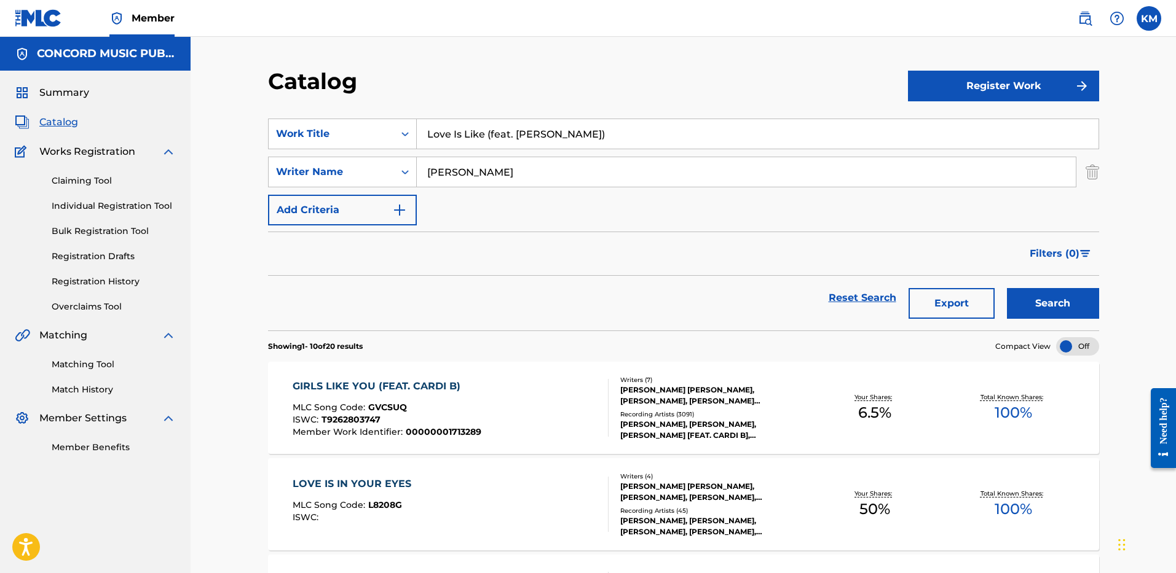
drag, startPoint x: 484, startPoint y: 128, endPoint x: 586, endPoint y: 138, distance: 102.4
click at [586, 138] on input "Love Is Like (feat. [PERSON_NAME])" at bounding box center [757, 133] width 681 height 29
type input "Love Is Like"
click at [1007, 288] on button "Search" at bounding box center [1053, 303] width 92 height 31
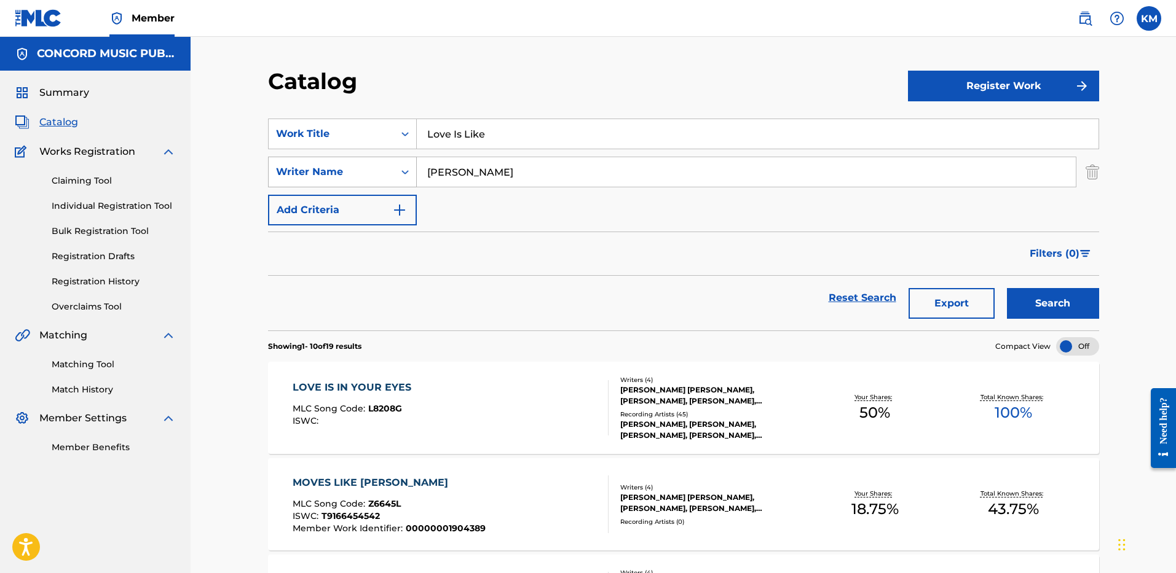
paste input "Hindlin"
drag, startPoint x: 468, startPoint y: 175, endPoint x: 339, endPoint y: 174, distance: 128.4
click at [339, 174] on div "SearchWithCriteriae6549d3a-dff2-48b4-a07d-ab91fc4c631c Writer Name [PERSON_NAME]" at bounding box center [683, 172] width 831 height 31
click at [1033, 294] on button "Search" at bounding box center [1053, 303] width 92 height 31
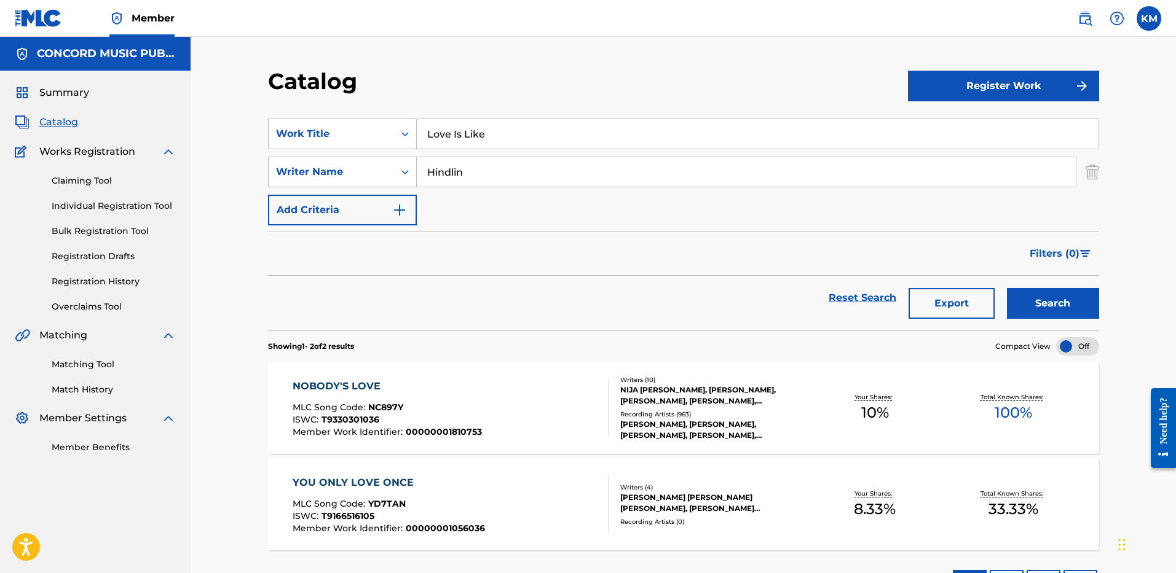
click at [1019, 298] on button "Search" at bounding box center [1053, 303] width 92 height 31
paste input "Root"
type input "Root"
click at [1032, 297] on button "Search" at bounding box center [1053, 303] width 92 height 31
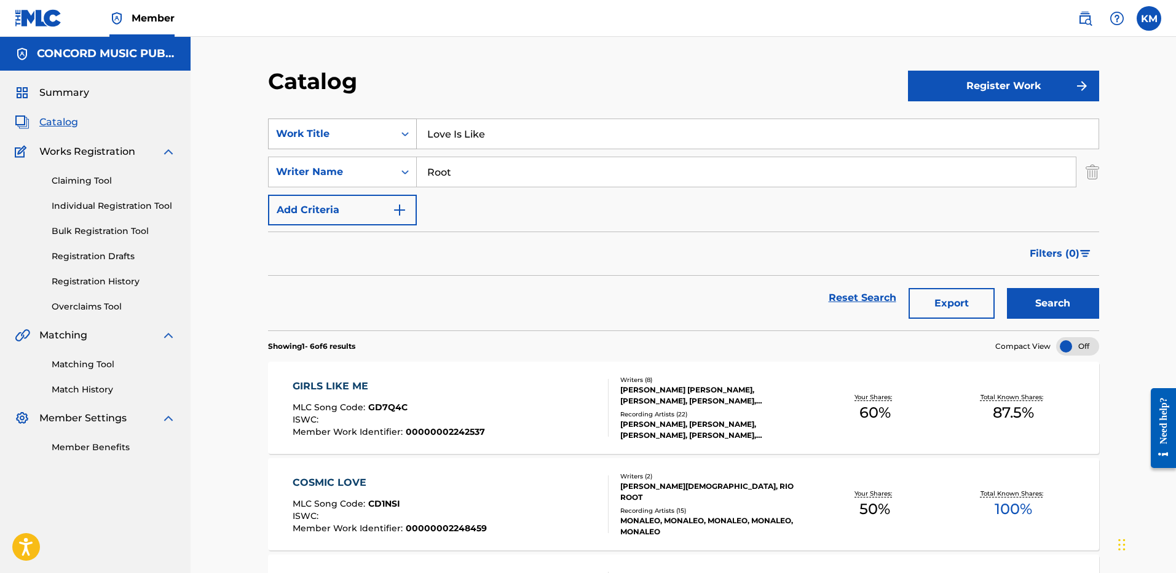
click at [399, 131] on icon "Search Form" at bounding box center [405, 134] width 12 height 12
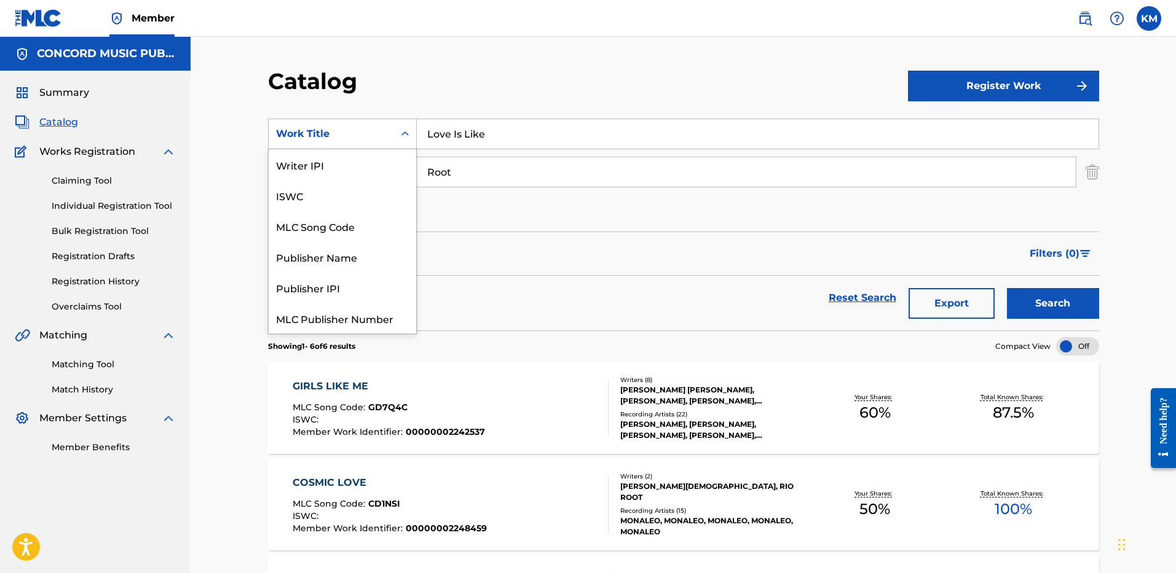
scroll to position [154, 0]
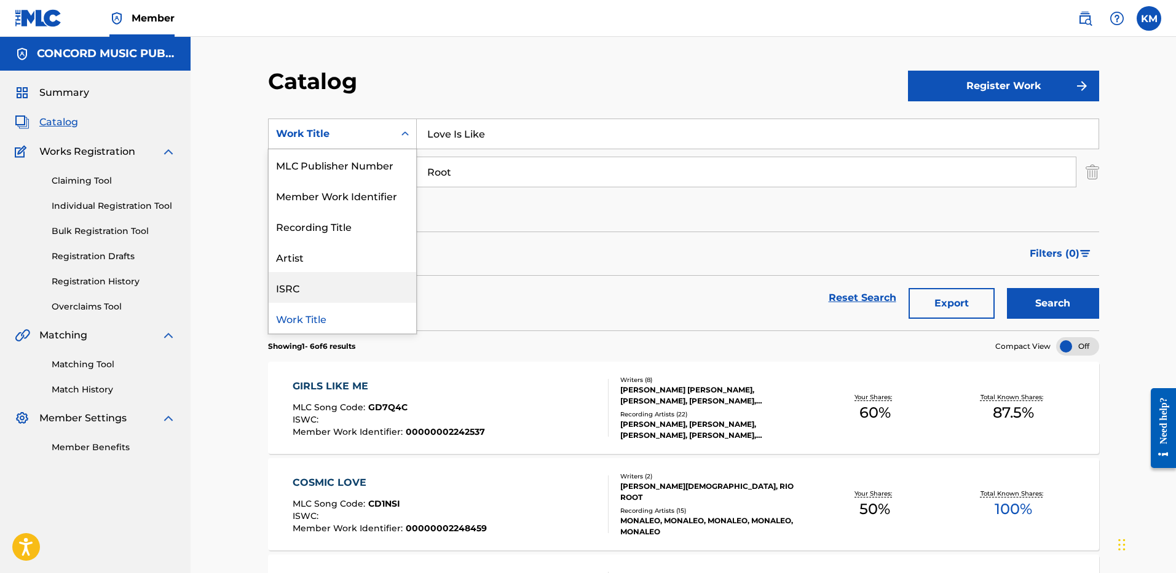
click at [357, 285] on div "ISRC" at bounding box center [342, 287] width 147 height 31
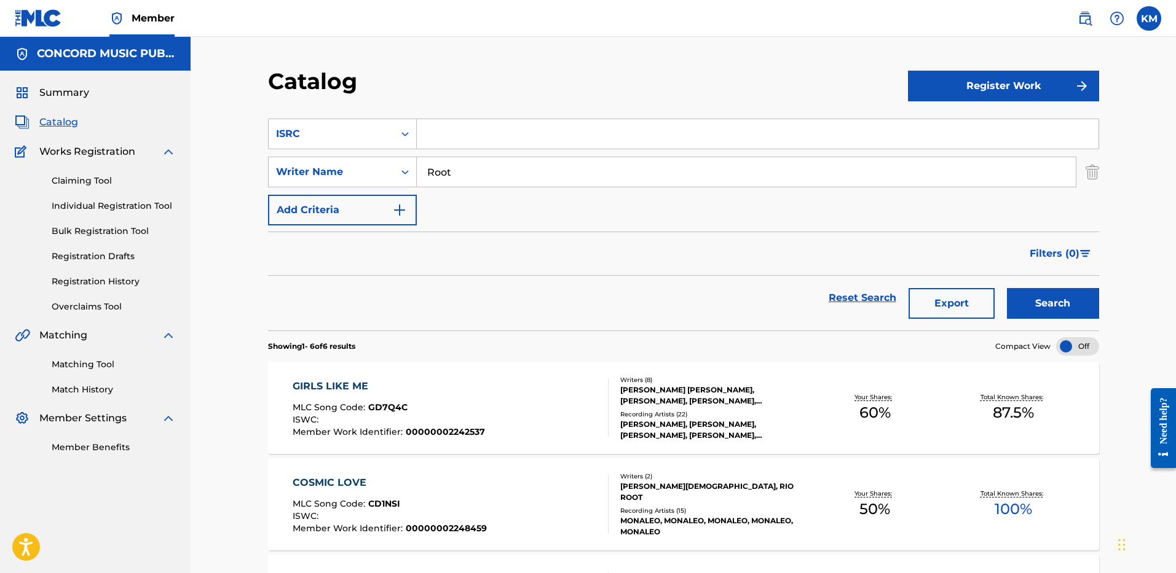
paste input "TLVEM2467067"
type input "TLVEM2467067"
click at [1093, 179] on img "Search Form" at bounding box center [1092, 172] width 14 height 31
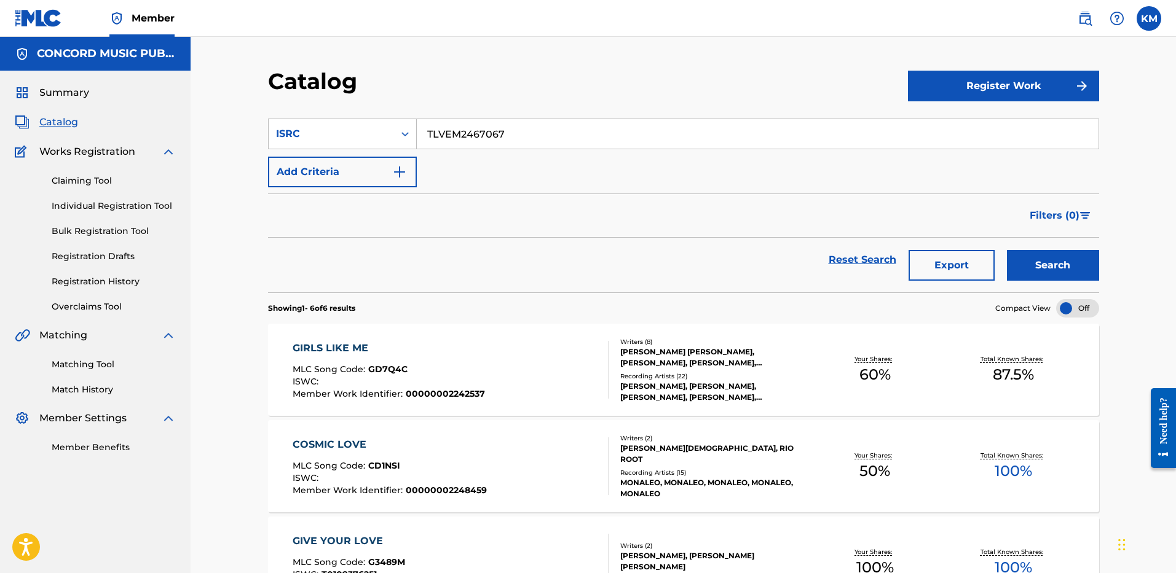
click at [1029, 275] on button "Search" at bounding box center [1053, 265] width 92 height 31
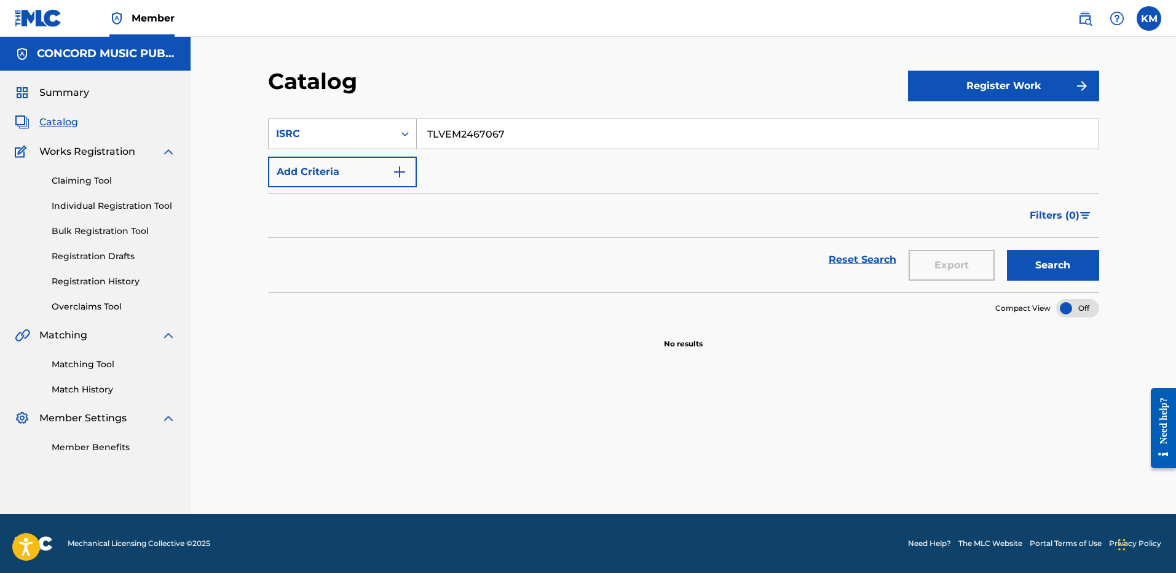
click at [407, 130] on icon "Search Form" at bounding box center [405, 134] width 12 height 12
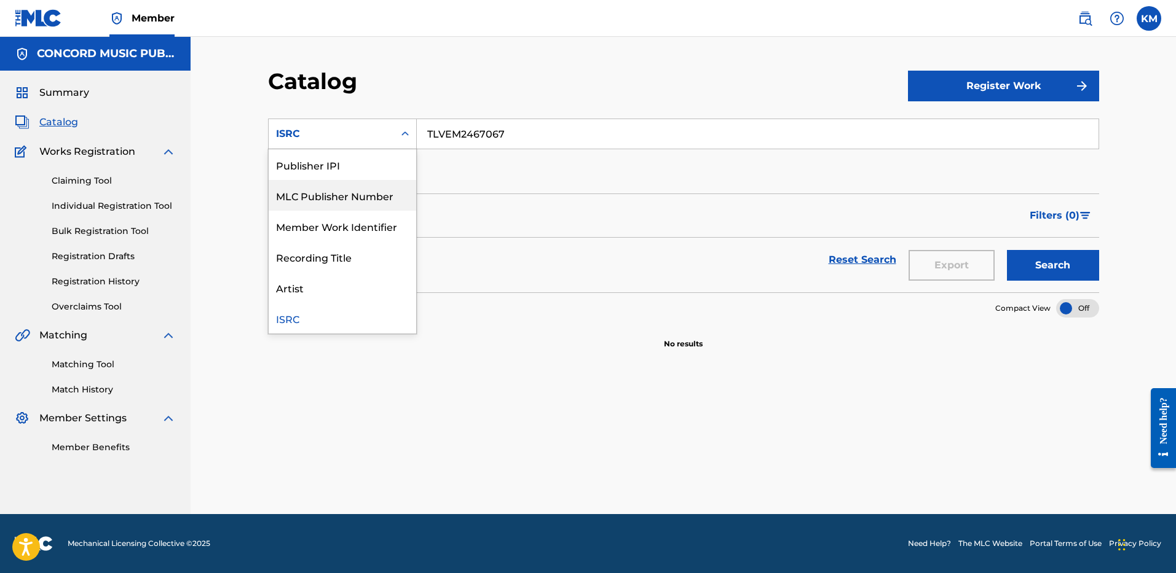
scroll to position [0, 0]
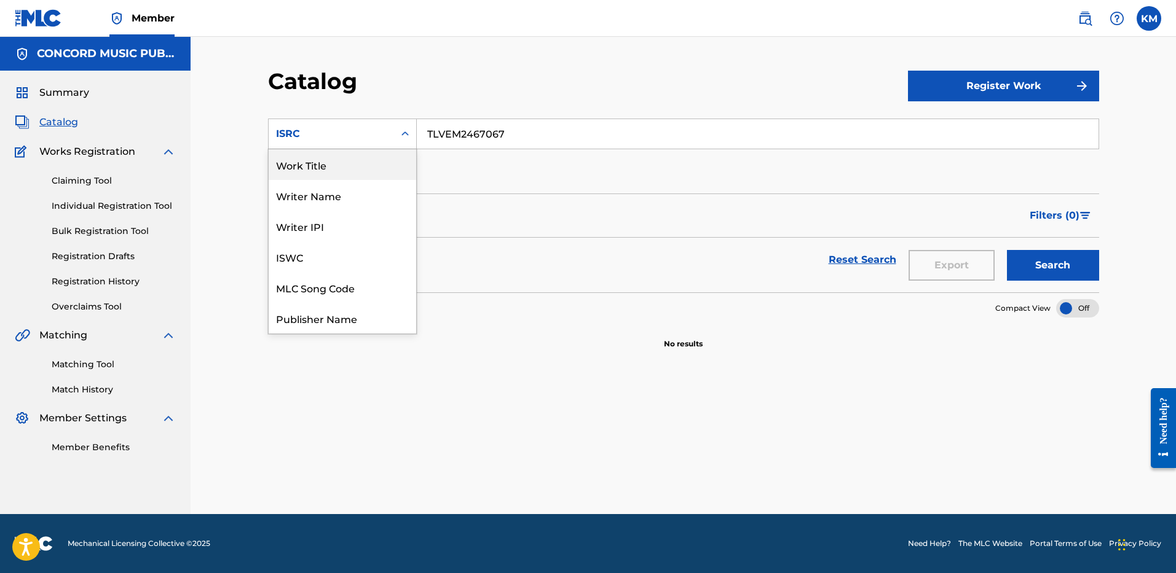
click at [333, 163] on div "Work Title" at bounding box center [342, 164] width 147 height 31
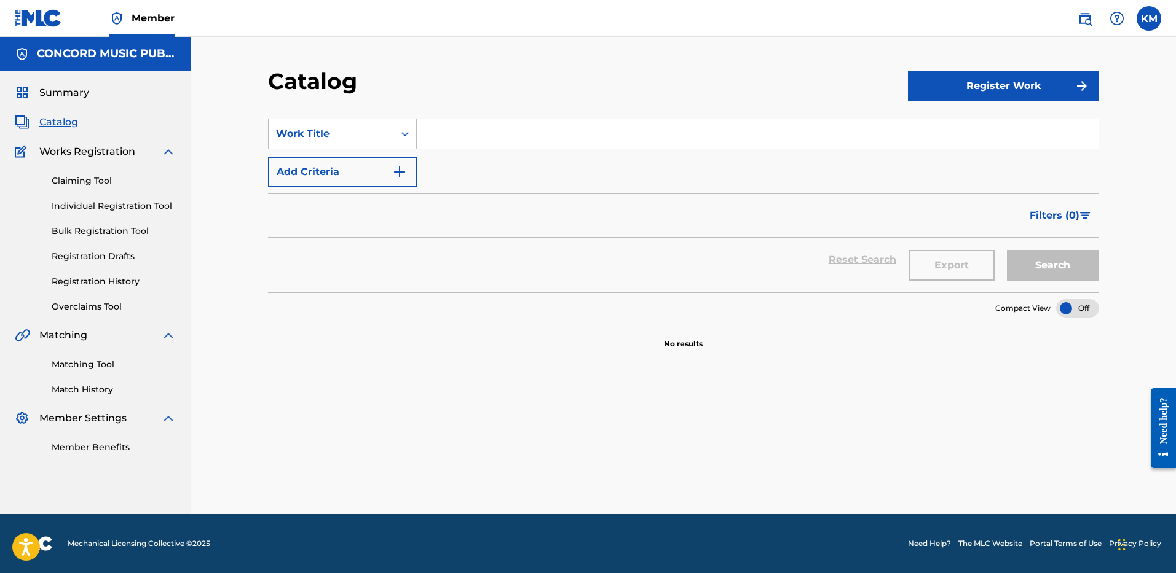
click at [454, 133] on input "Search Form" at bounding box center [757, 133] width 681 height 29
paste input "FIELD TRIP"
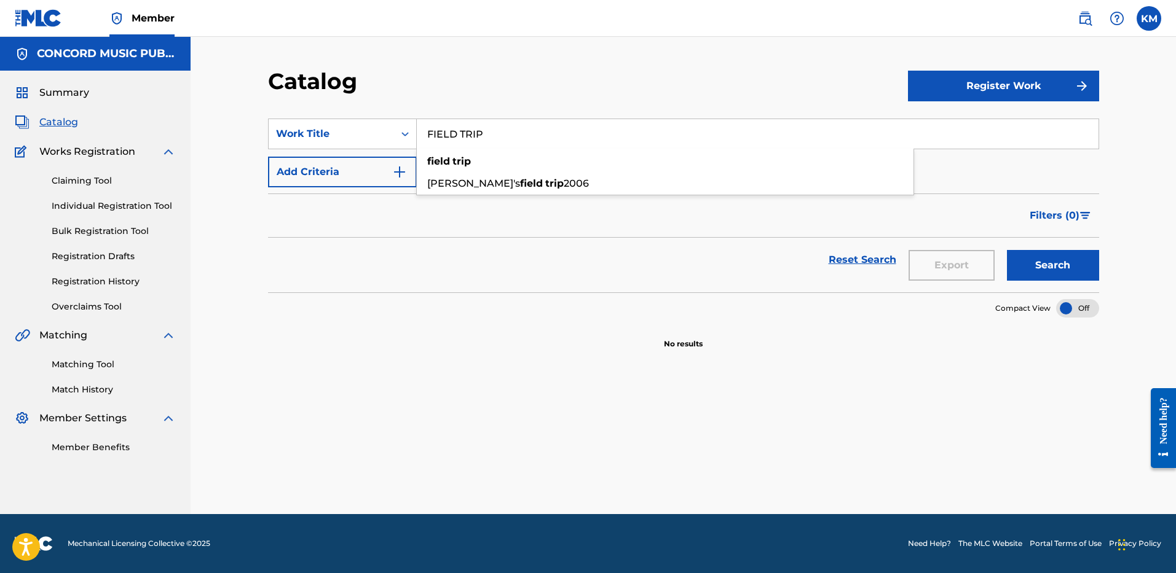
type input "FIELD TRIP"
click at [402, 171] on img "Search Form" at bounding box center [399, 172] width 15 height 15
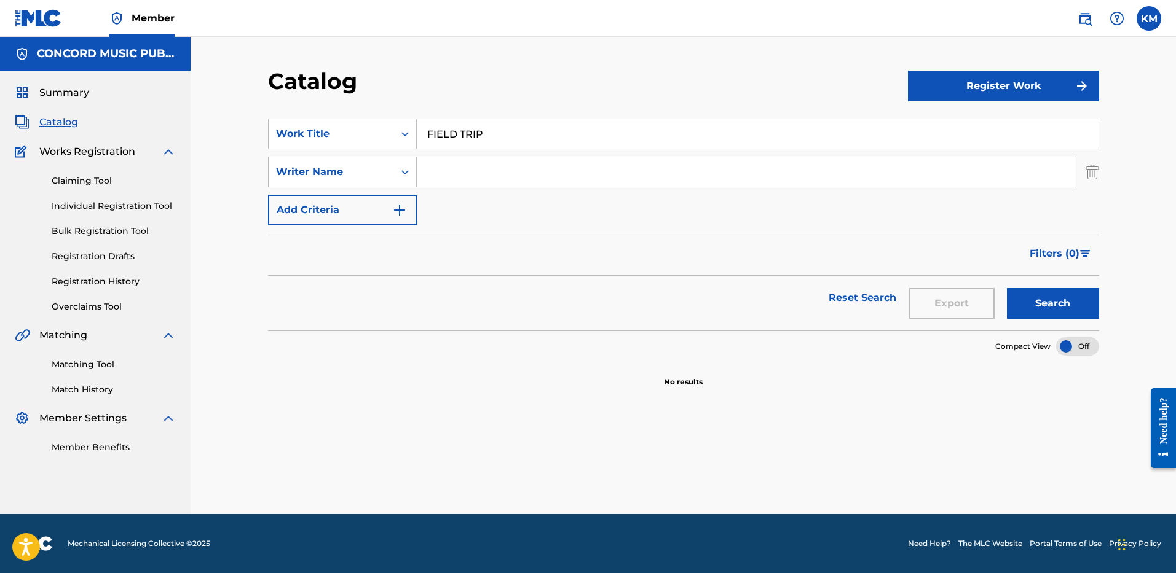
click at [461, 170] on input "Search Form" at bounding box center [746, 171] width 659 height 29
paste input "[PERSON_NAME]"
click at [1044, 314] on button "Search" at bounding box center [1053, 303] width 92 height 31
click at [426, 130] on input "FIELD TRIP" at bounding box center [757, 133] width 681 height 29
click at [466, 237] on div "Filters ( 0 )" at bounding box center [683, 254] width 831 height 44
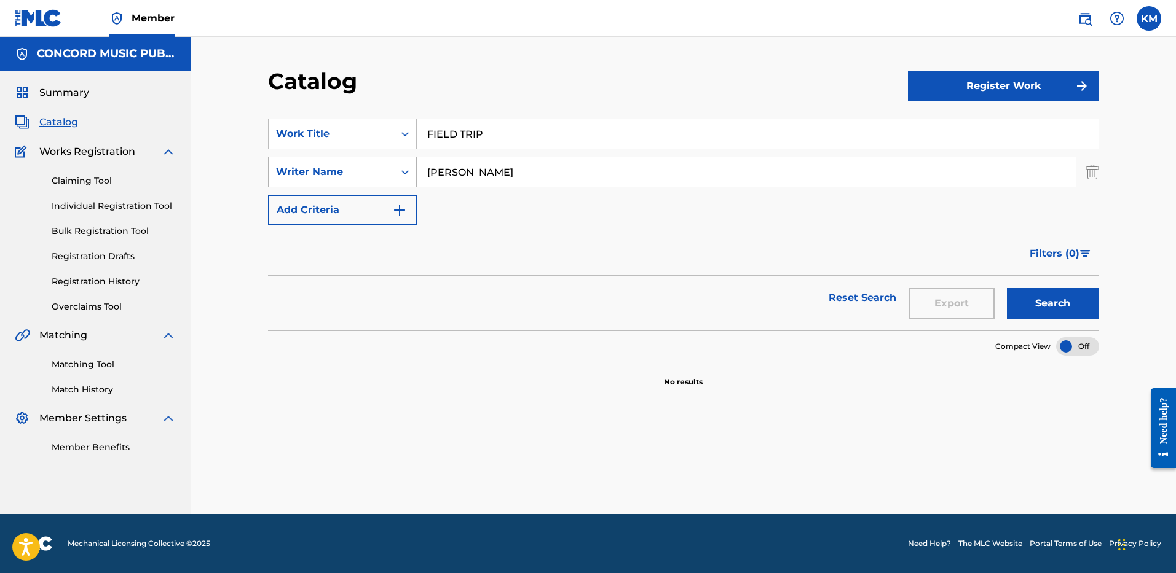
drag, startPoint x: 465, startPoint y: 177, endPoint x: 338, endPoint y: 169, distance: 127.4
click at [338, 169] on div "SearchWithCriteriae6549d3a-dff2-48b4-a07d-ab91fc4c631c Writer Name [PERSON_NAME]" at bounding box center [683, 172] width 831 height 31
type input "[PERSON_NAME] [PERSON_NAME]"
click at [1007, 288] on button "Search" at bounding box center [1053, 303] width 92 height 31
click at [401, 135] on icon "Search Form" at bounding box center [405, 134] width 12 height 12
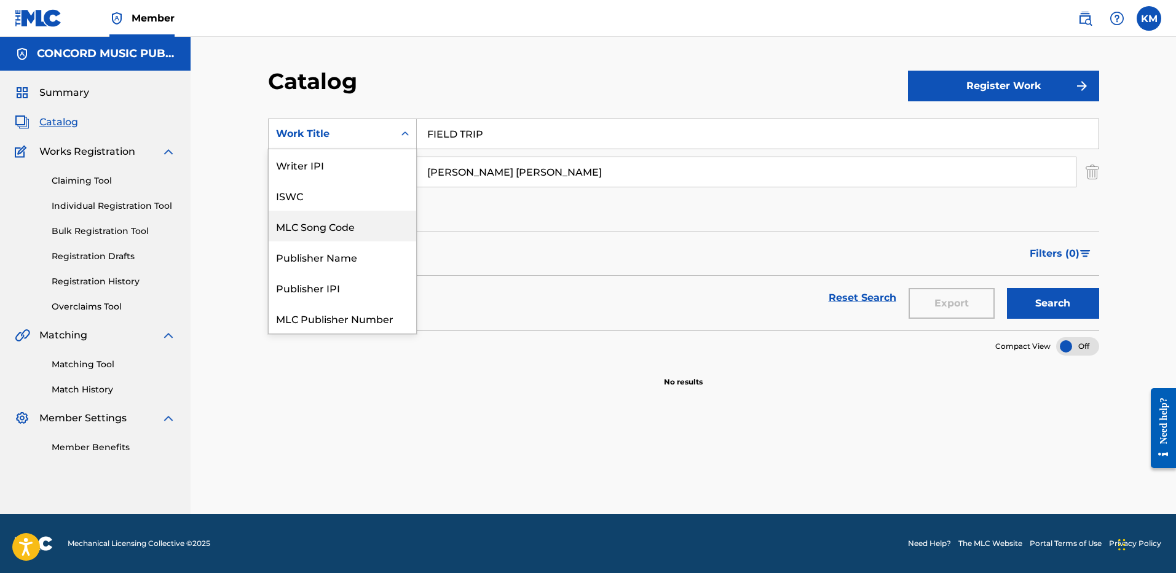
click at [327, 225] on div "MLC Song Code" at bounding box center [342, 226] width 147 height 31
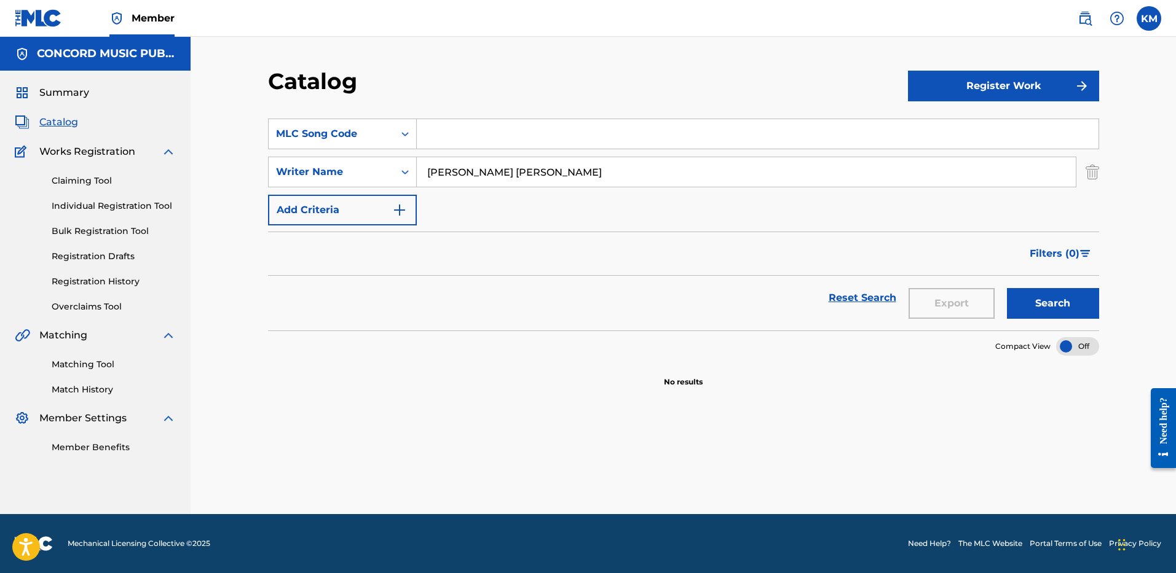
click at [433, 141] on input "Search Form" at bounding box center [757, 133] width 681 height 29
paste input "FA5IDS"
type input "FA5IDS"
click at [1094, 162] on img "Search Form" at bounding box center [1092, 172] width 14 height 31
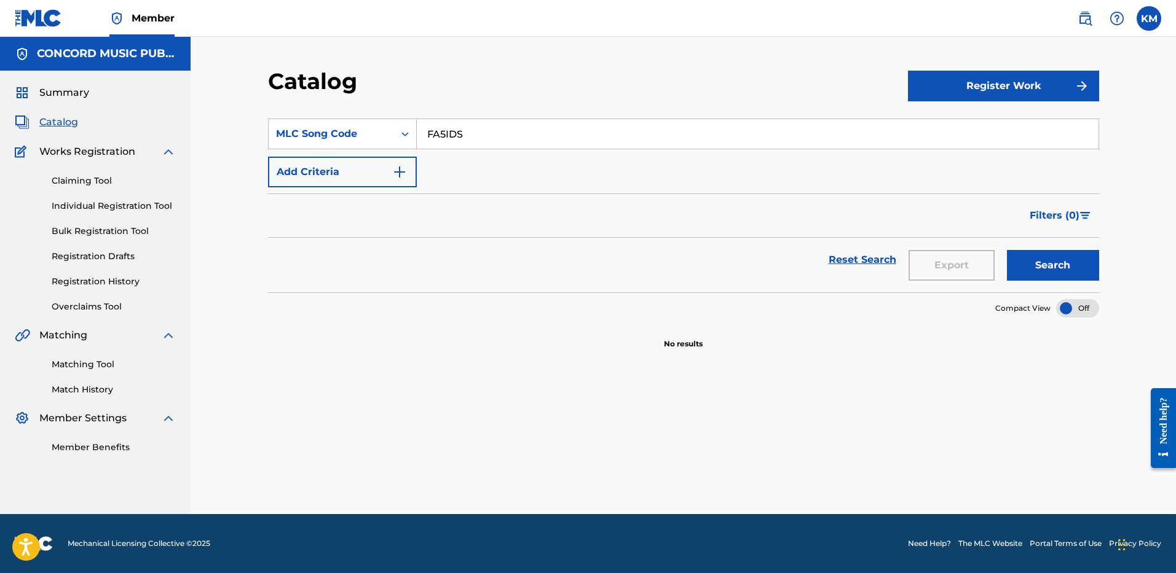
click at [1068, 258] on button "Search" at bounding box center [1053, 265] width 92 height 31
click at [1058, 256] on button "Search" at bounding box center [1053, 265] width 92 height 31
click at [406, 136] on icon "Search Form" at bounding box center [405, 134] width 12 height 12
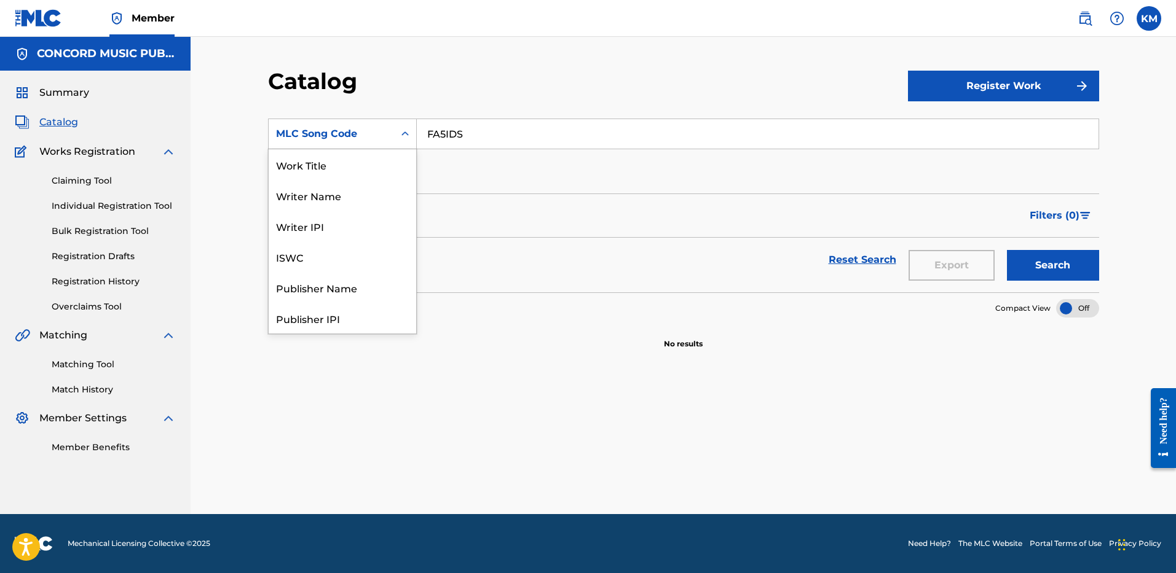
scroll to position [184, 0]
click at [357, 302] on div "ISRC" at bounding box center [342, 287] width 147 height 31
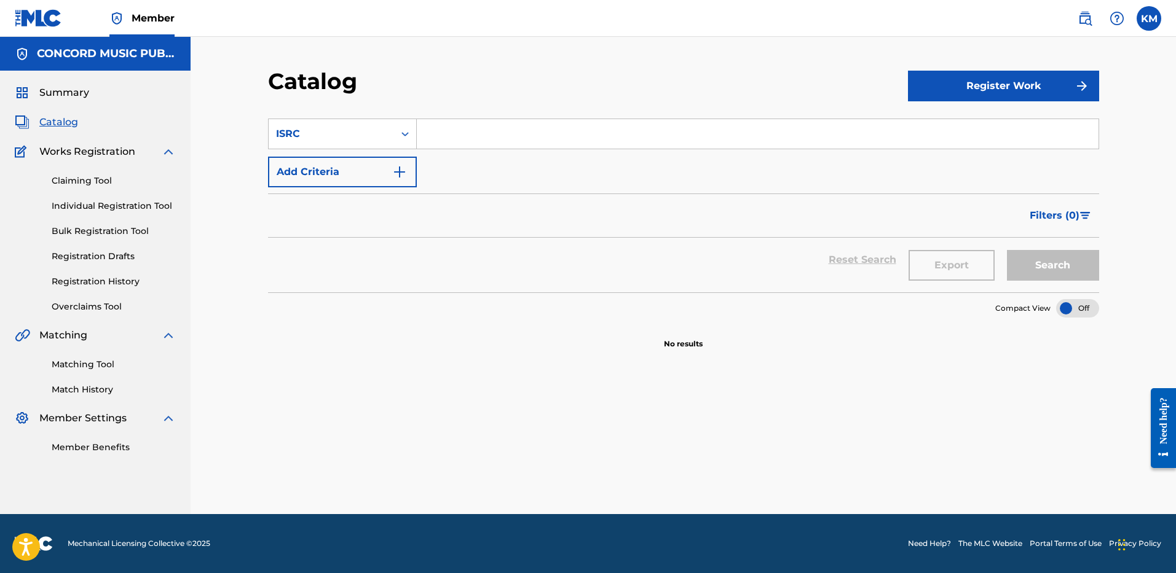
click at [436, 139] on input "Search Form" at bounding box center [757, 133] width 681 height 29
paste input "QMDA62545719"
type input "QMDA62545719"
click at [1022, 256] on button "Search" at bounding box center [1053, 265] width 92 height 31
click at [468, 133] on input "QMDA62545719" at bounding box center [757, 133] width 681 height 29
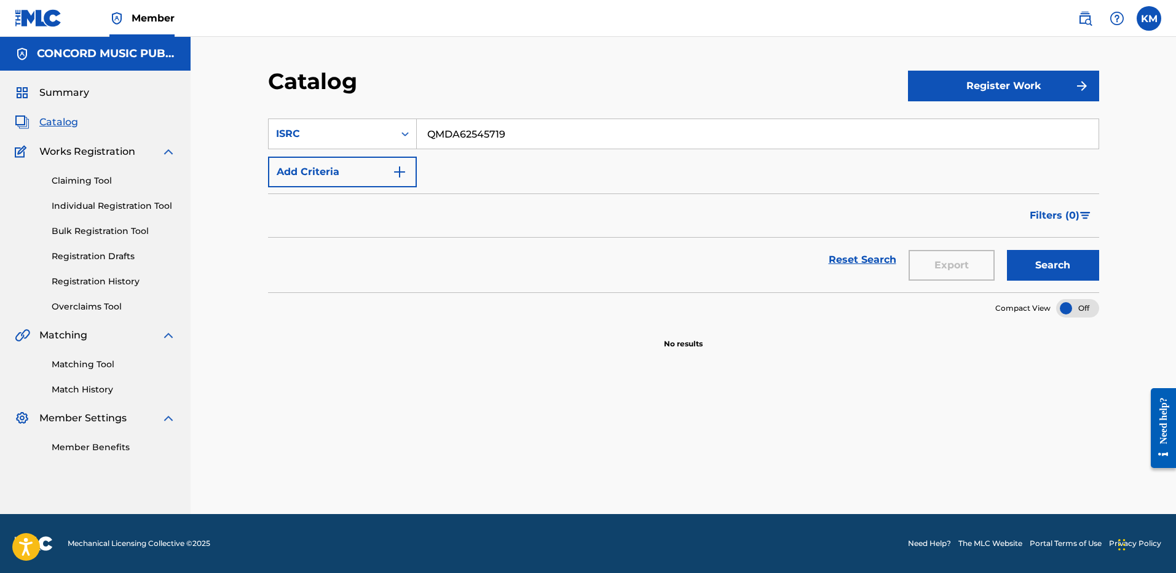
click at [468, 133] on input "QMDA62545719" at bounding box center [757, 133] width 681 height 29
click at [1008, 273] on button "Search" at bounding box center [1053, 265] width 92 height 31
click at [408, 130] on icon "Search Form" at bounding box center [405, 134] width 12 height 12
click at [353, 170] on div "Work Title" at bounding box center [342, 164] width 147 height 31
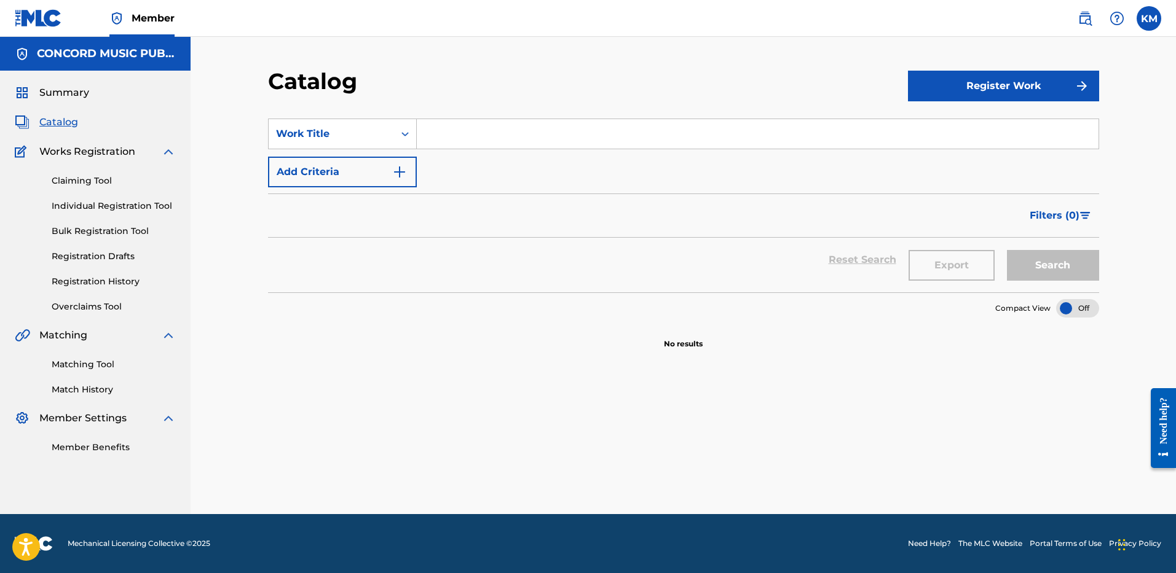
click at [430, 140] on input "Search Form" at bounding box center [757, 133] width 681 height 29
paste input "Primer Lugar"
type input "Primer Lugar"
click at [401, 183] on button "Add Criteria" at bounding box center [342, 172] width 149 height 31
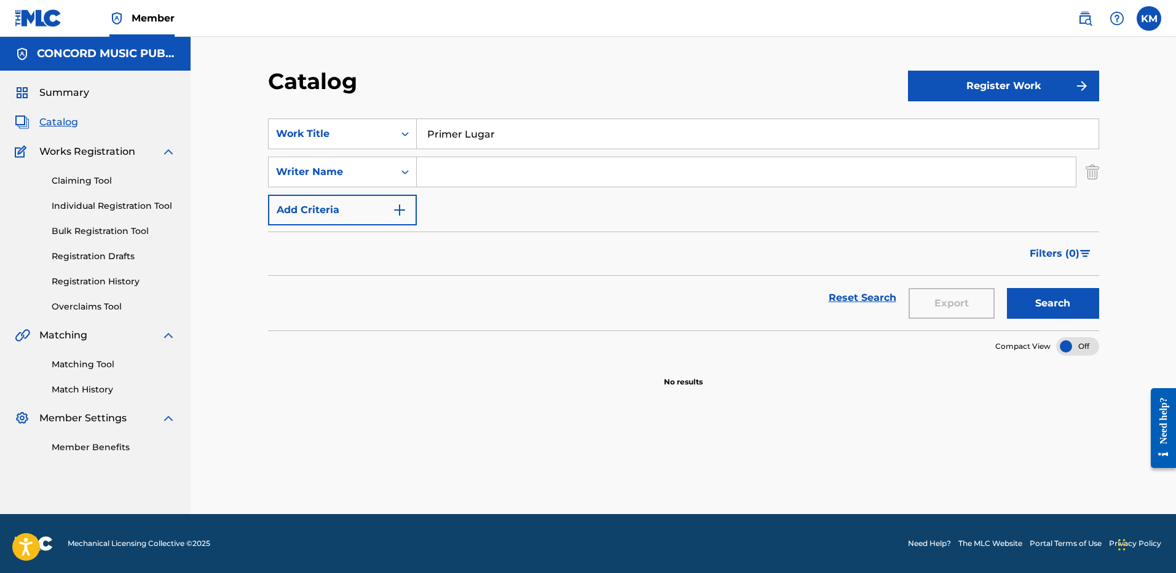
click at [441, 178] on input "Search Form" at bounding box center [746, 171] width 659 height 29
paste input "[PERSON_NAME]"
click at [1015, 310] on button "Search" at bounding box center [1053, 303] width 92 height 31
drag, startPoint x: 472, startPoint y: 173, endPoint x: 351, endPoint y: 170, distance: 120.5
click at [351, 170] on div "SearchWithCriteriae6549d3a-dff2-48b4-a07d-ab91fc4c631c Writer Name [PERSON_NAME]" at bounding box center [683, 172] width 831 height 31
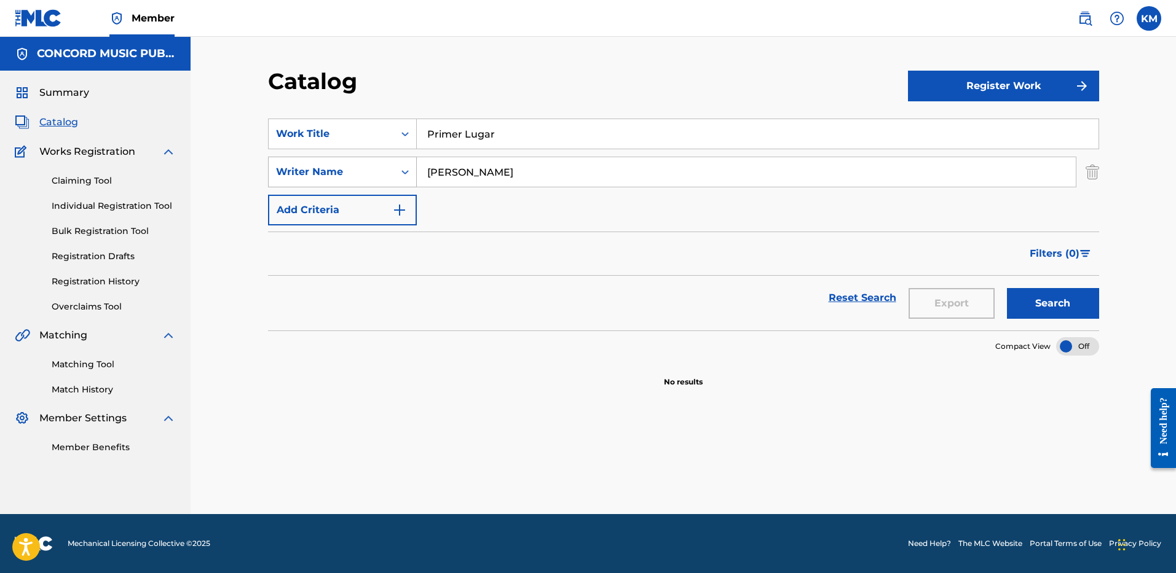
paste input "Moral"
type input "[PERSON_NAME]"
click at [1037, 292] on button "Search" at bounding box center [1053, 303] width 92 height 31
click at [403, 135] on icon "Search Form" at bounding box center [404, 134] width 7 height 4
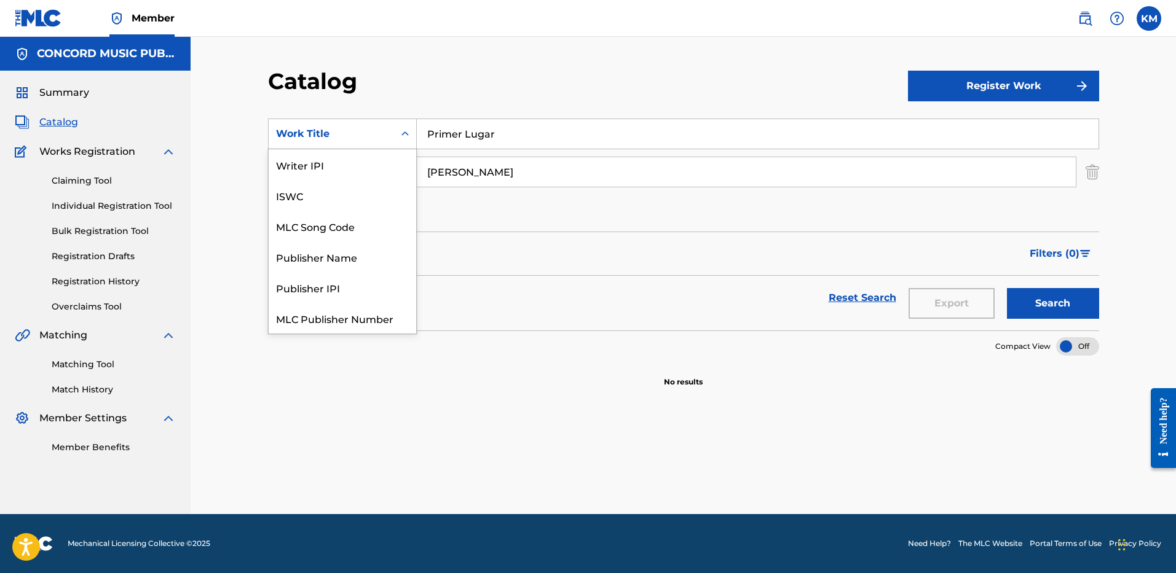
scroll to position [154, 0]
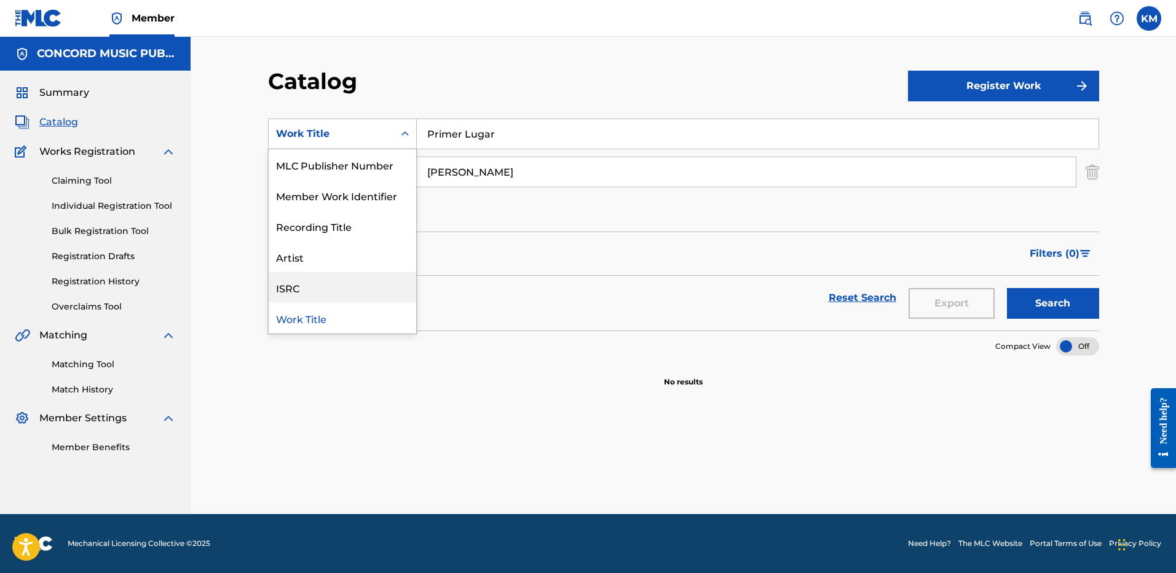
click at [375, 283] on div "ISRC" at bounding box center [342, 287] width 147 height 31
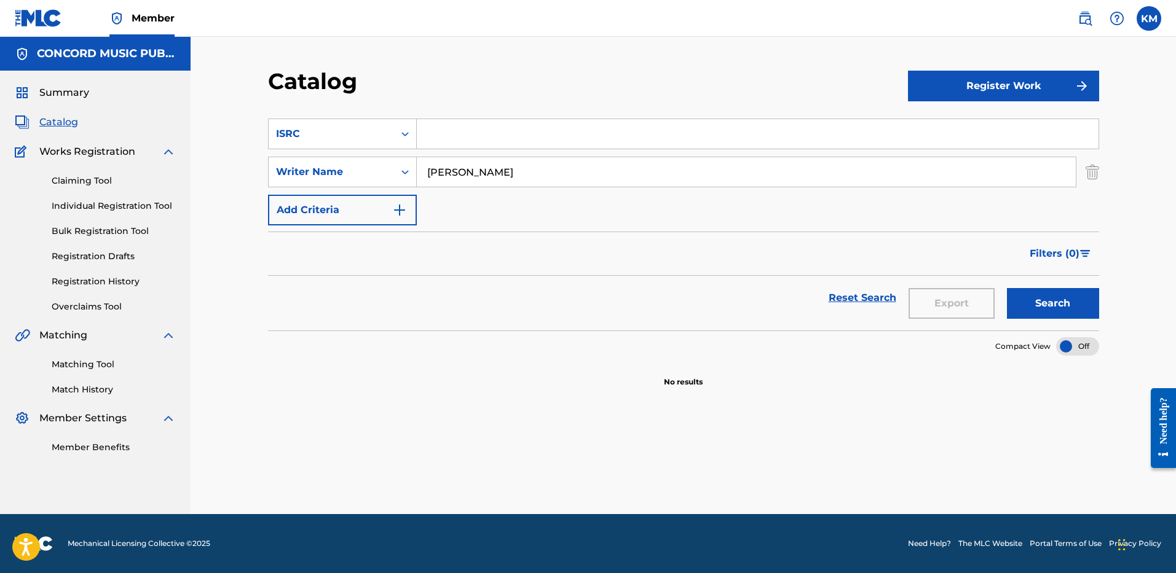
click at [434, 131] on input "Search Form" at bounding box center [757, 133] width 681 height 29
paste input "GBAYE2500037"
type input "GBAYE2500037"
click at [1096, 170] on img "Search Form" at bounding box center [1092, 172] width 14 height 31
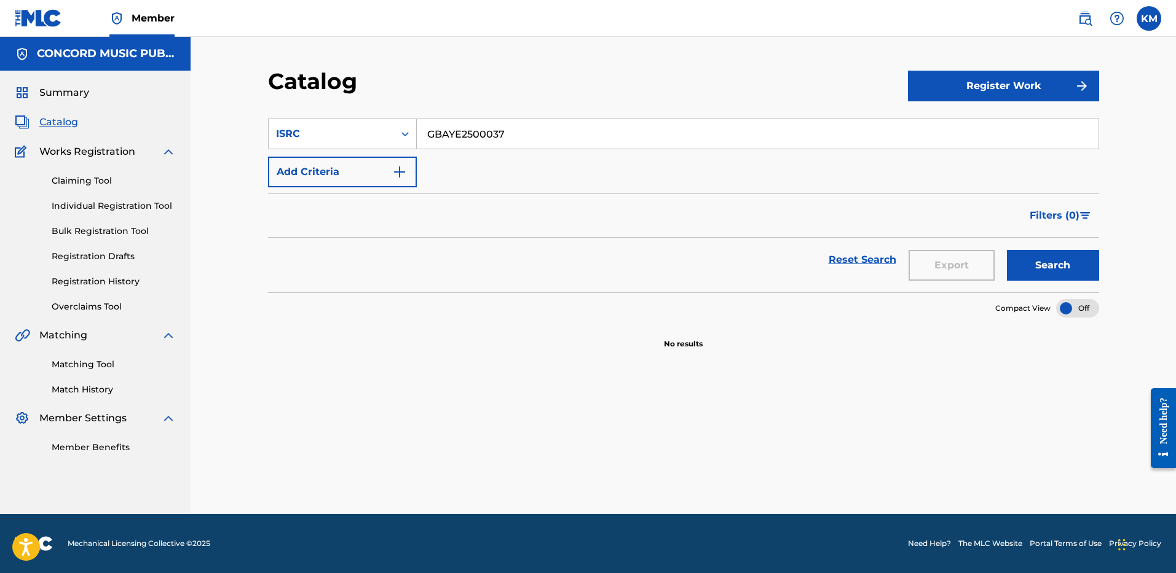
click at [1068, 261] on button "Search" at bounding box center [1053, 265] width 92 height 31
click at [404, 137] on icon "Search Form" at bounding box center [405, 134] width 12 height 12
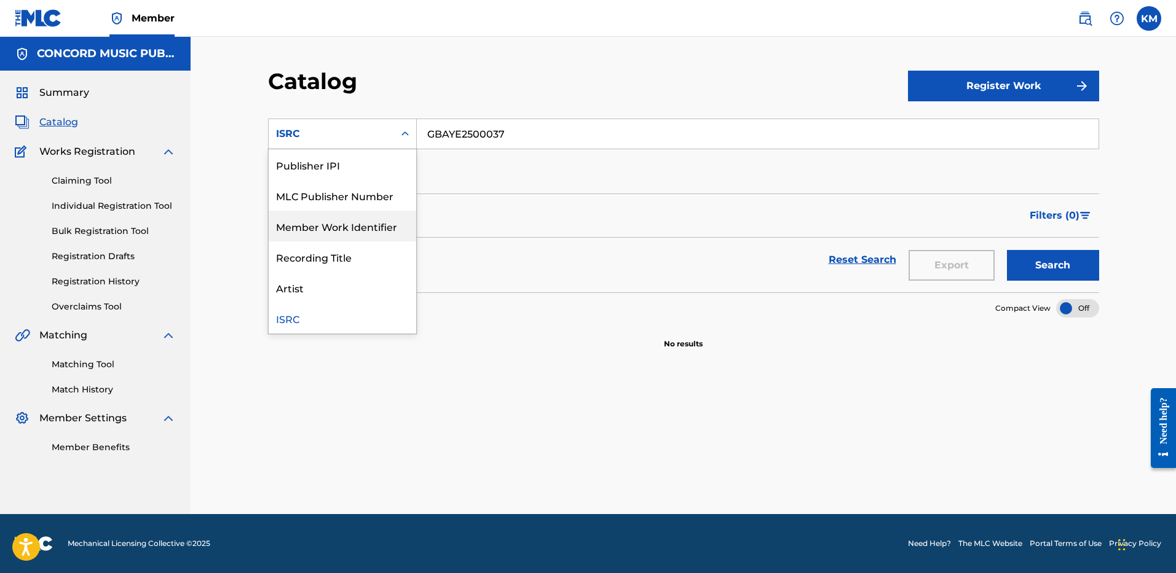
scroll to position [0, 0]
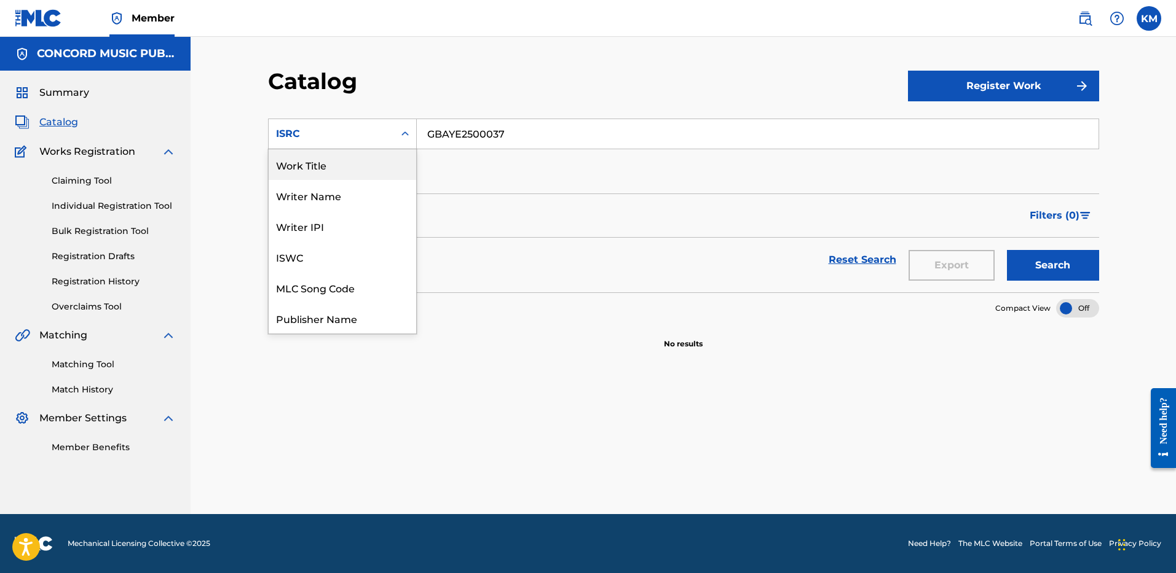
click at [384, 161] on div "Work Title" at bounding box center [342, 164] width 147 height 31
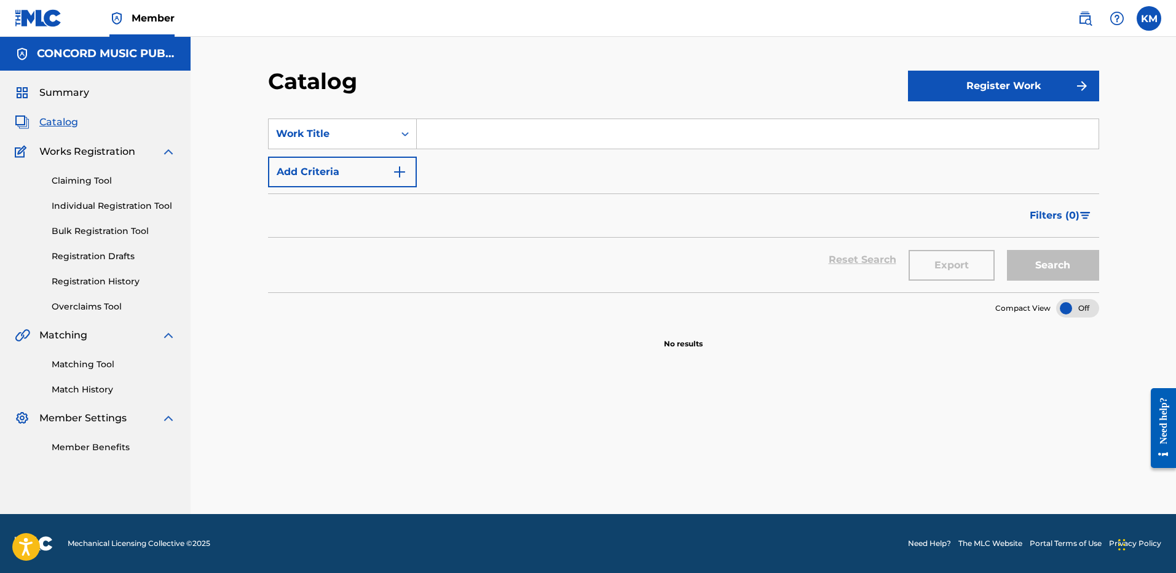
click at [439, 124] on input "Search Form" at bounding box center [757, 133] width 681 height 29
paste input "Stateside"
type input "Stateside"
click at [405, 169] on img "Search Form" at bounding box center [399, 172] width 15 height 15
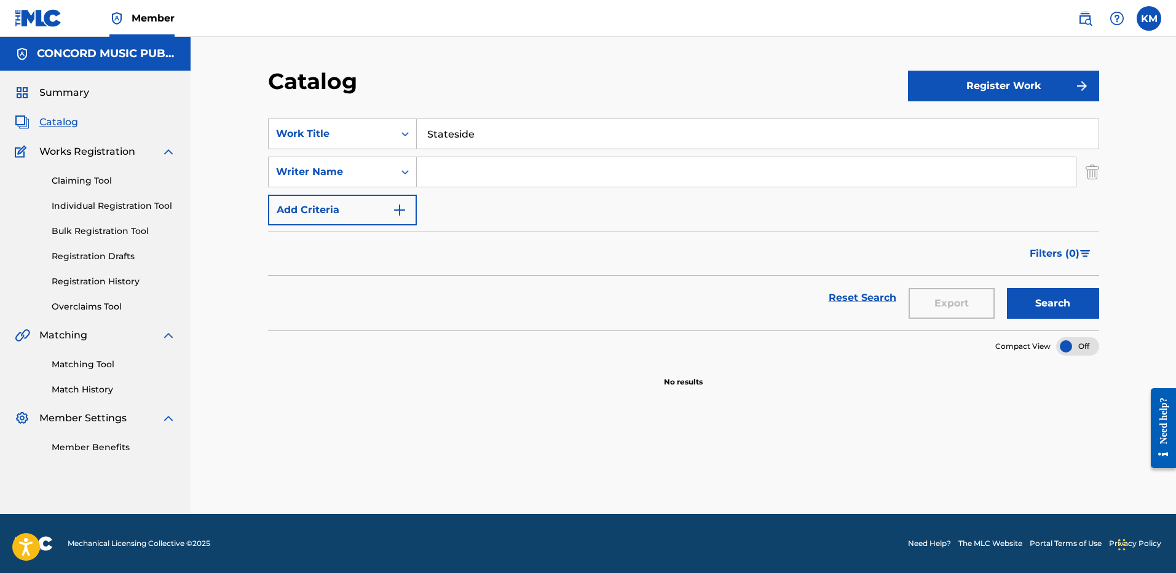
click at [452, 179] on input "Search Form" at bounding box center [746, 171] width 659 height 29
paste input "Ailin"
type input "Ailin"
click at [1040, 307] on button "Search" at bounding box center [1053, 303] width 92 height 31
click at [1019, 307] on button "Search" at bounding box center [1053, 303] width 92 height 31
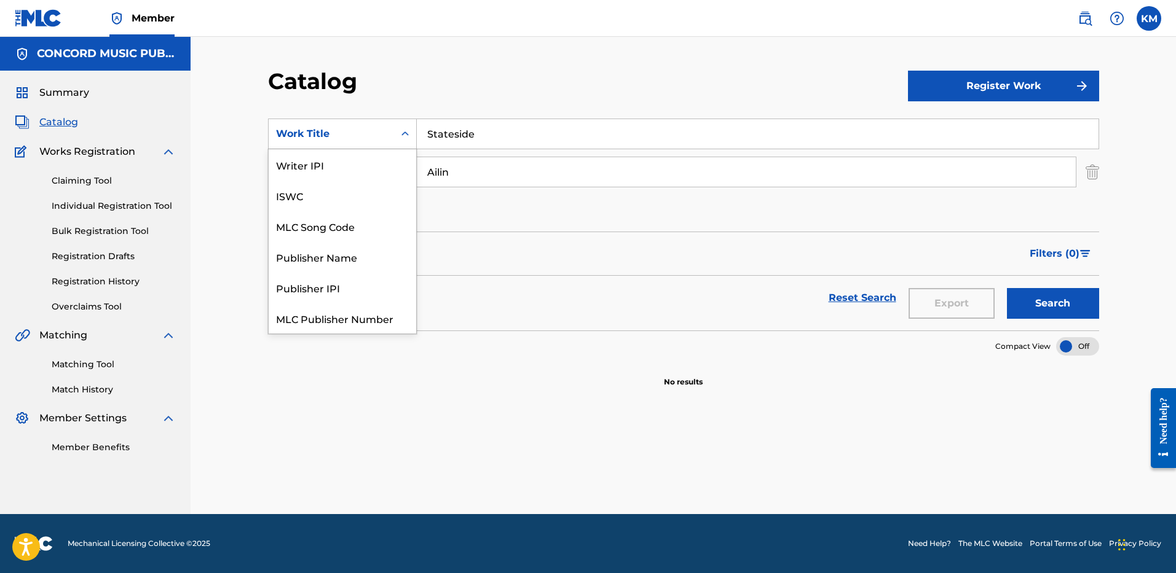
click at [402, 131] on icon "Search Form" at bounding box center [405, 134] width 12 height 12
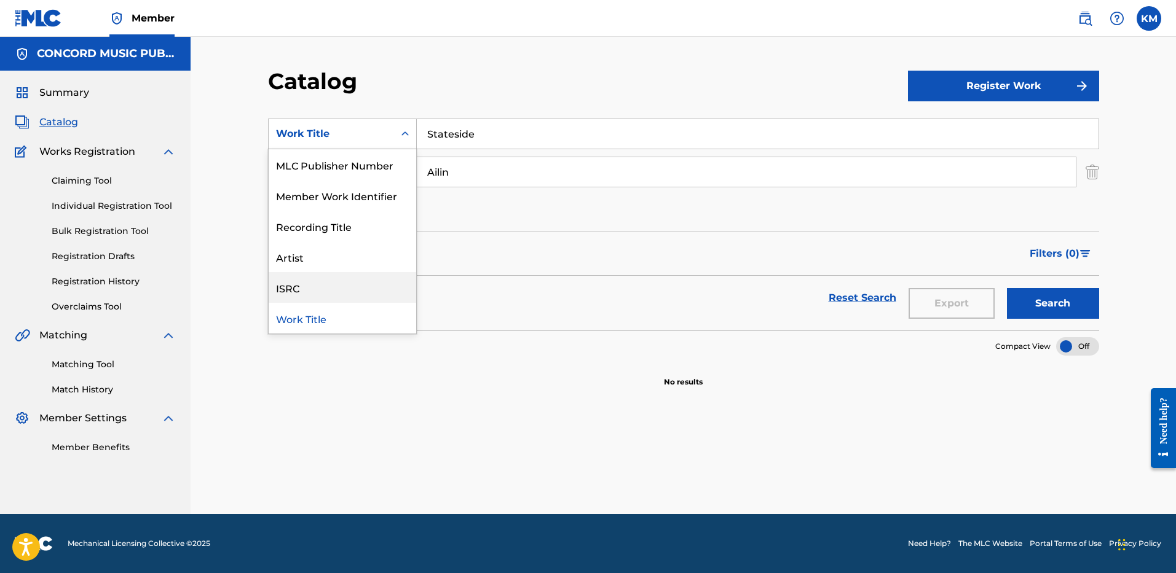
click at [367, 280] on div "ISRC" at bounding box center [342, 287] width 147 height 31
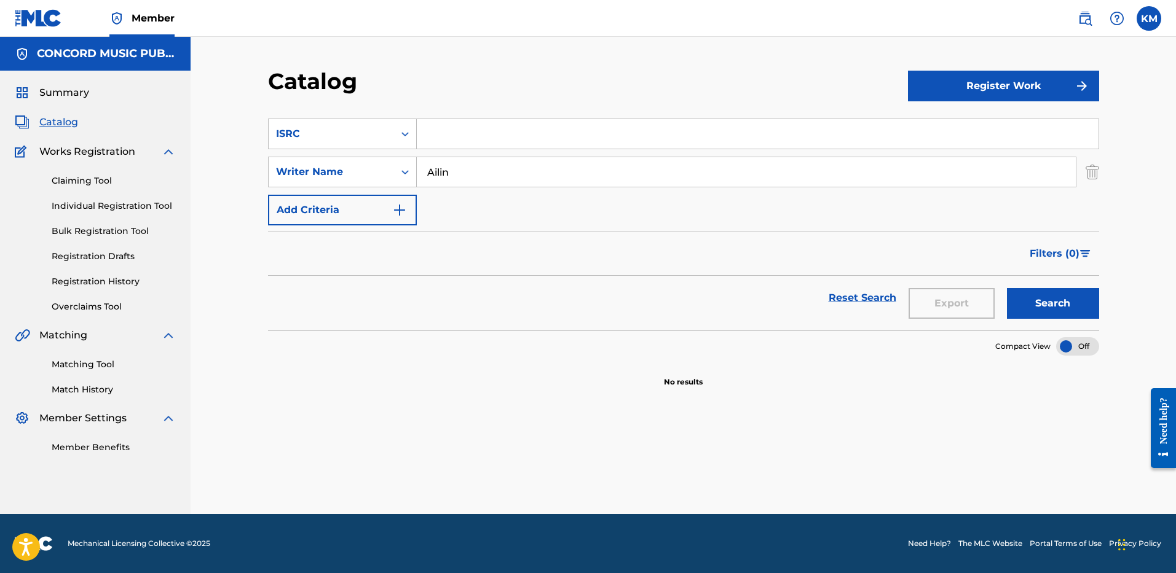
paste input "USCN11200024"
type input "USCN11200024"
click at [1097, 169] on img "Search Form" at bounding box center [1092, 172] width 14 height 31
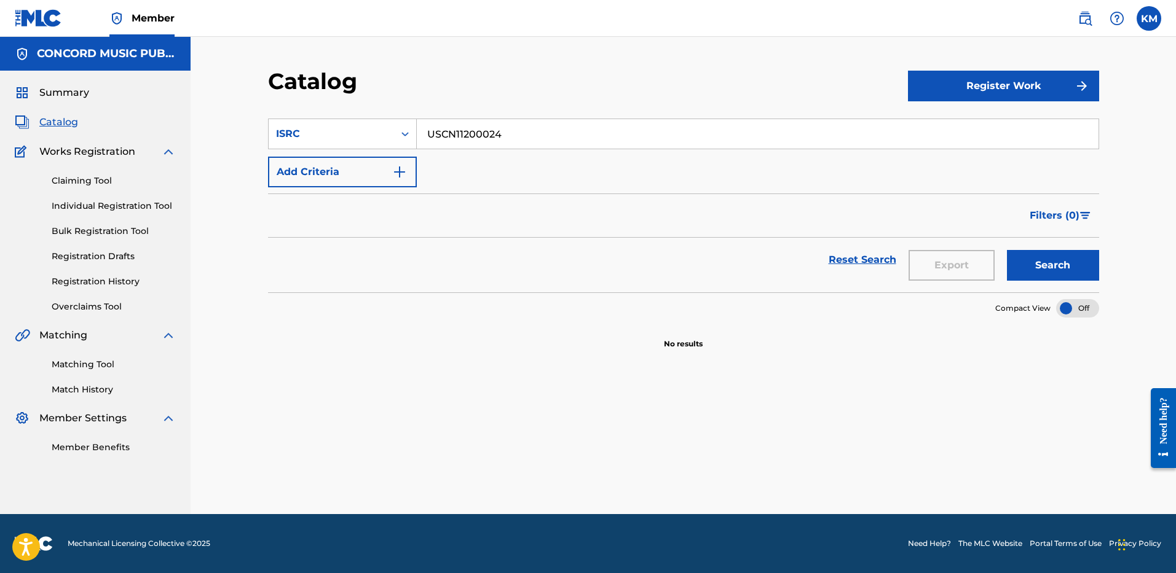
drag, startPoint x: 1041, startPoint y: 262, endPoint x: 1018, endPoint y: 261, distance: 23.4
click at [1042, 262] on button "Search" at bounding box center [1053, 265] width 92 height 31
click at [409, 130] on icon "Search Form" at bounding box center [405, 134] width 12 height 12
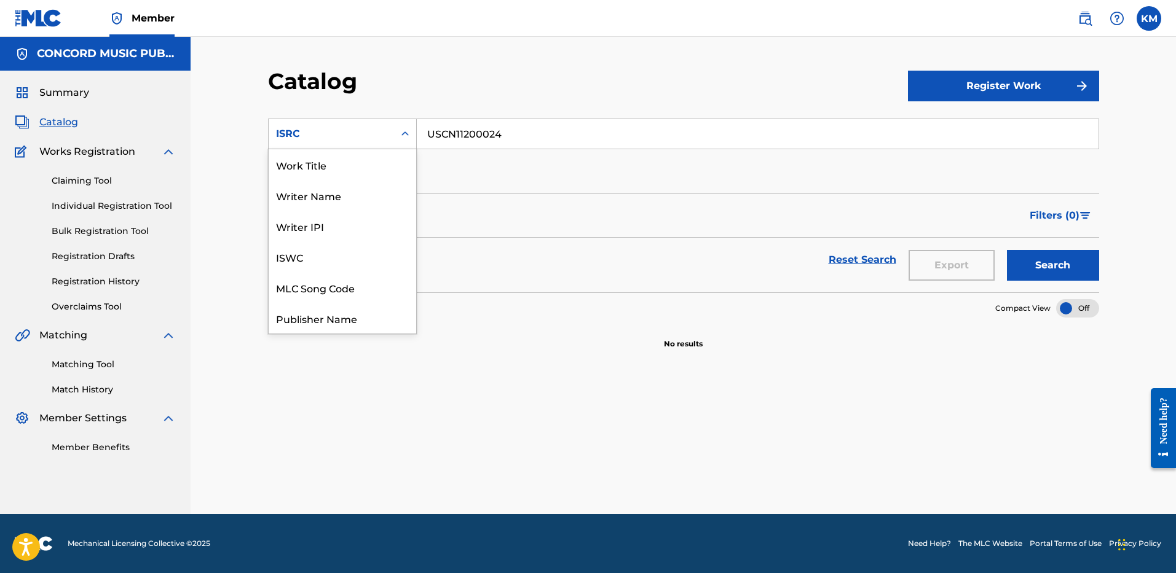
click at [377, 153] on div "Work Title" at bounding box center [342, 164] width 147 height 31
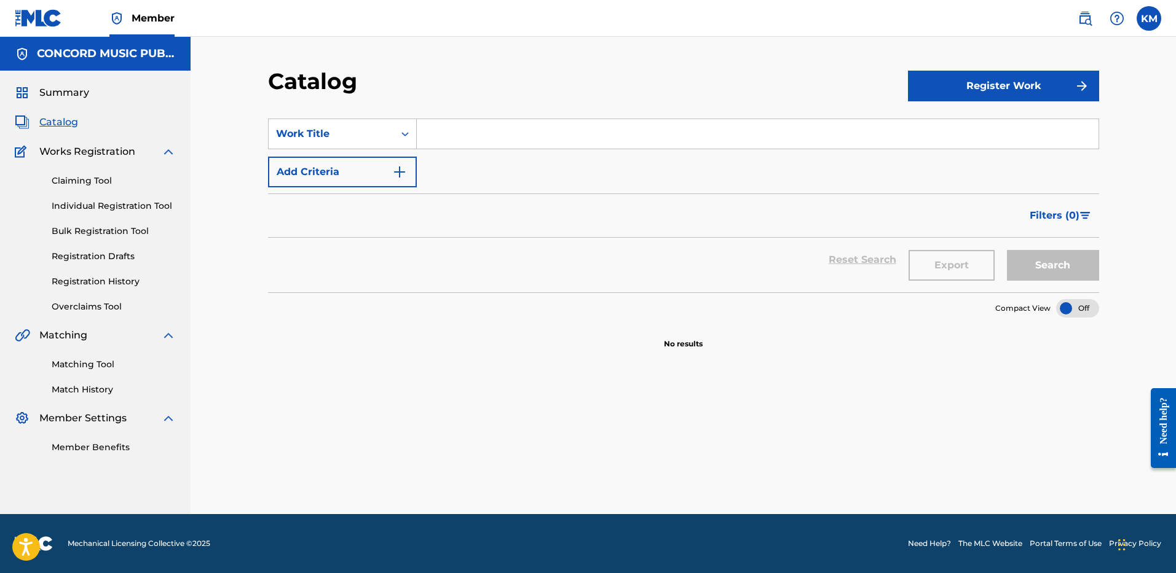
click at [459, 139] on input "Search Form" at bounding box center [757, 133] width 681 height 29
paste input "Up All Night"
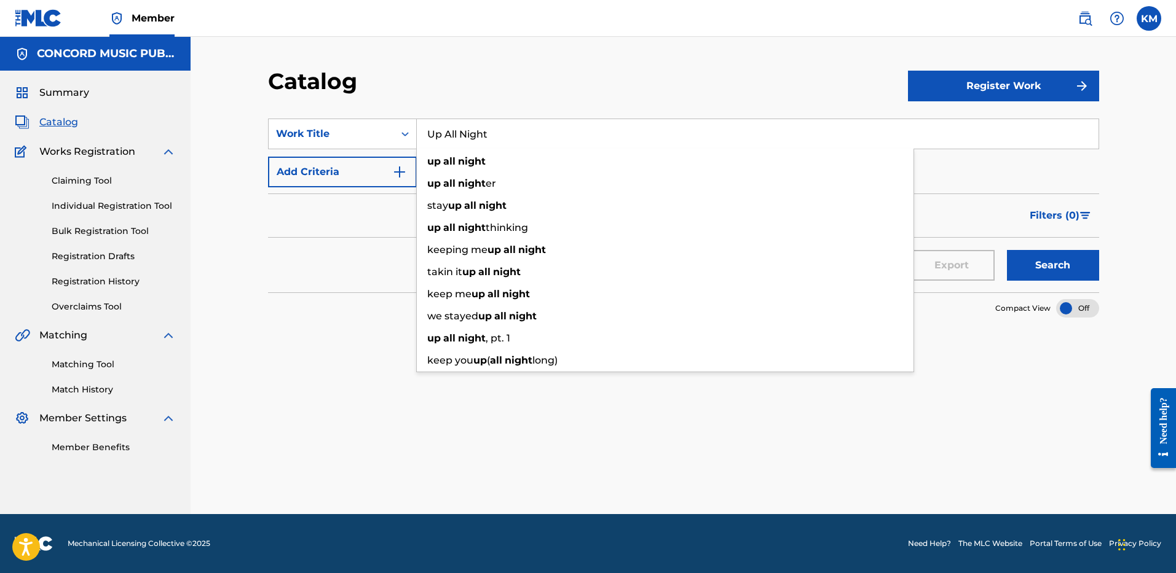
type input "Up All Night"
click at [405, 167] on img "Search Form" at bounding box center [399, 172] width 15 height 15
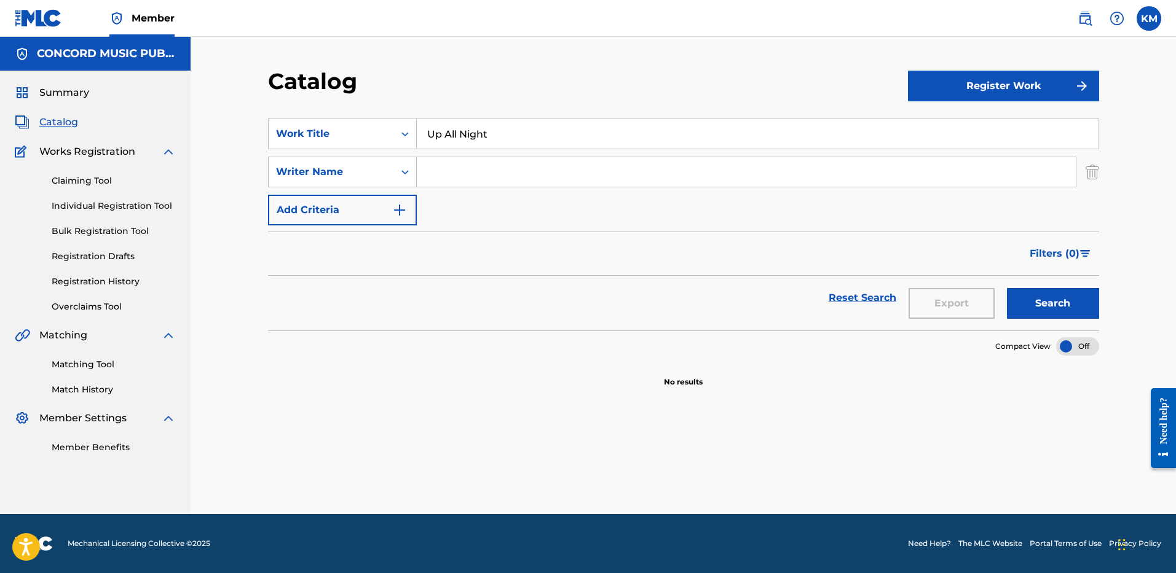
click at [452, 173] on input "Search Form" at bounding box center [746, 171] width 659 height 29
paste input "[PERSON_NAME]"
click at [1057, 311] on button "Search" at bounding box center [1053, 303] width 92 height 31
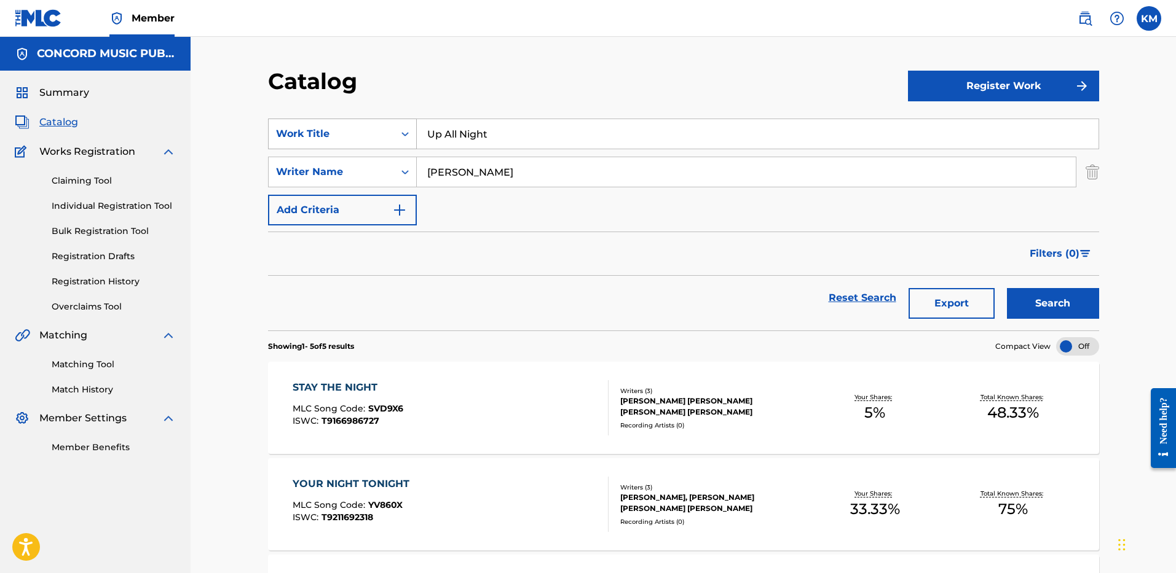
paste input "[PERSON_NAME]"
drag, startPoint x: 508, startPoint y: 175, endPoint x: 293, endPoint y: 147, distance: 216.2
click at [293, 147] on div "SearchWithCriteriac19127e9-7992-4dec-bbb7-63a60297e2de Work Title Up All Night …" at bounding box center [683, 172] width 831 height 107
click at [1019, 299] on button "Search" at bounding box center [1053, 303] width 92 height 31
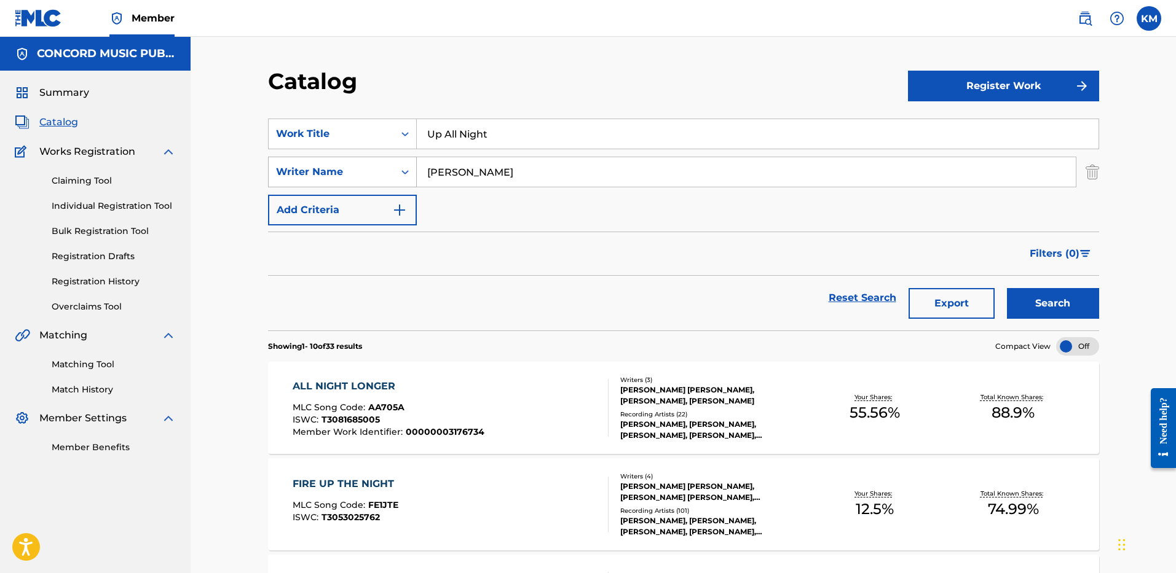
drag, startPoint x: 466, startPoint y: 174, endPoint x: 396, endPoint y: 168, distance: 70.3
click at [396, 168] on div "SearchWithCriteriae6549d3a-dff2-48b4-a07d-ab91fc4c631c Writer Name [PERSON_NAME]" at bounding box center [683, 172] width 831 height 31
type input "[PERSON_NAME]"
click at [1033, 303] on button "Search" at bounding box center [1053, 303] width 92 height 31
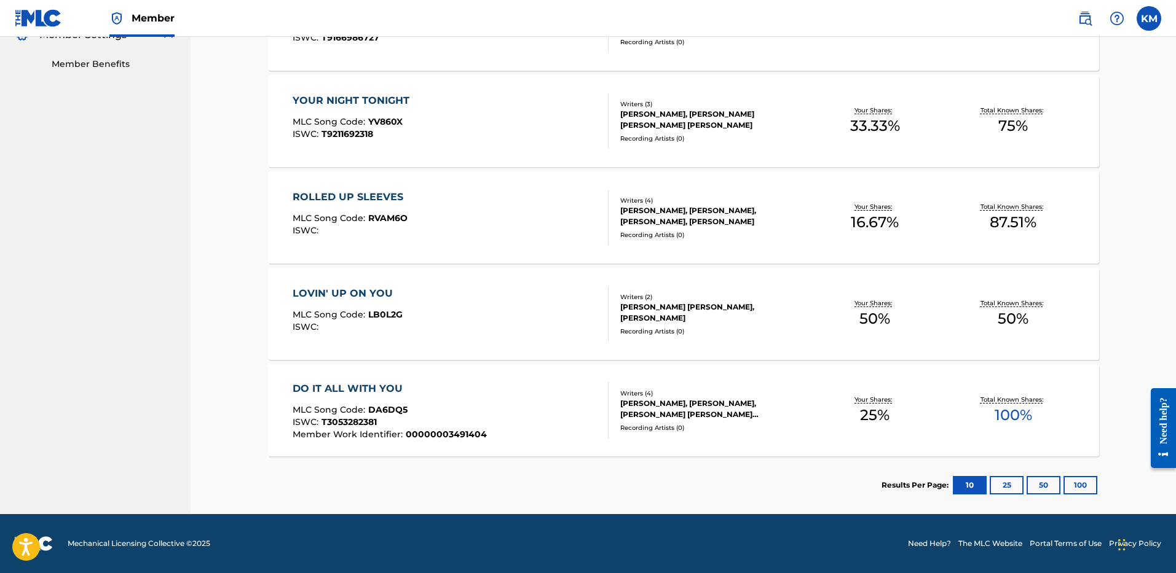
scroll to position [76, 0]
